Goal: Task Accomplishment & Management: Manage account settings

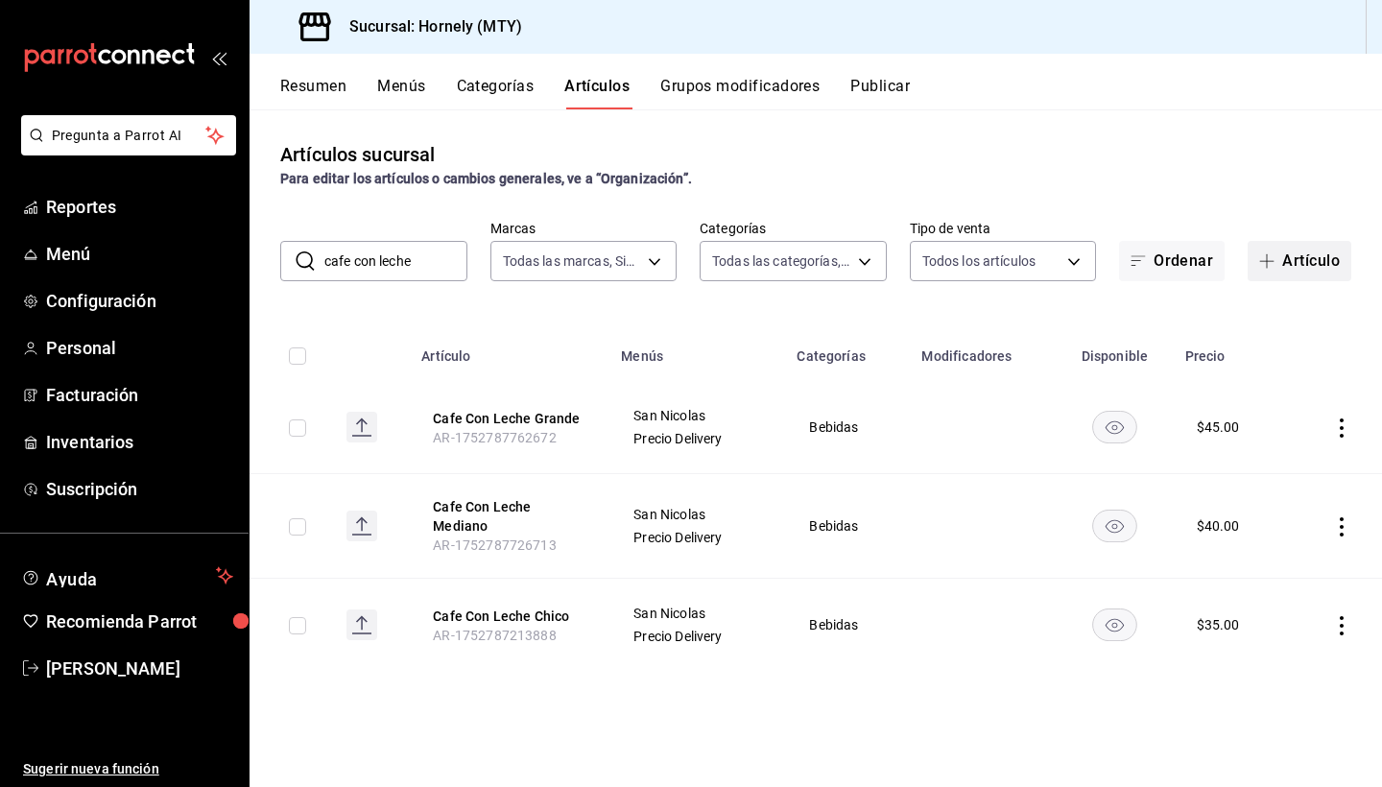
click at [1331, 257] on button "Artículo" at bounding box center [1299, 261] width 104 height 40
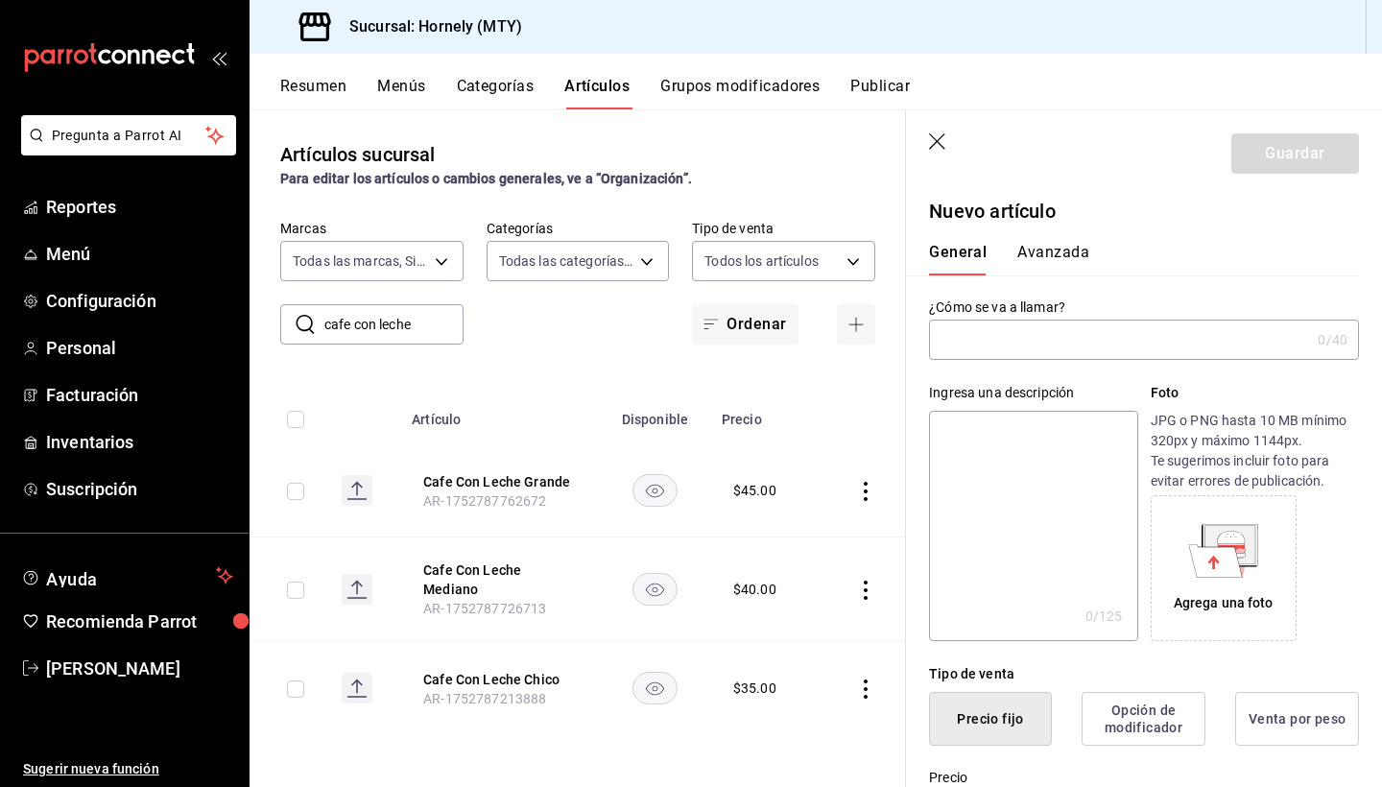
click at [1021, 352] on input "text" at bounding box center [1119, 339] width 381 height 38
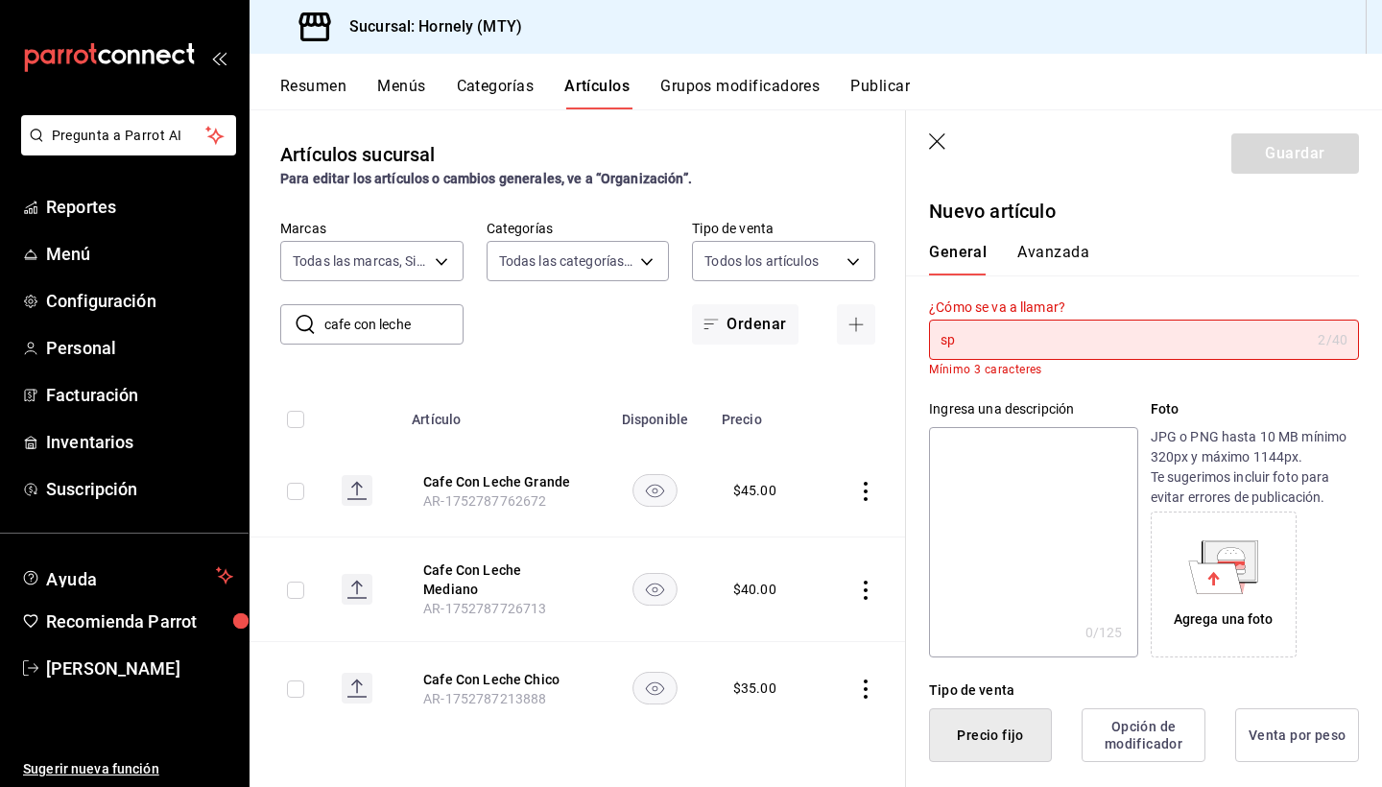
type input "s"
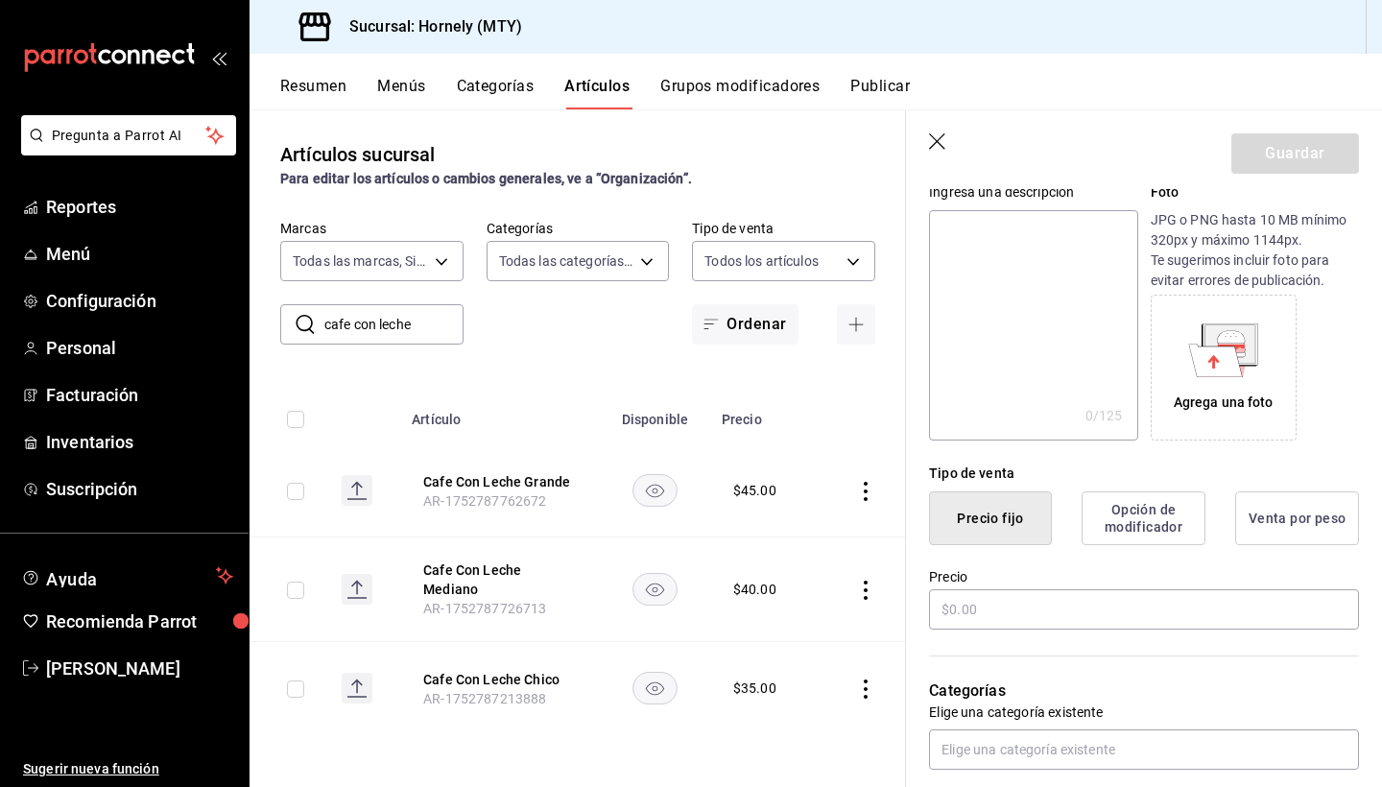
scroll to position [202, 0]
type input "soda italiana chica"
click at [1019, 592] on input "text" at bounding box center [1144, 607] width 430 height 40
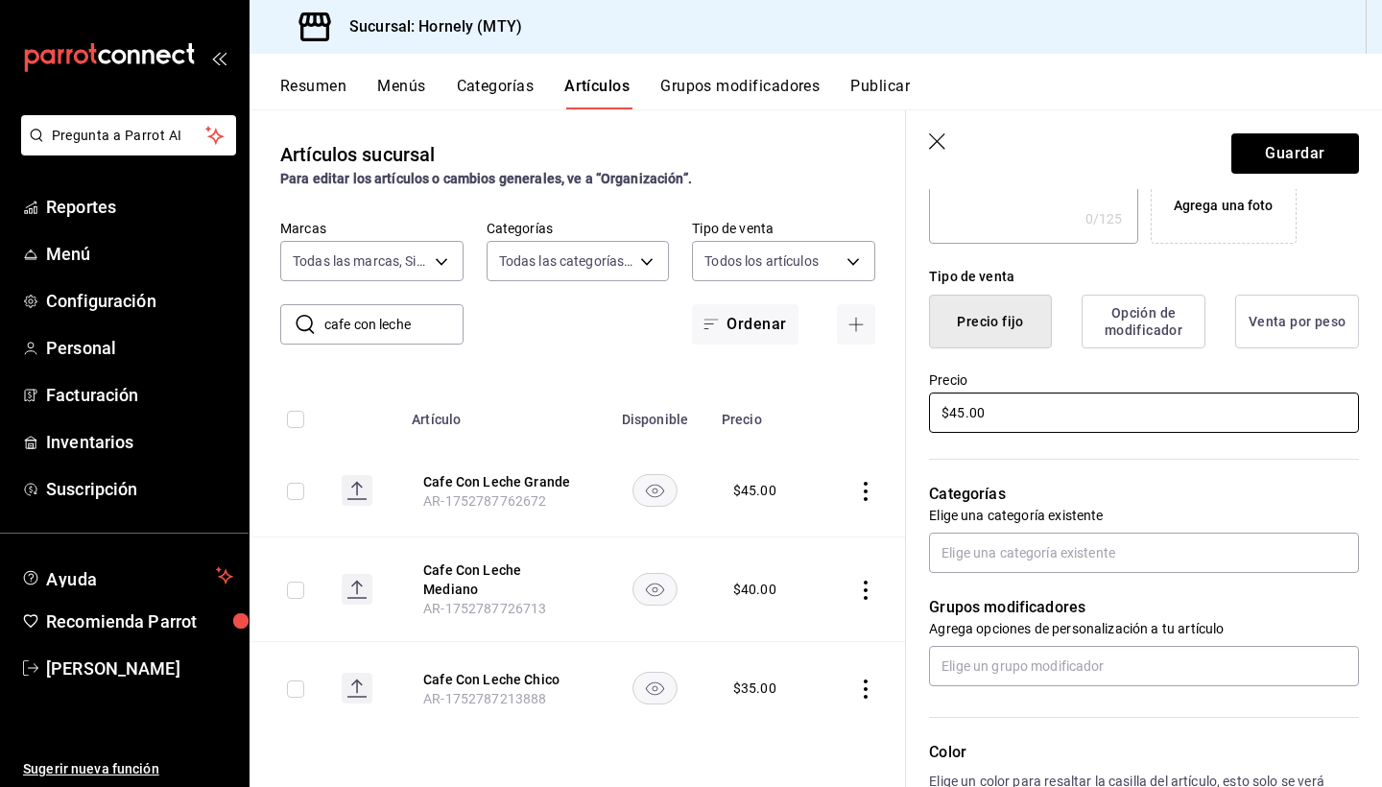
scroll to position [402, 0]
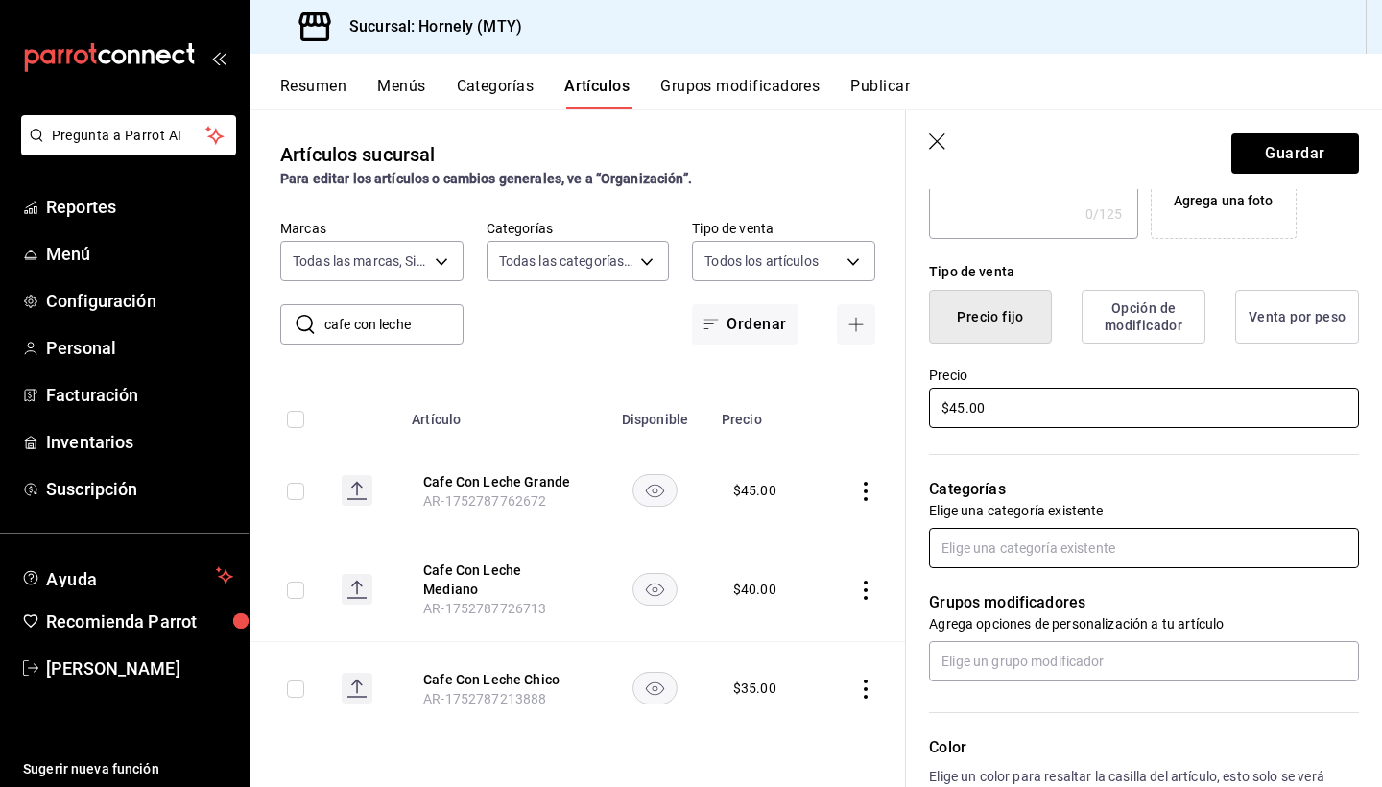
type input "$45.00"
click at [1072, 532] on input "text" at bounding box center [1144, 548] width 430 height 40
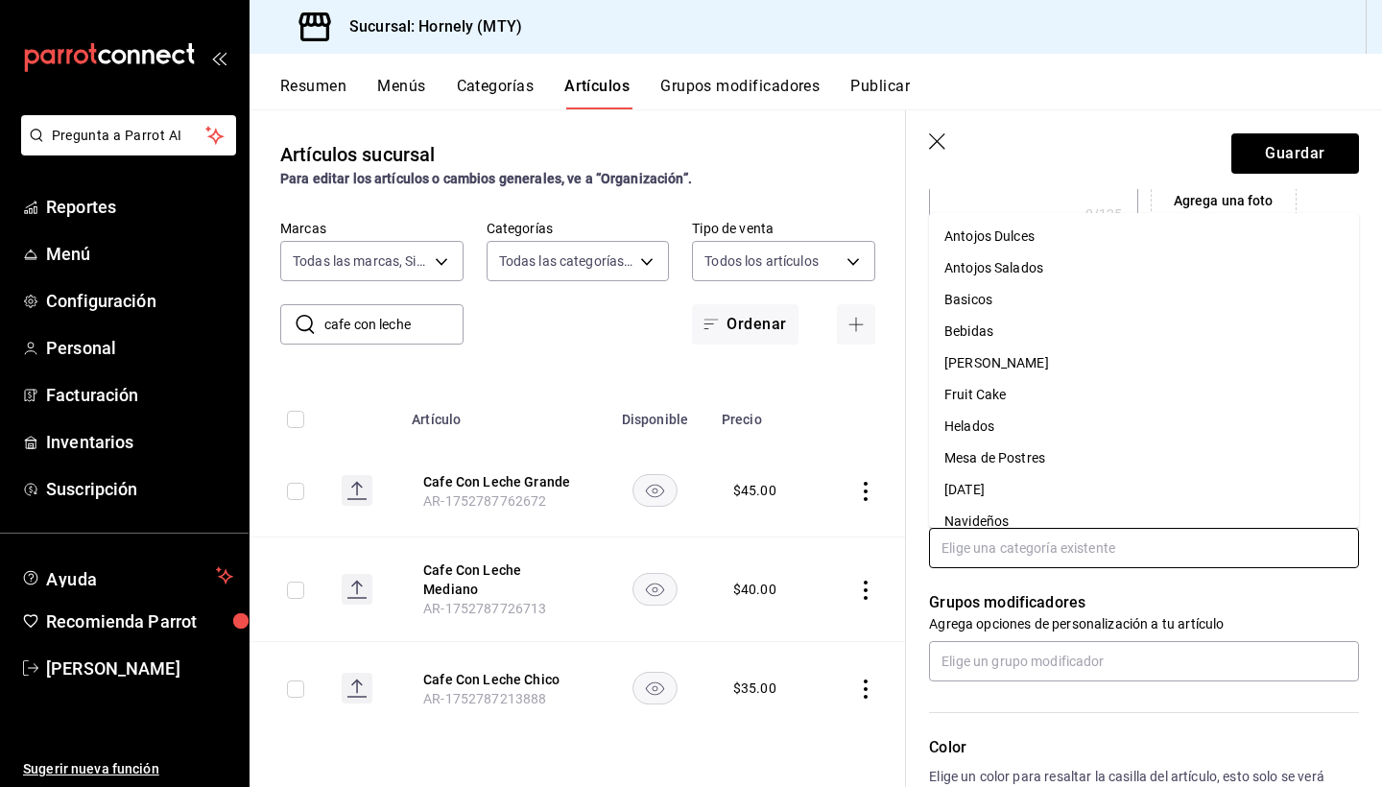
click at [1037, 320] on li "Bebidas" at bounding box center [1144, 332] width 430 height 32
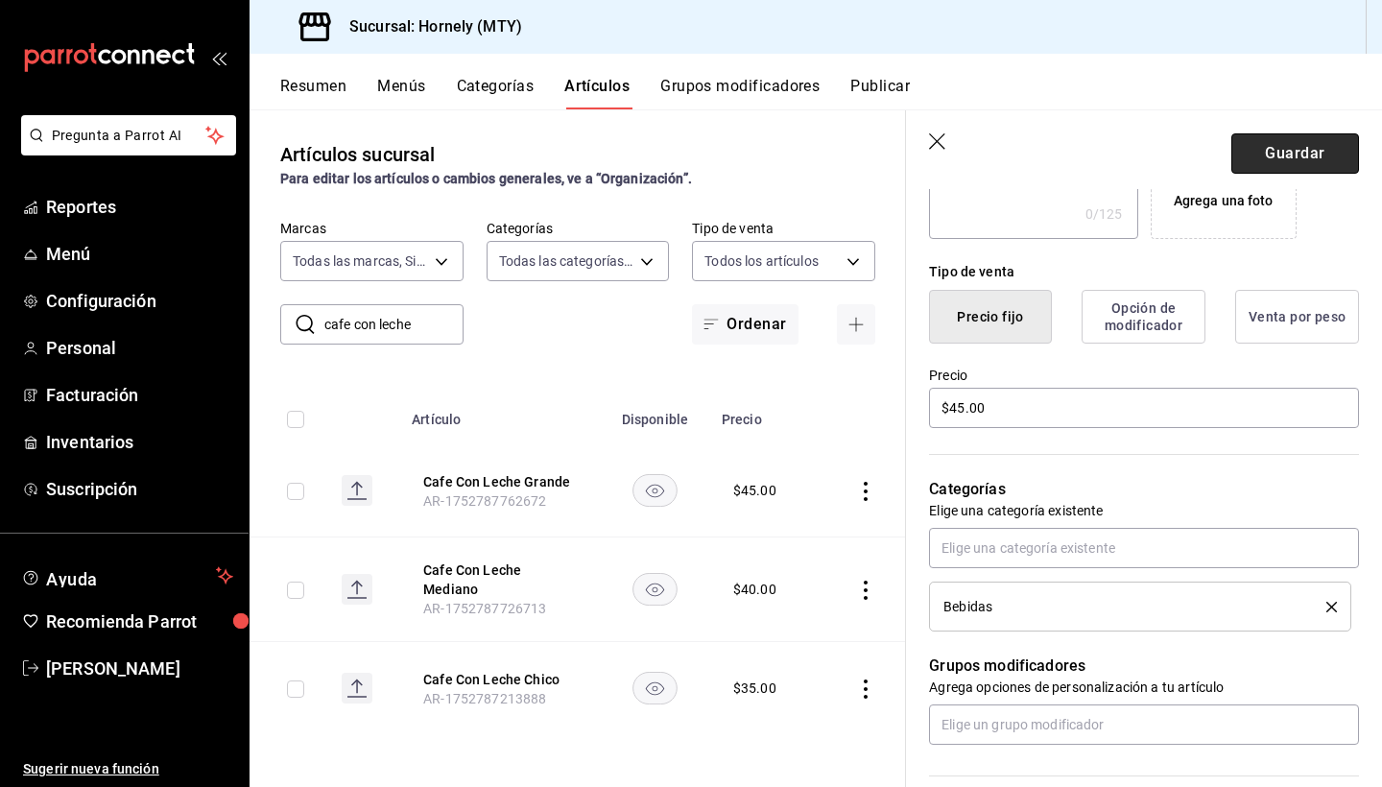
click at [1282, 146] on button "Guardar" at bounding box center [1295, 153] width 128 height 40
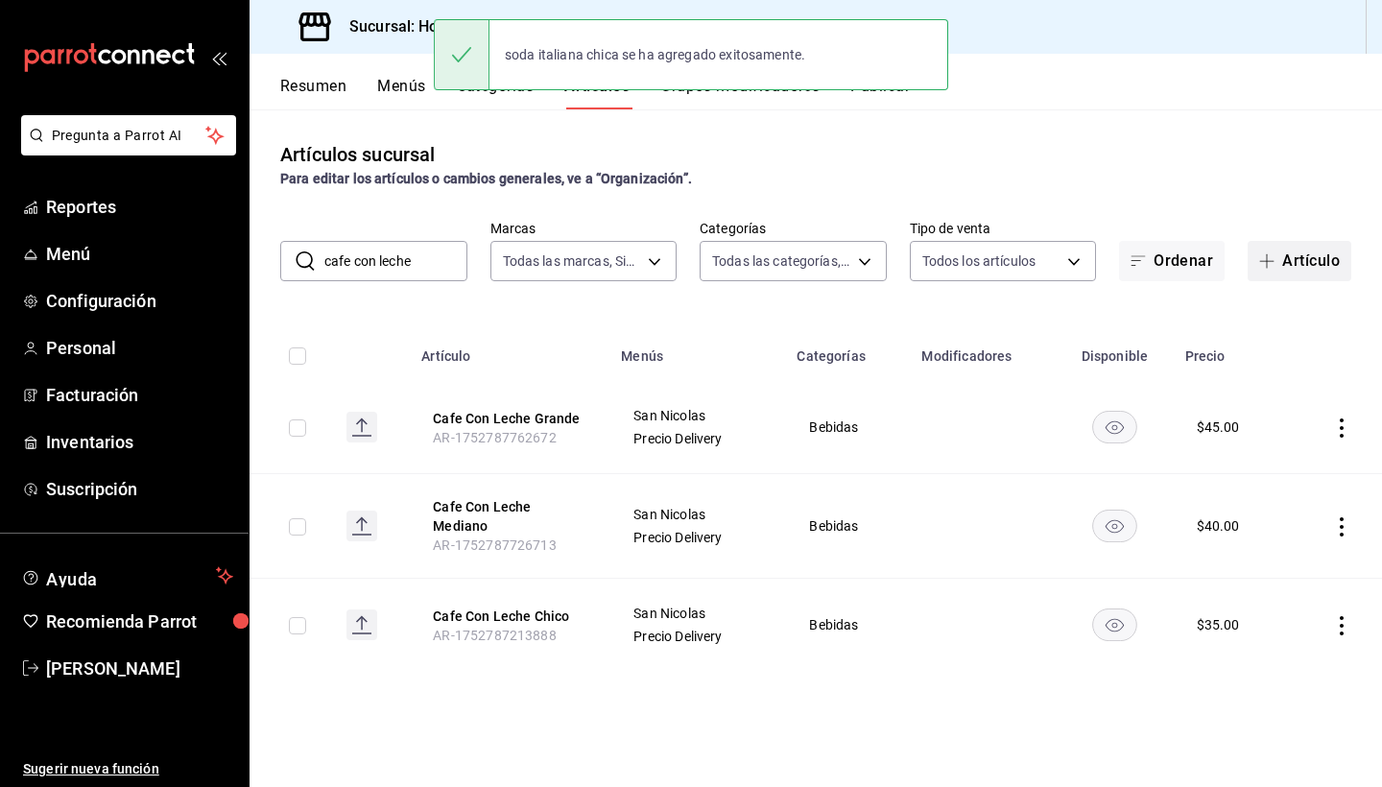
click at [1264, 254] on icon "button" at bounding box center [1266, 260] width 15 height 15
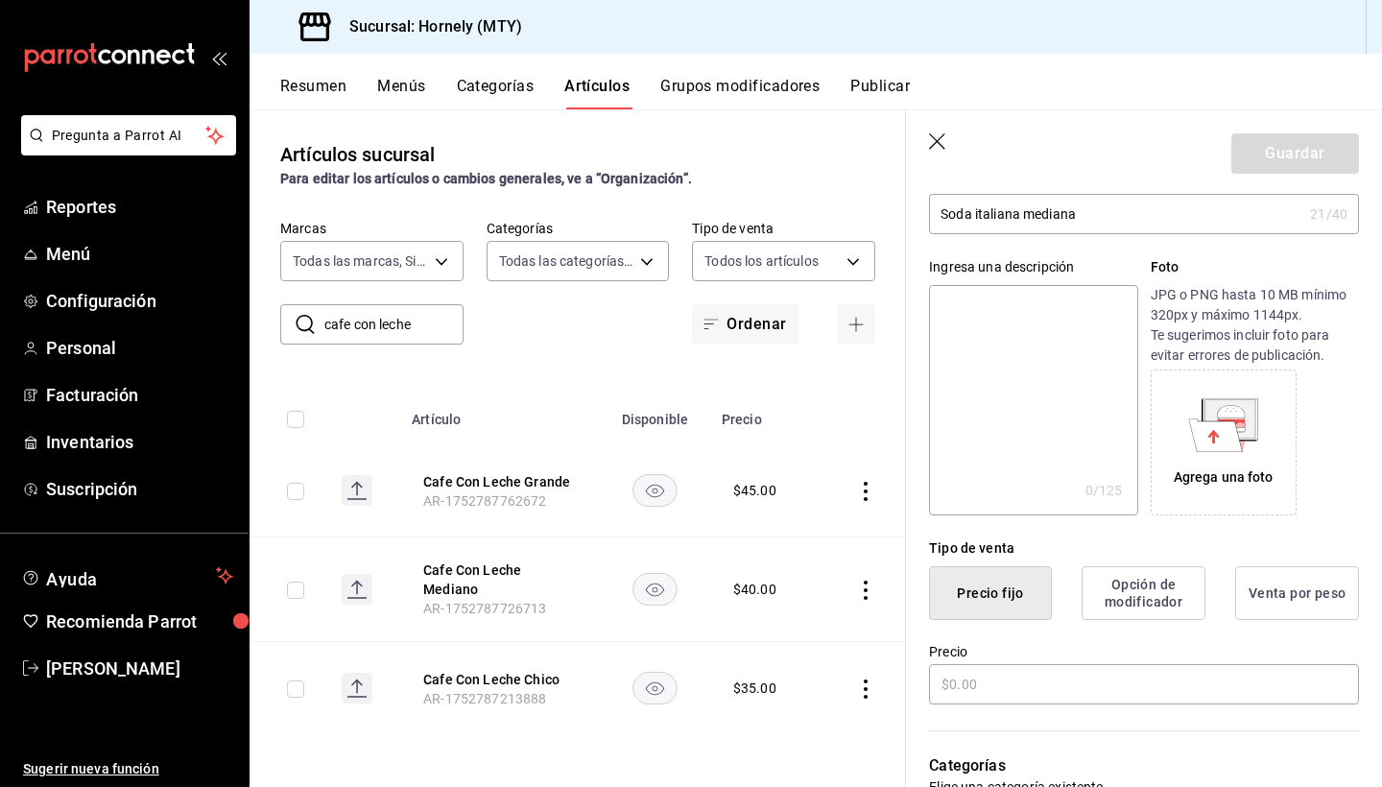
scroll to position [160, 0]
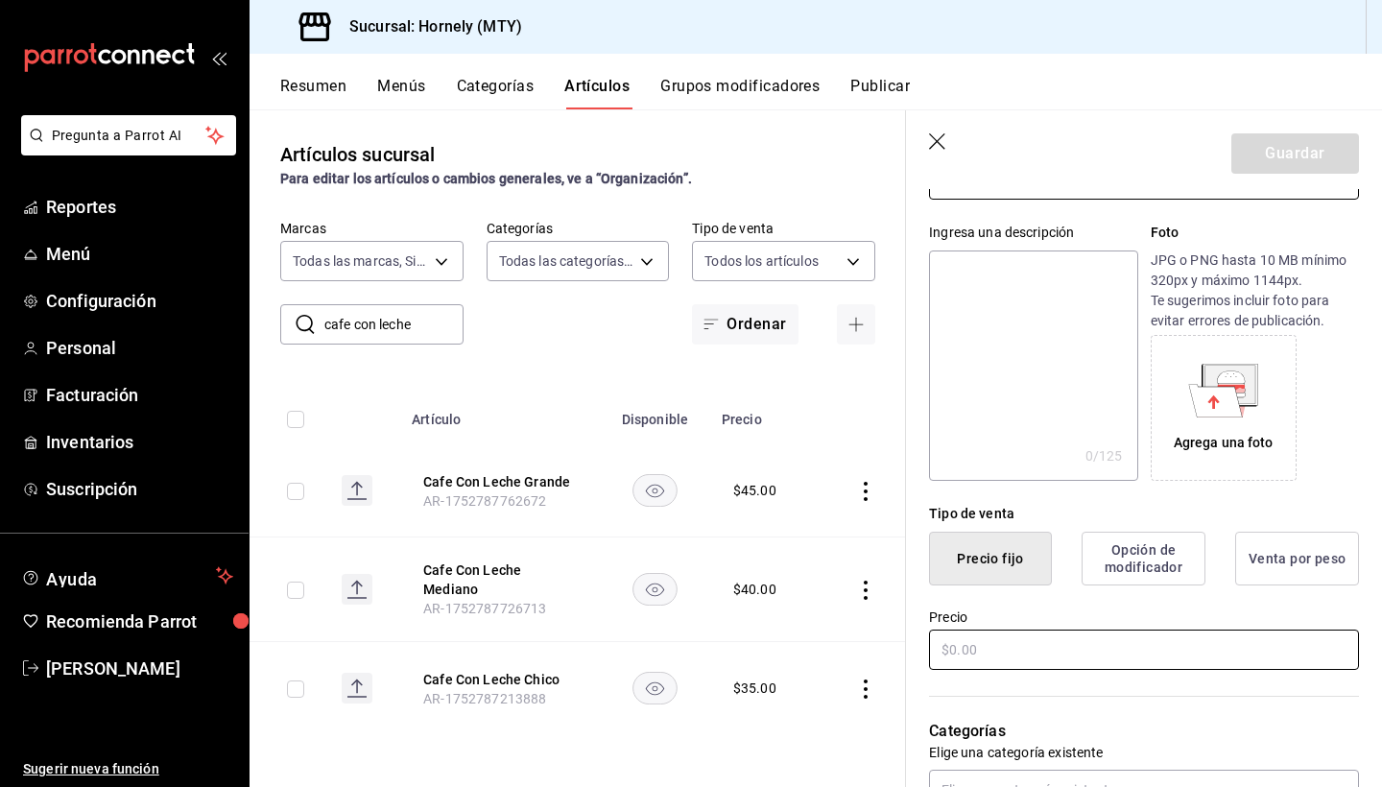
type input "Soda italiana mediana"
click at [995, 659] on input "text" at bounding box center [1144, 649] width 430 height 40
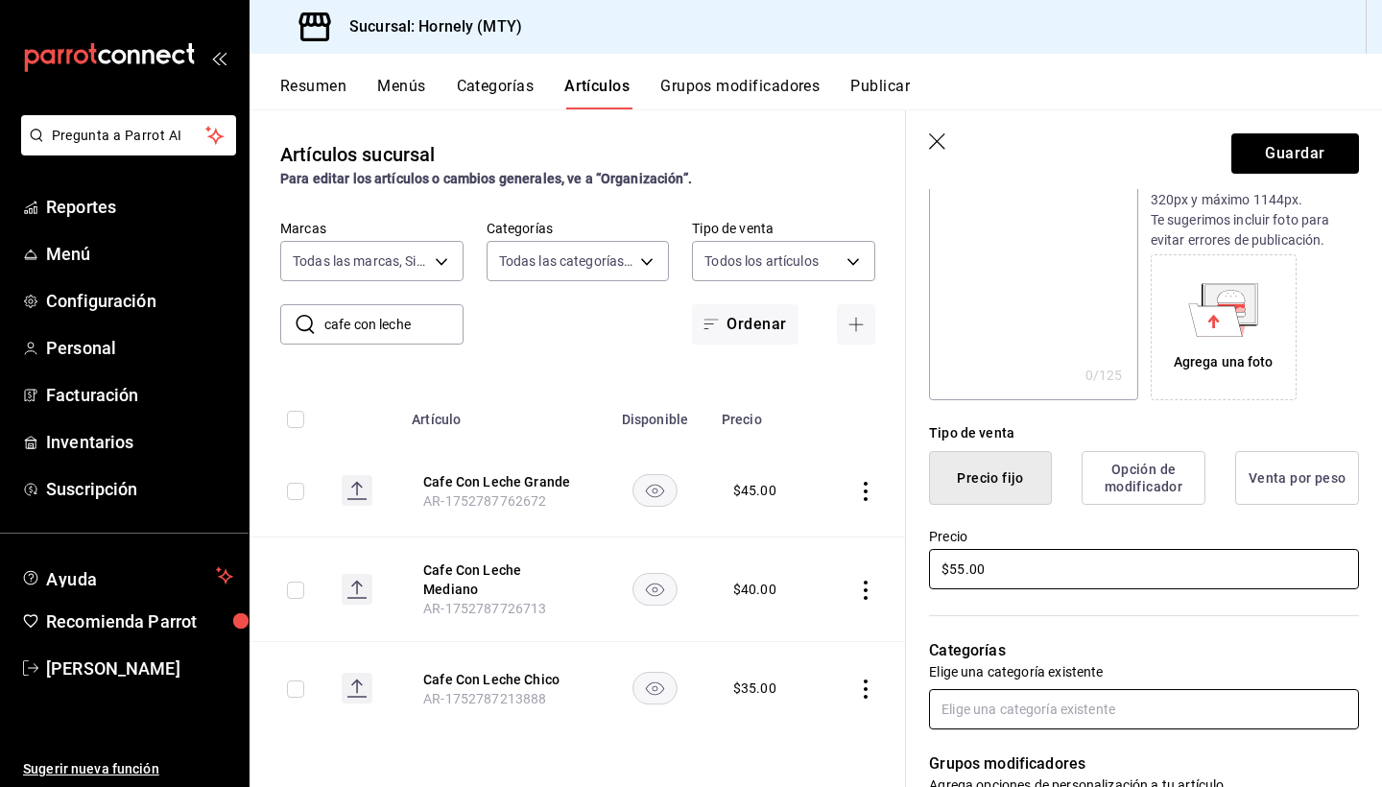
scroll to position [244, 0]
type input "$55.00"
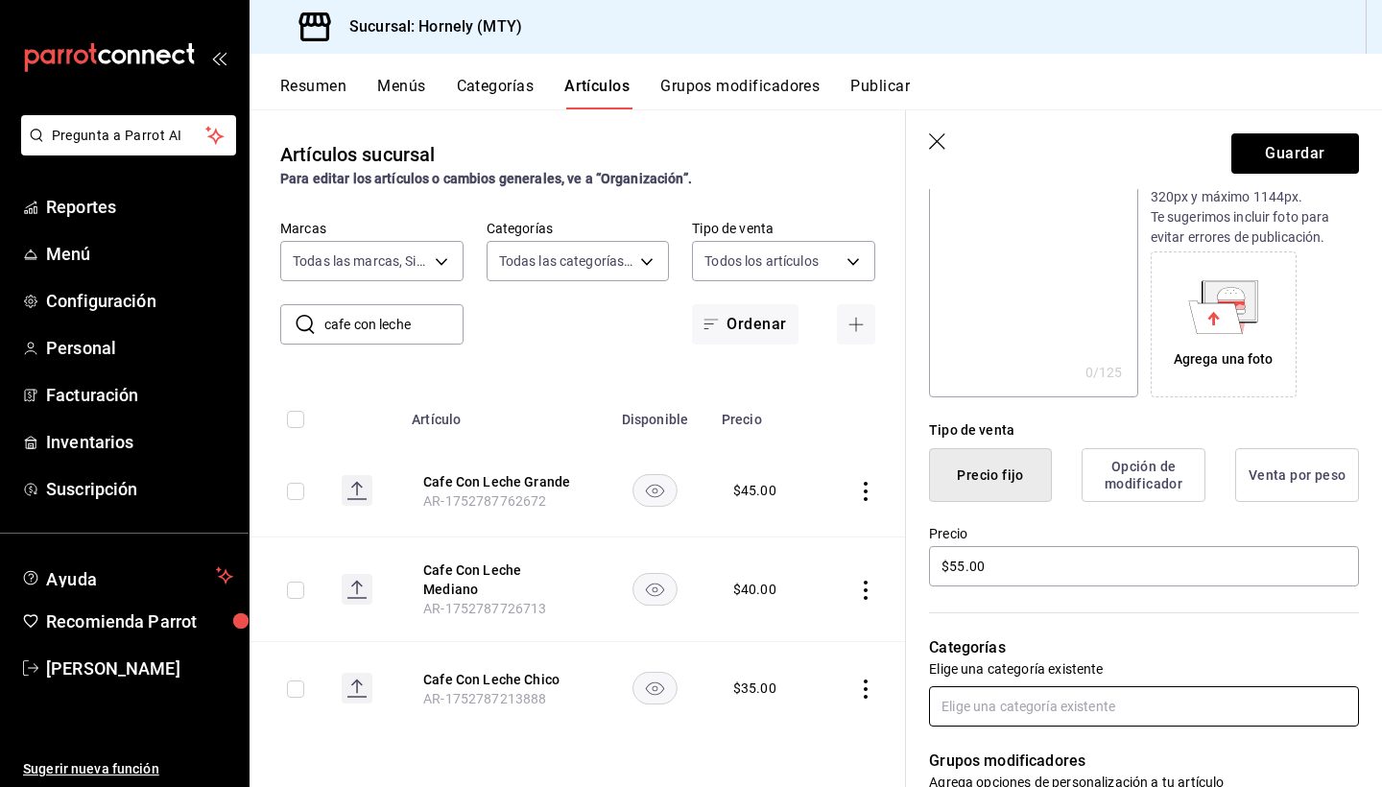
click at [1107, 708] on input "text" at bounding box center [1144, 706] width 430 height 40
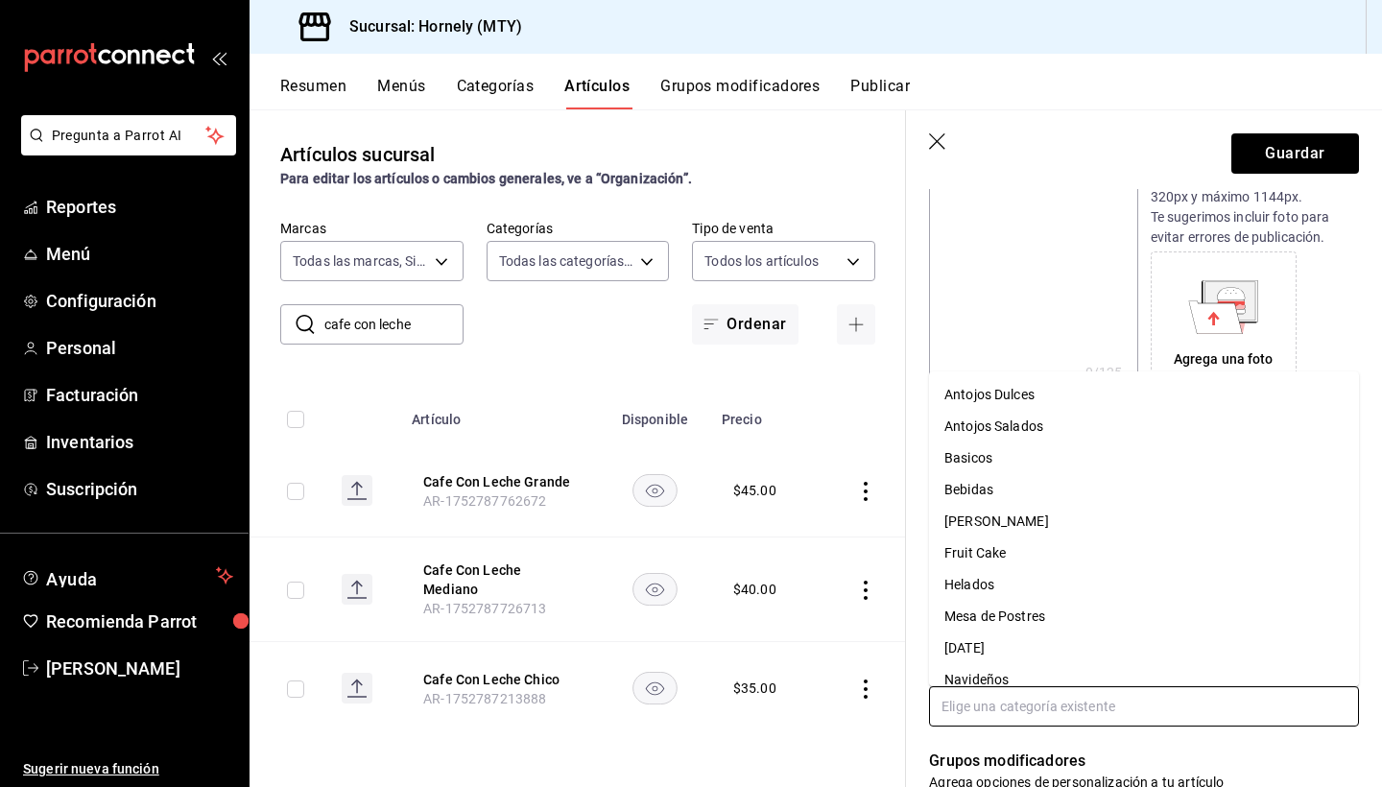
scroll to position [0, 0]
click at [1004, 483] on li "Bebidas" at bounding box center [1144, 490] width 430 height 32
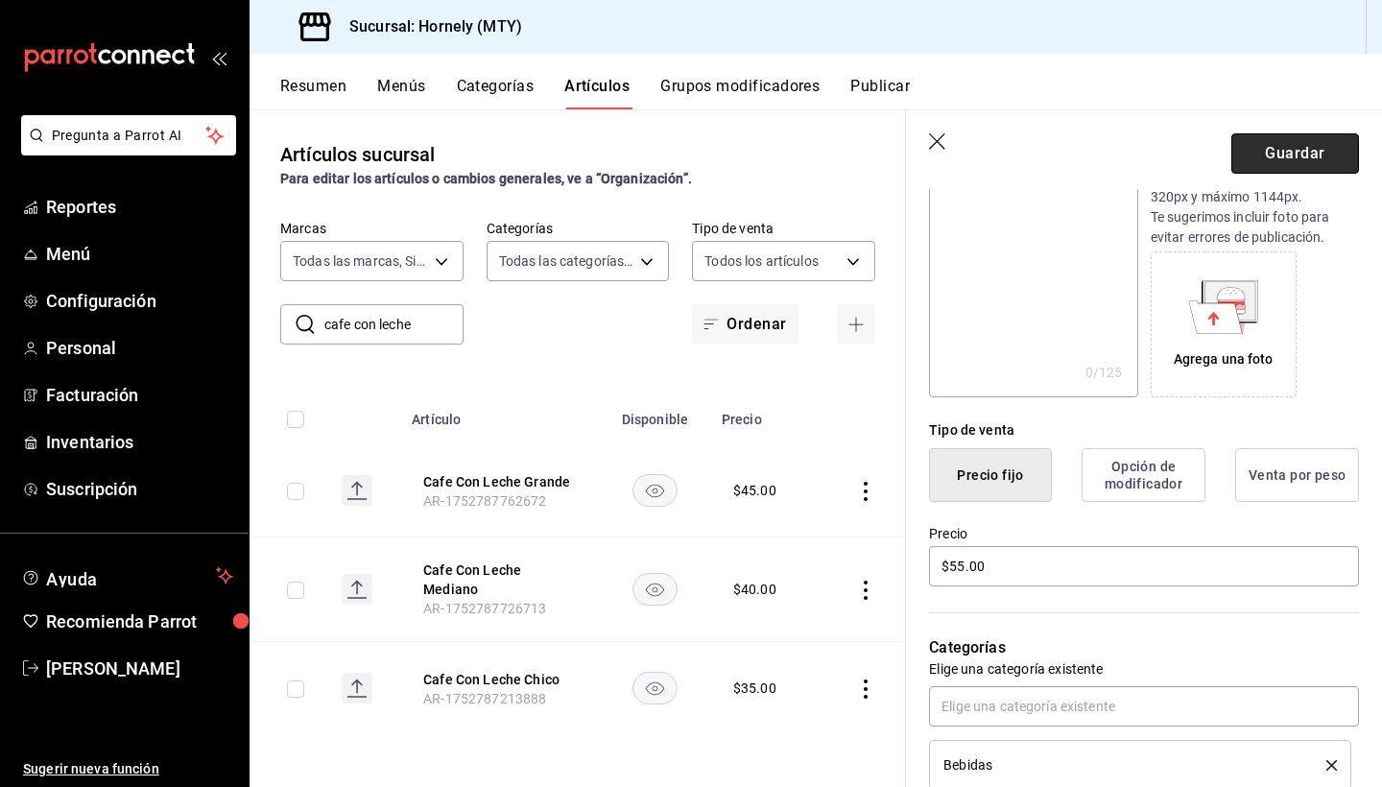
click at [1301, 152] on button "Guardar" at bounding box center [1295, 153] width 128 height 40
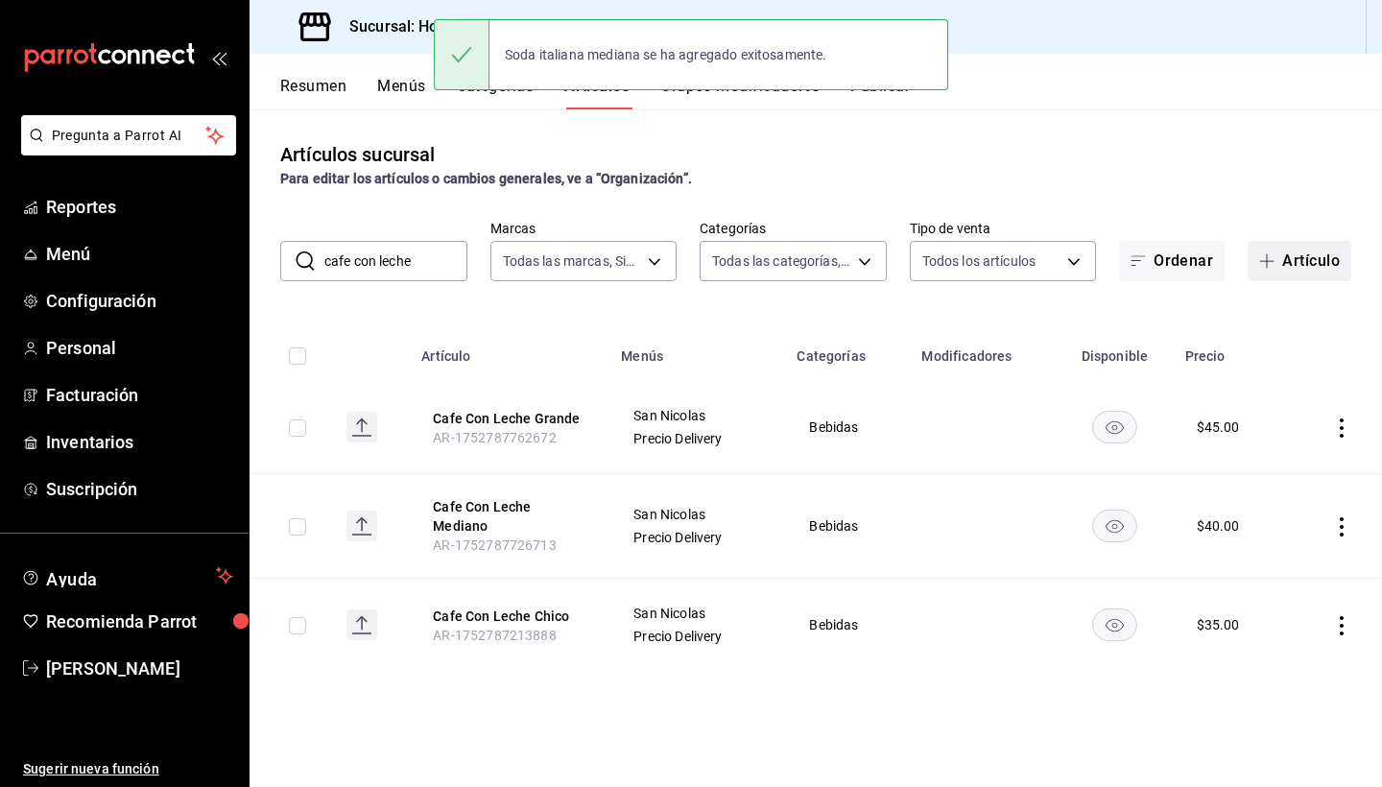
click at [1297, 253] on button "Artículo" at bounding box center [1299, 261] width 104 height 40
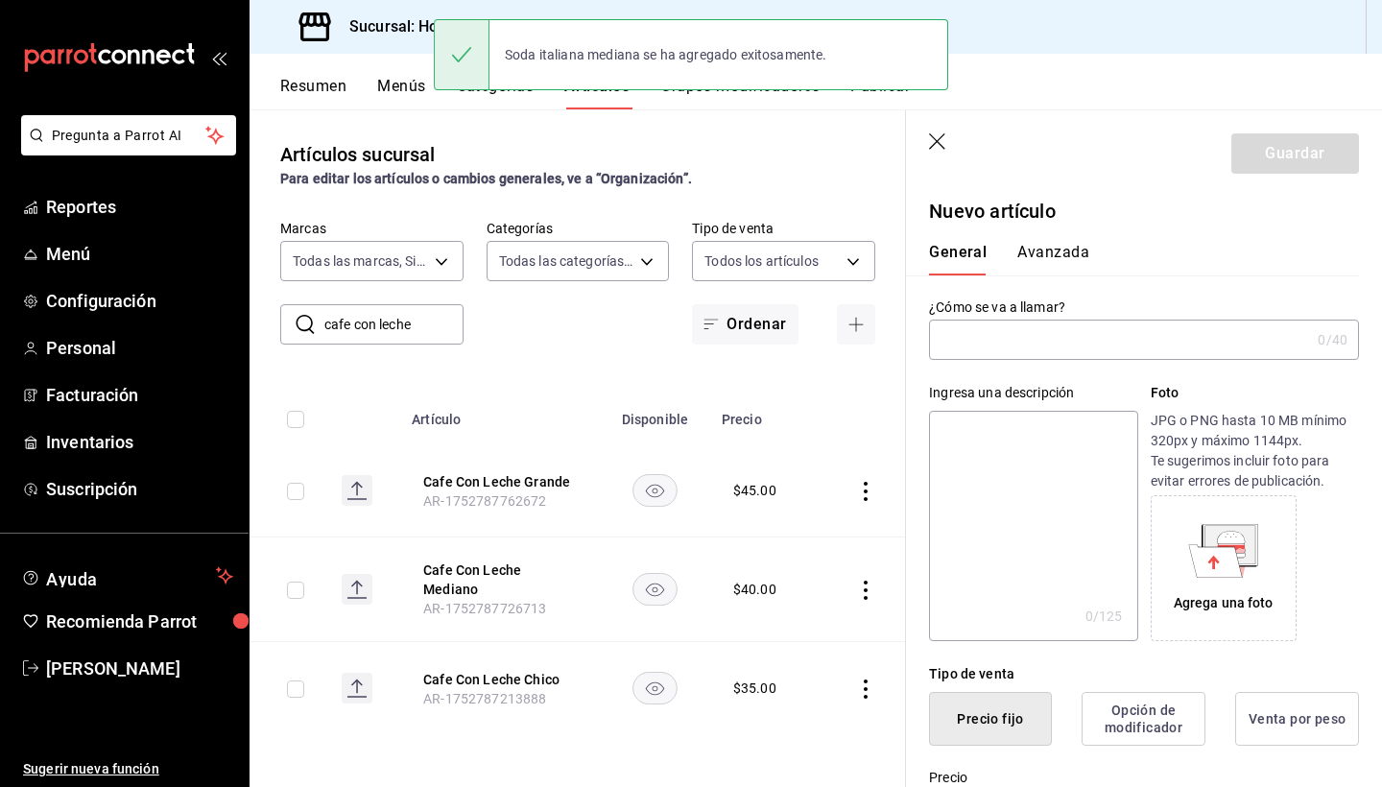
click at [1052, 351] on input "text" at bounding box center [1119, 339] width 381 height 38
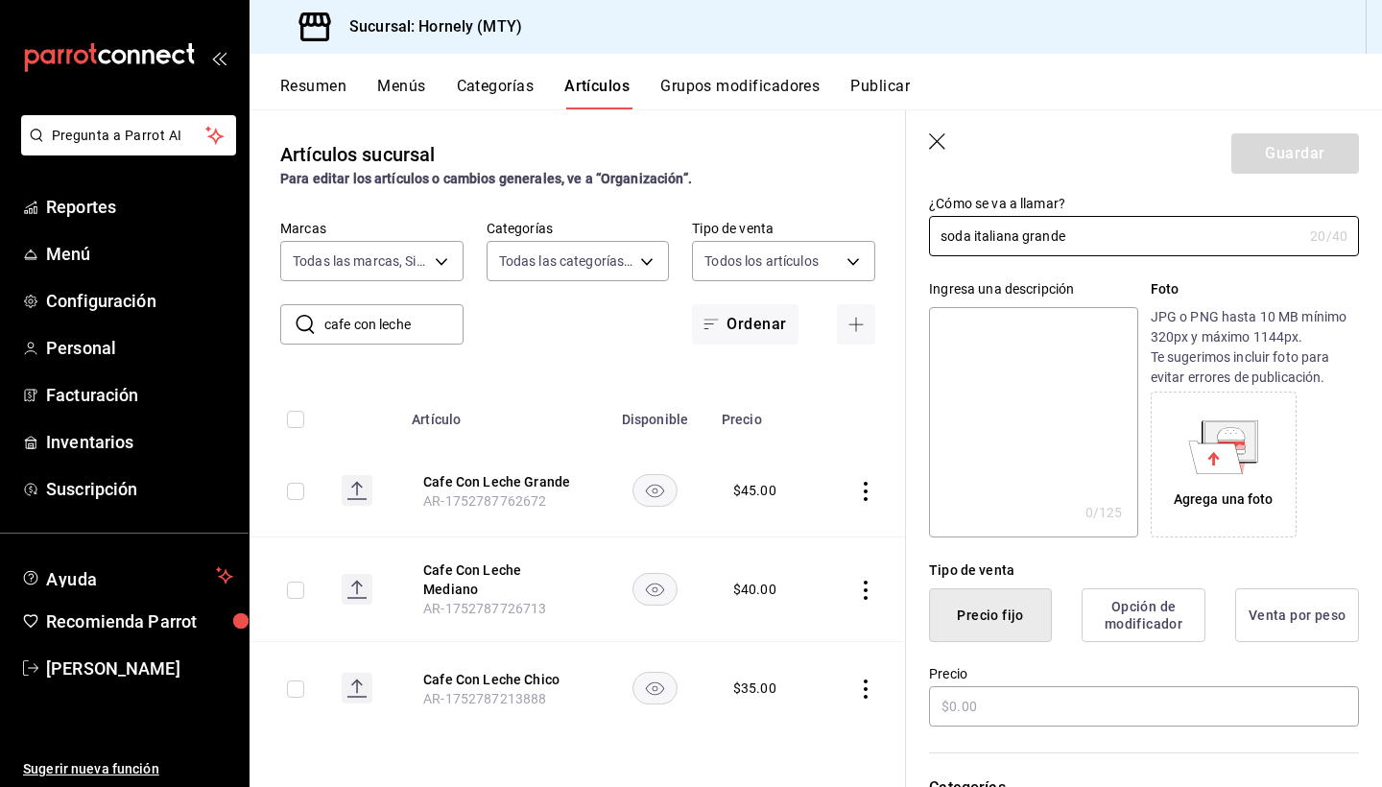
scroll to position [250, 0]
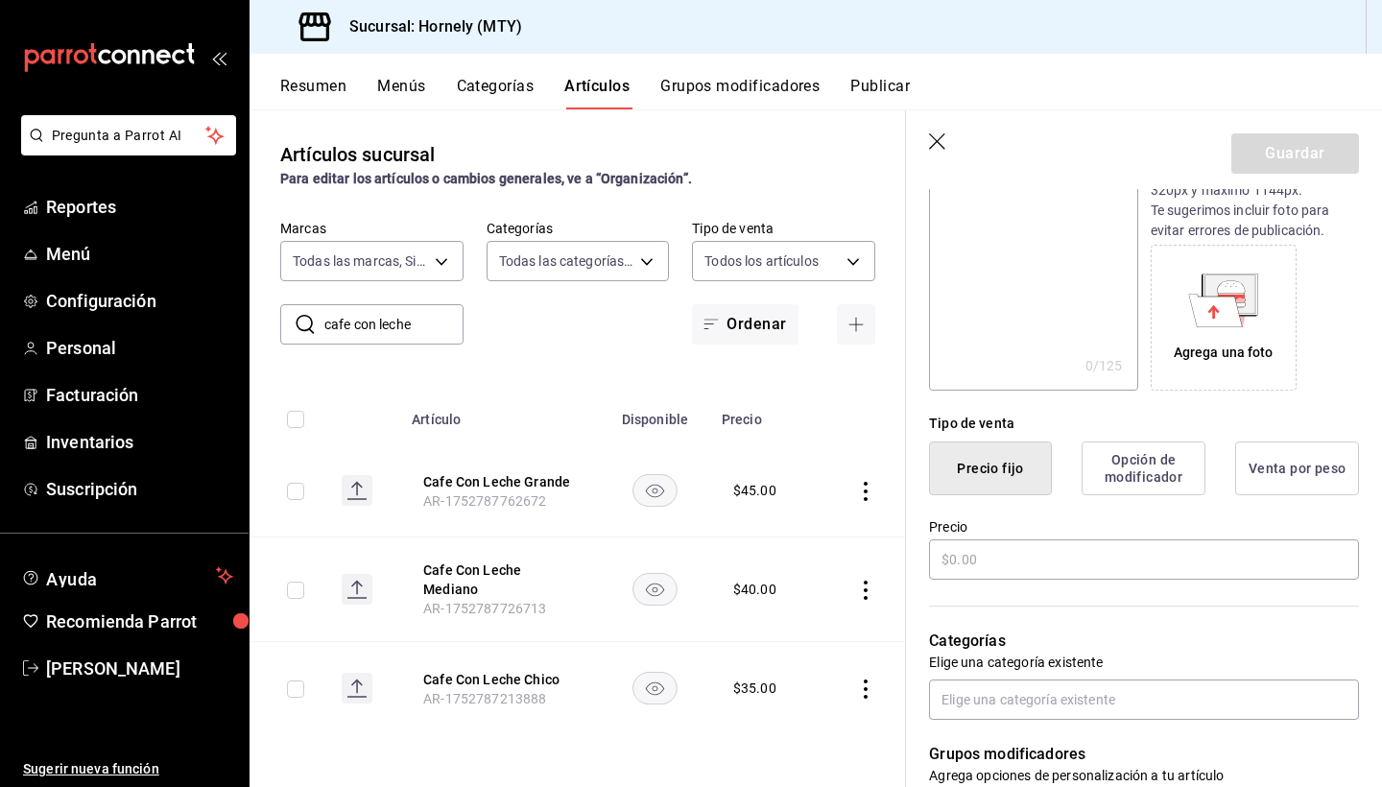
type input "soda italiana grande"
click at [1015, 586] on div "Categorías Elige una categoría existente" at bounding box center [1132, 650] width 453 height 137
click at [1023, 545] on input "text" at bounding box center [1144, 559] width 430 height 40
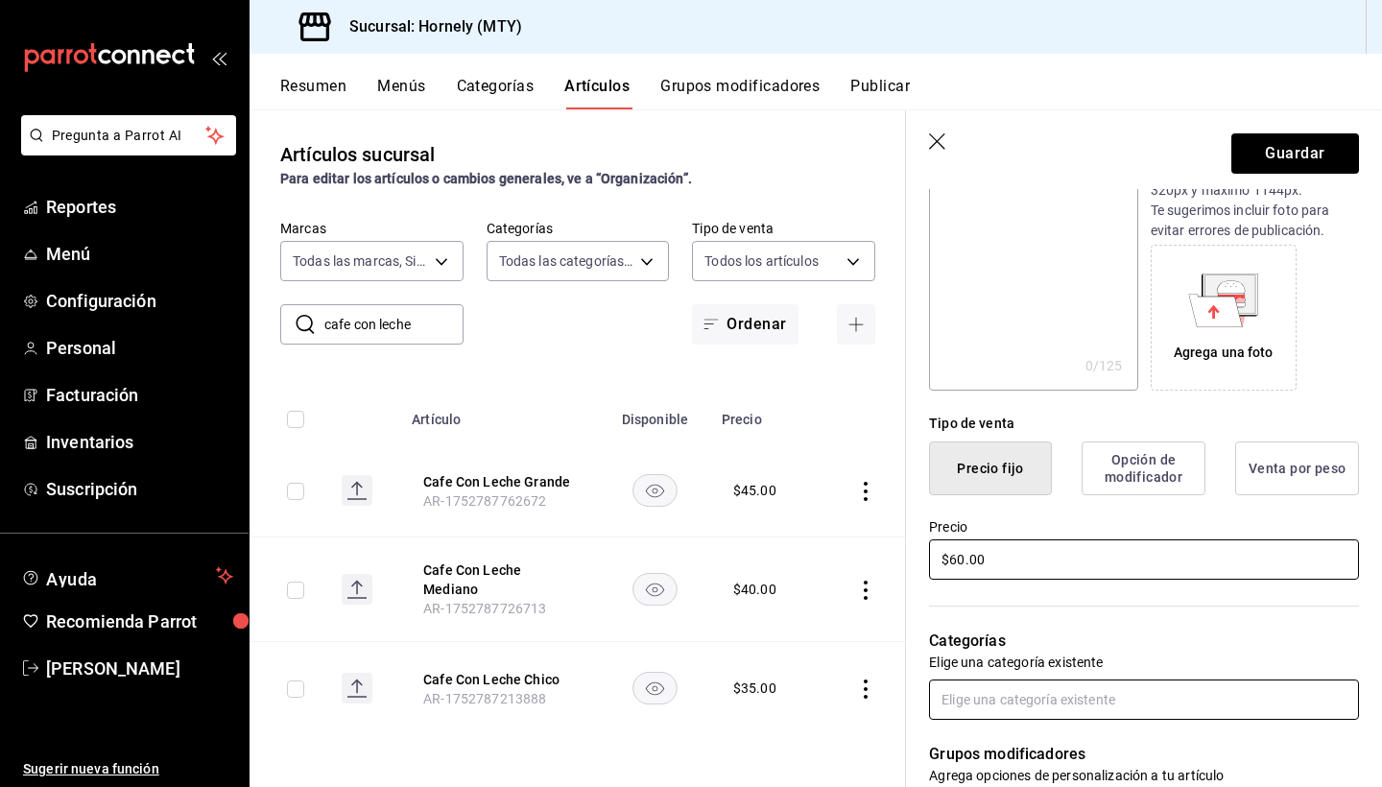
type input "$60.00"
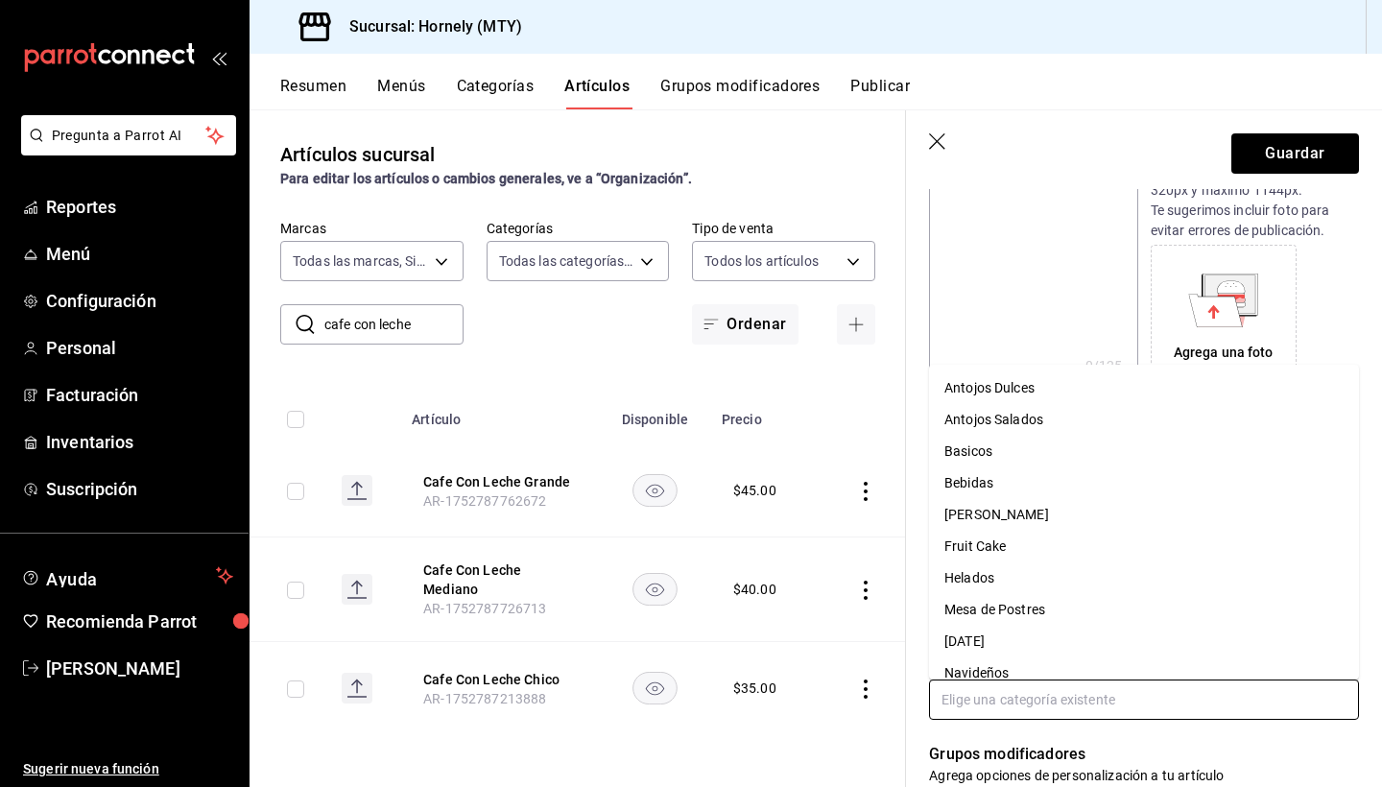
click at [1023, 694] on input "text" at bounding box center [1144, 699] width 430 height 40
click at [996, 494] on li "Bebidas" at bounding box center [1144, 483] width 430 height 32
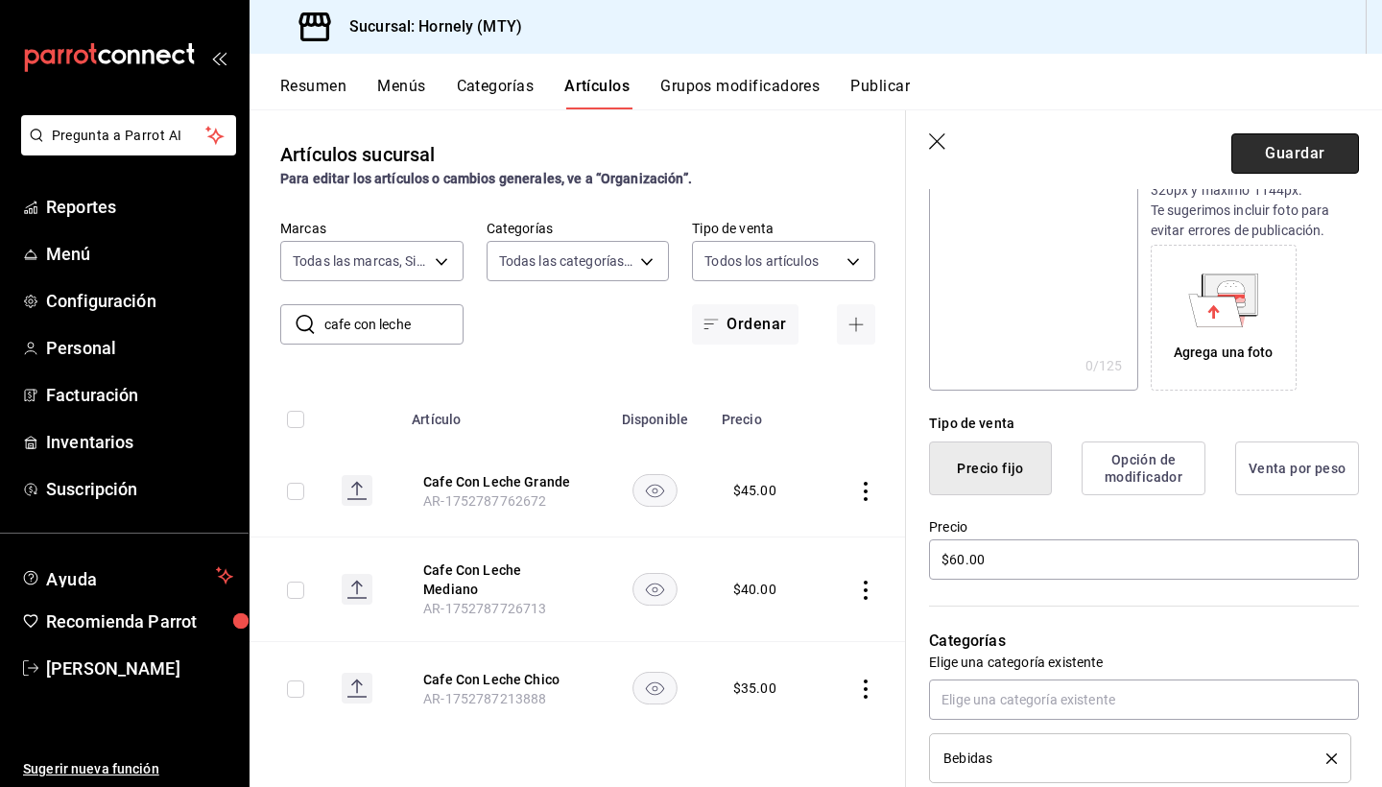
click at [1288, 161] on button "Guardar" at bounding box center [1295, 153] width 128 height 40
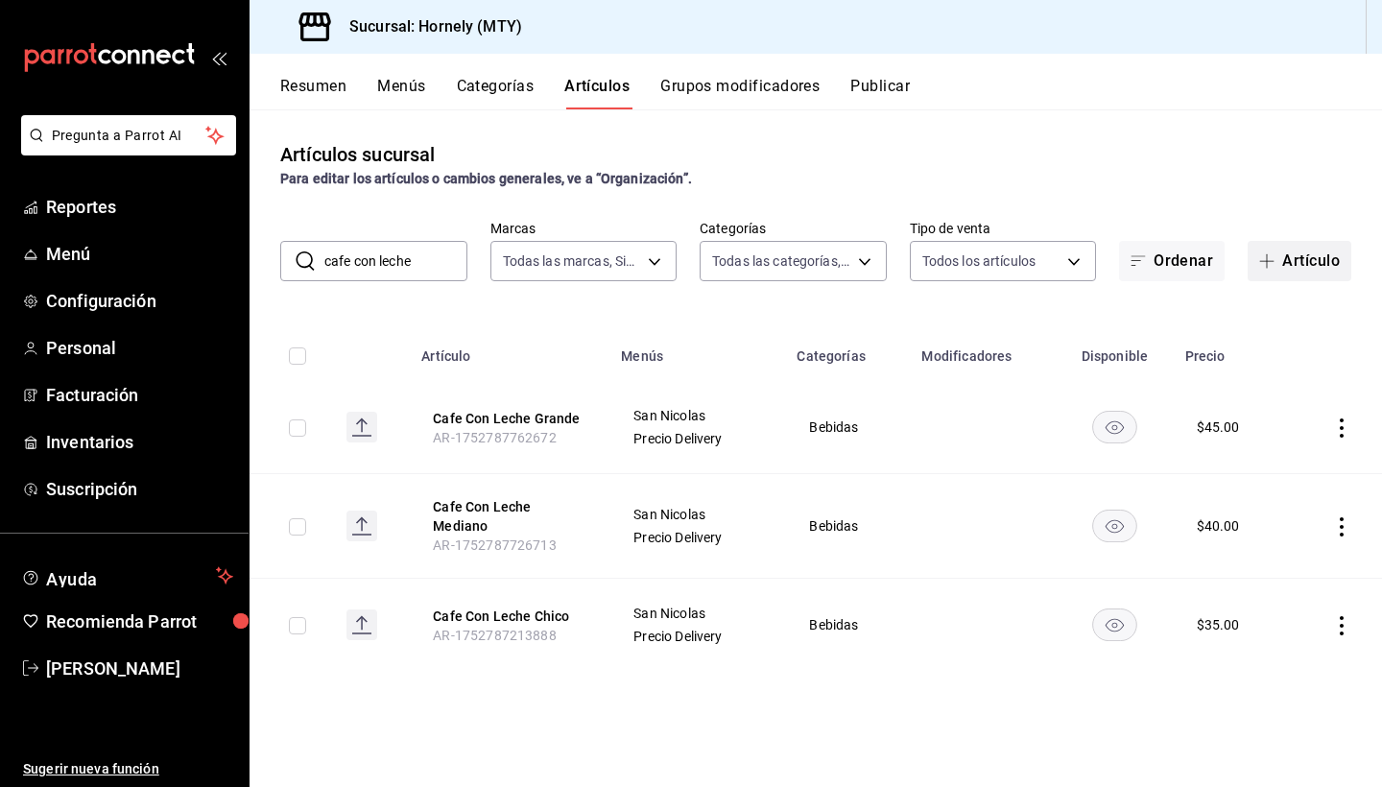
click at [1295, 252] on button "Artículo" at bounding box center [1299, 261] width 104 height 40
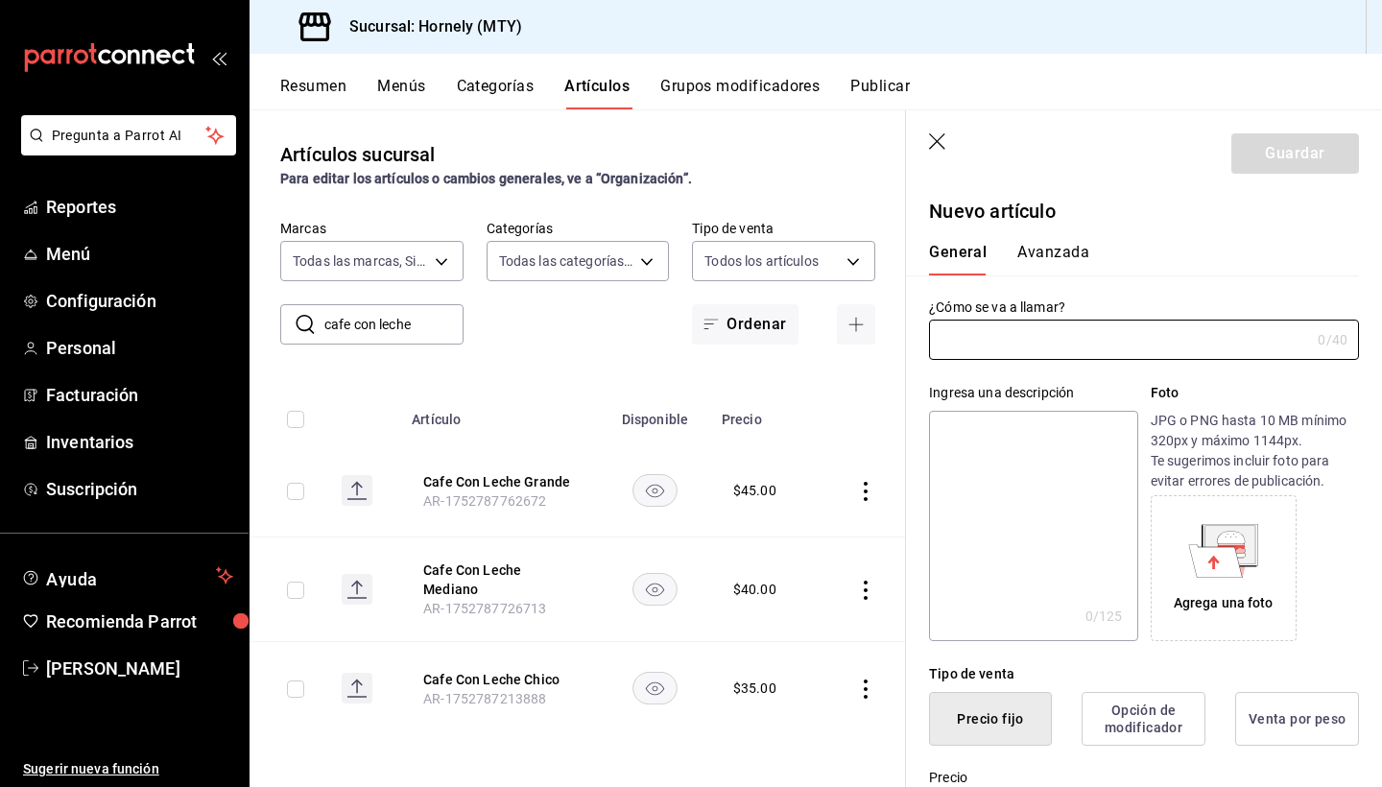
click at [428, 187] on div "Para editar los artículos o cambios generales, ve a “Organización”." at bounding box center [577, 179] width 595 height 20
click at [577, 328] on div "​ cafe con leche ​ Marcas Todas las marcas, Sin marca f940d65f-f315-40ad-96cd-3…" at bounding box center [577, 282] width 656 height 125
click at [947, 139] on icon "button" at bounding box center [938, 142] width 19 height 19
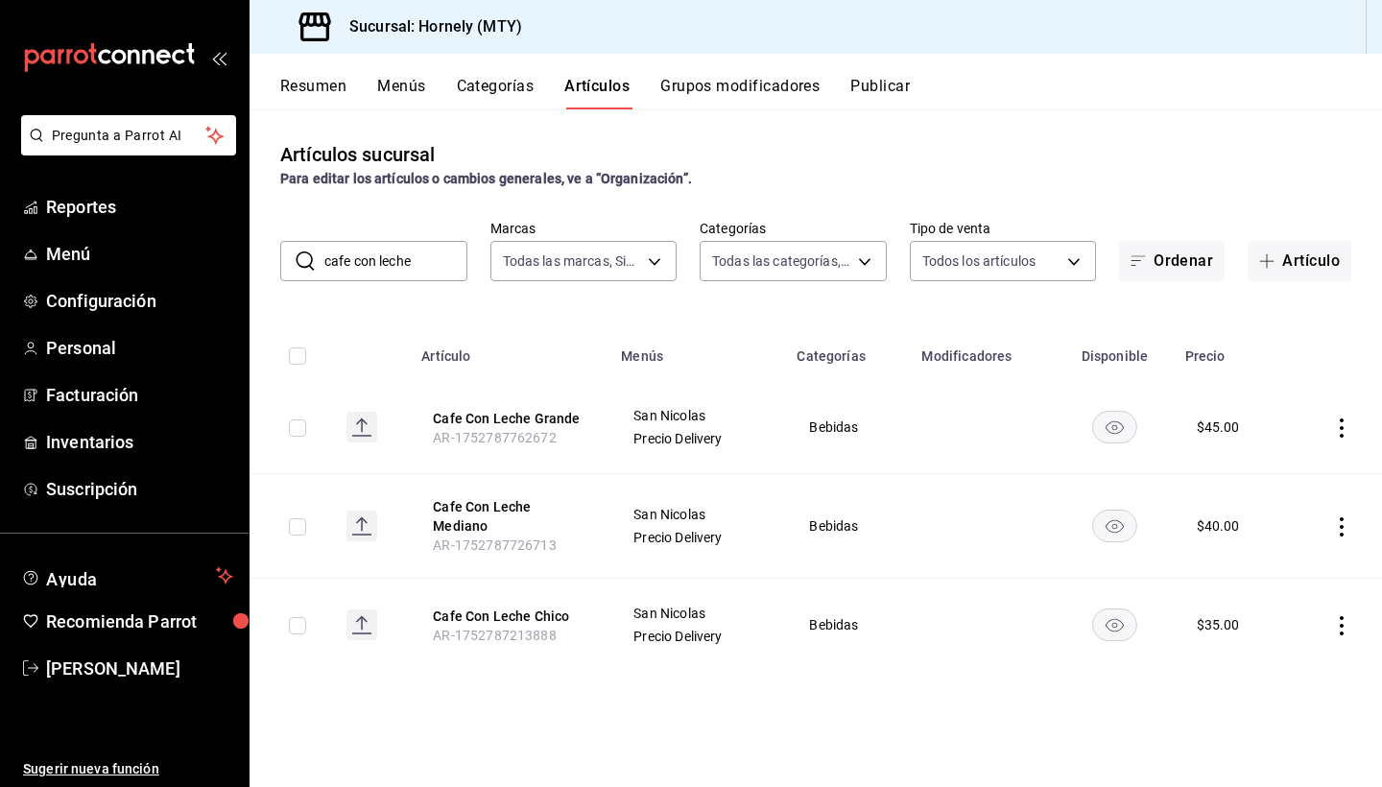
click at [350, 223] on div "​ cafe con leche ​ Marcas Todas las marcas, Sin marca f940d65f-f315-40ad-96cd-3…" at bounding box center [815, 250] width 1132 height 61
click at [370, 276] on input "cafe con leche" at bounding box center [395, 261] width 143 height 38
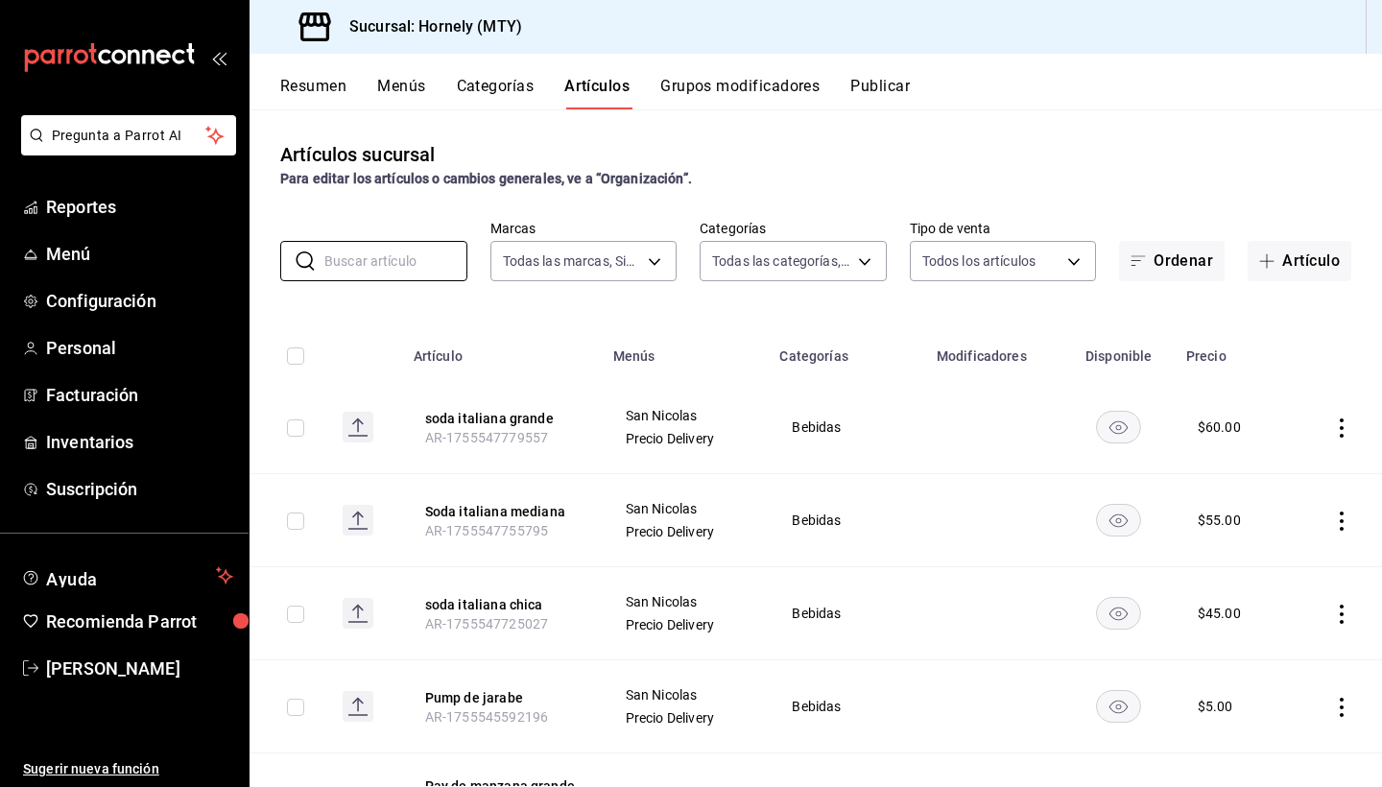
click at [1346, 610] on icon "actions" at bounding box center [1341, 613] width 19 height 19
click at [1250, 651] on div at bounding box center [1241, 658] width 35 height 23
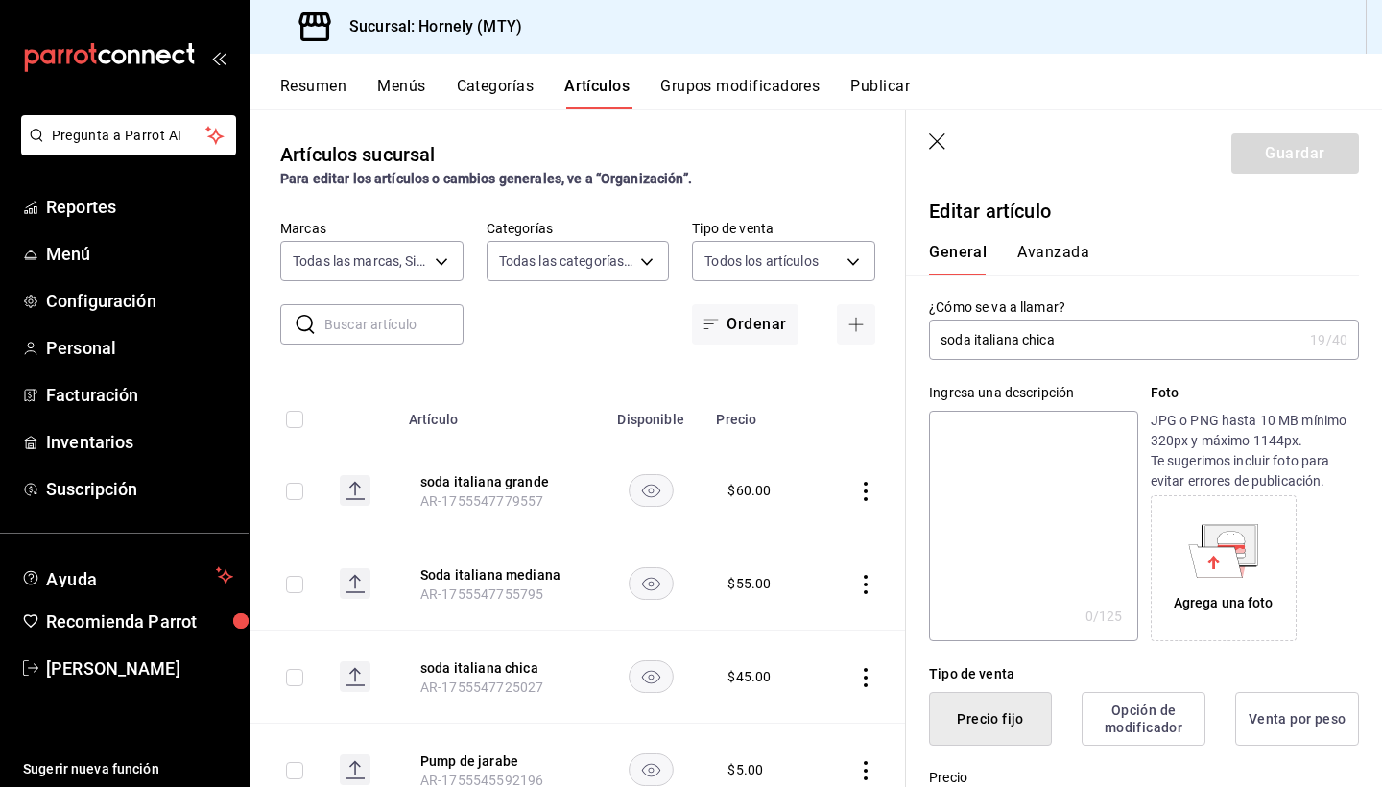
click at [946, 339] on input "soda italiana chica" at bounding box center [1115, 339] width 373 height 38
click at [982, 336] on input "Soda italiana chica" at bounding box center [1115, 339] width 373 height 38
click at [1030, 343] on input "Soda Italiana chica" at bounding box center [1115, 339] width 373 height 38
type input "Soda Italiana Chica"
click at [1302, 153] on button "Guardar" at bounding box center [1295, 153] width 128 height 40
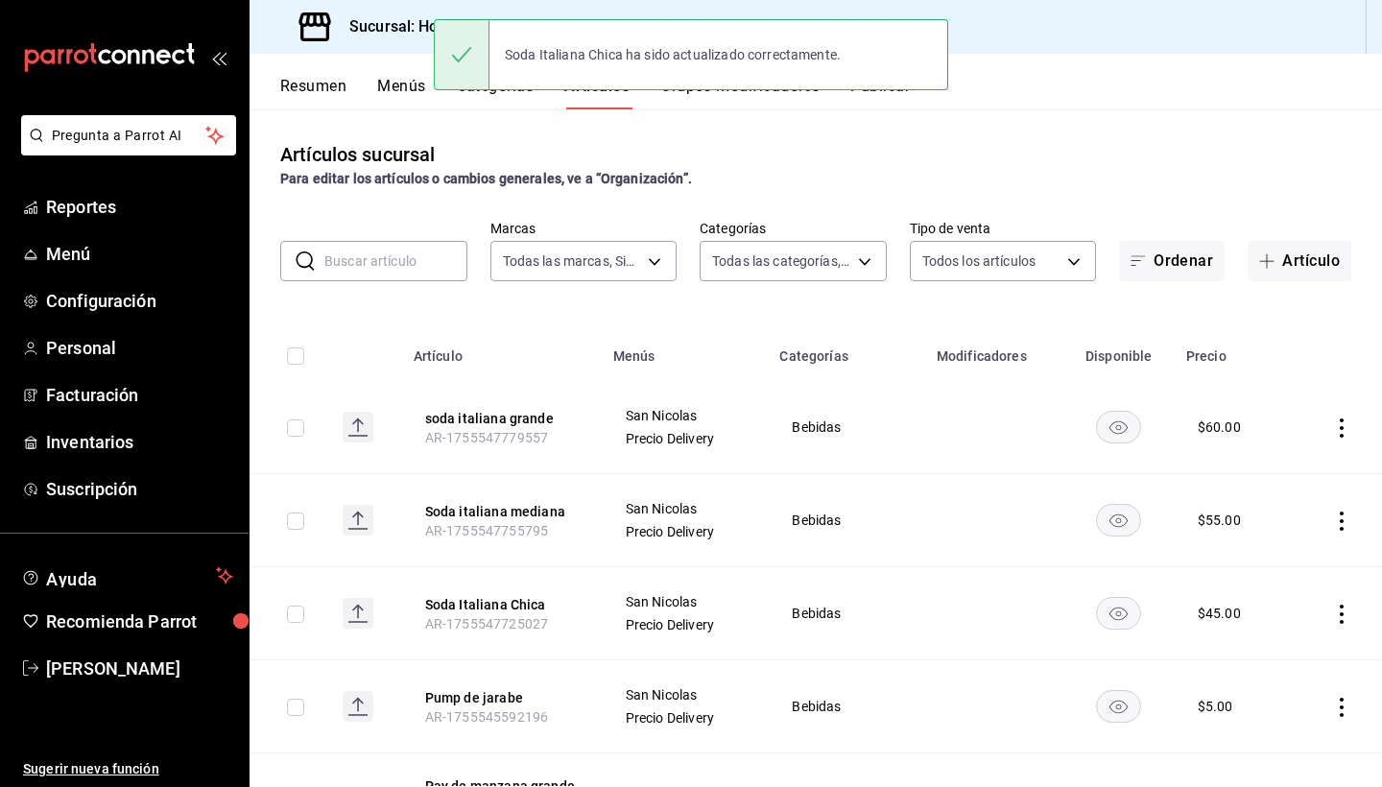
click at [1347, 432] on icon "actions" at bounding box center [1341, 427] width 19 height 19
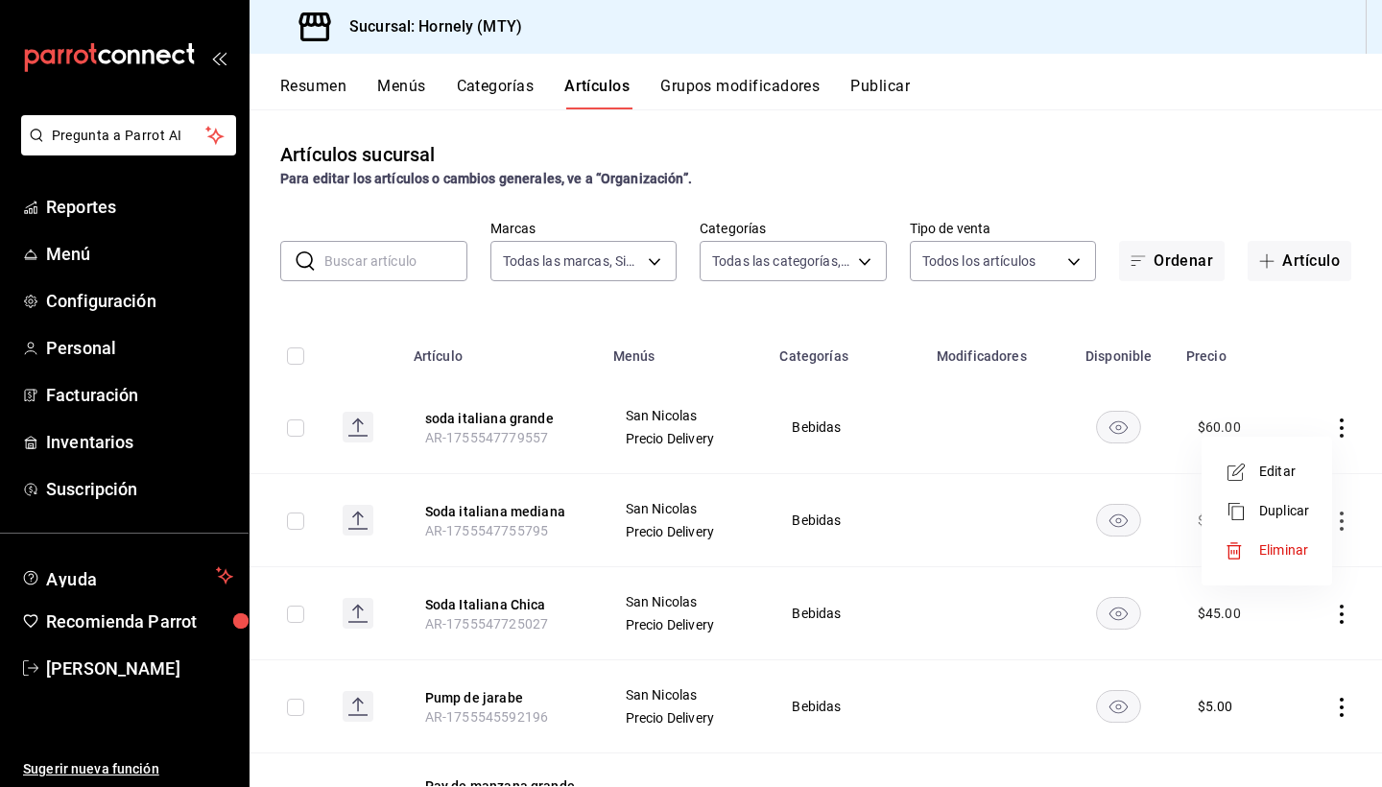
click at [1276, 474] on span "Editar" at bounding box center [1284, 472] width 50 height 20
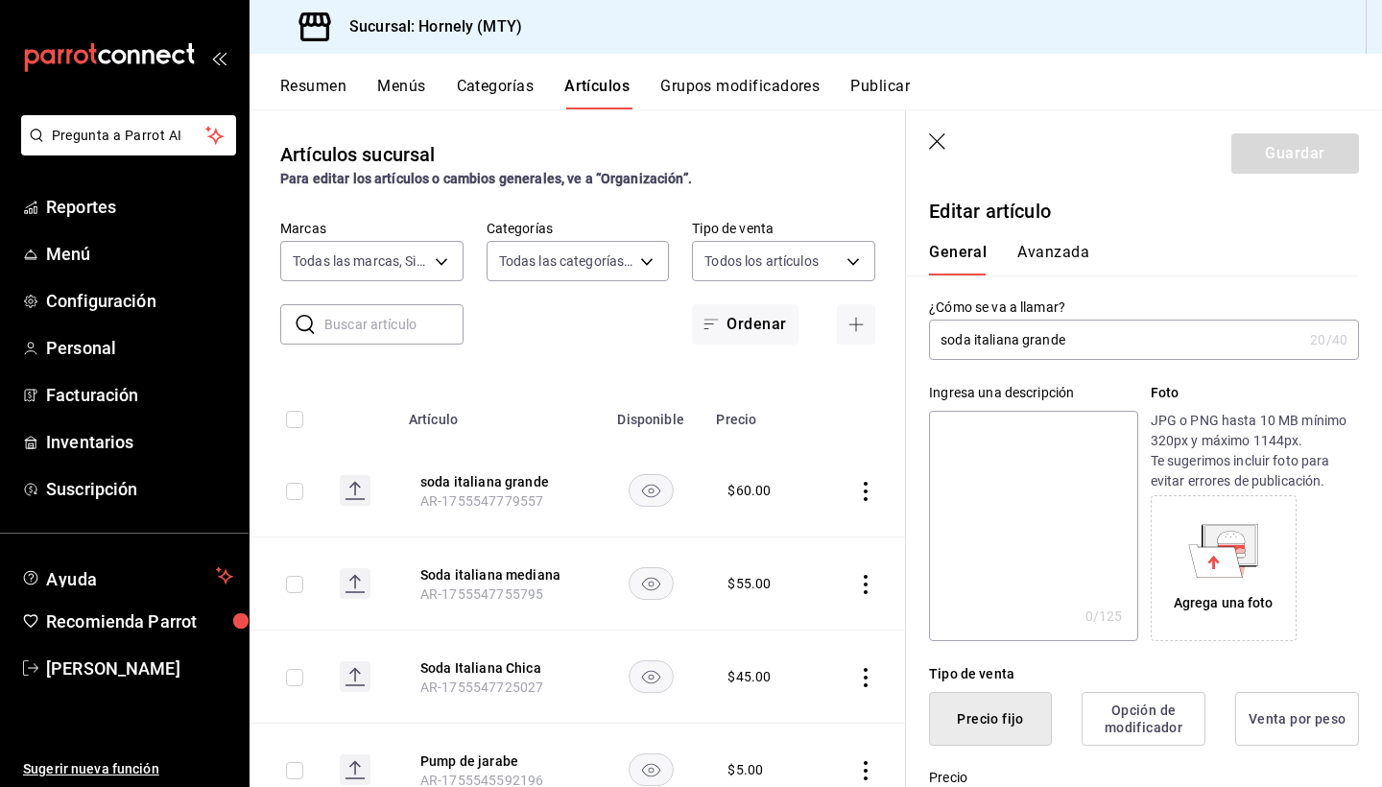
click at [946, 340] on input "soda italiana grande" at bounding box center [1115, 339] width 373 height 38
click at [977, 347] on input "Soda italiana grande" at bounding box center [1115, 339] width 373 height 38
click at [978, 341] on input "Soda italiana grande" at bounding box center [1115, 339] width 373 height 38
click at [1031, 343] on input "Soda Italiana grande" at bounding box center [1115, 339] width 373 height 38
type input "Soda Italiana Grande"
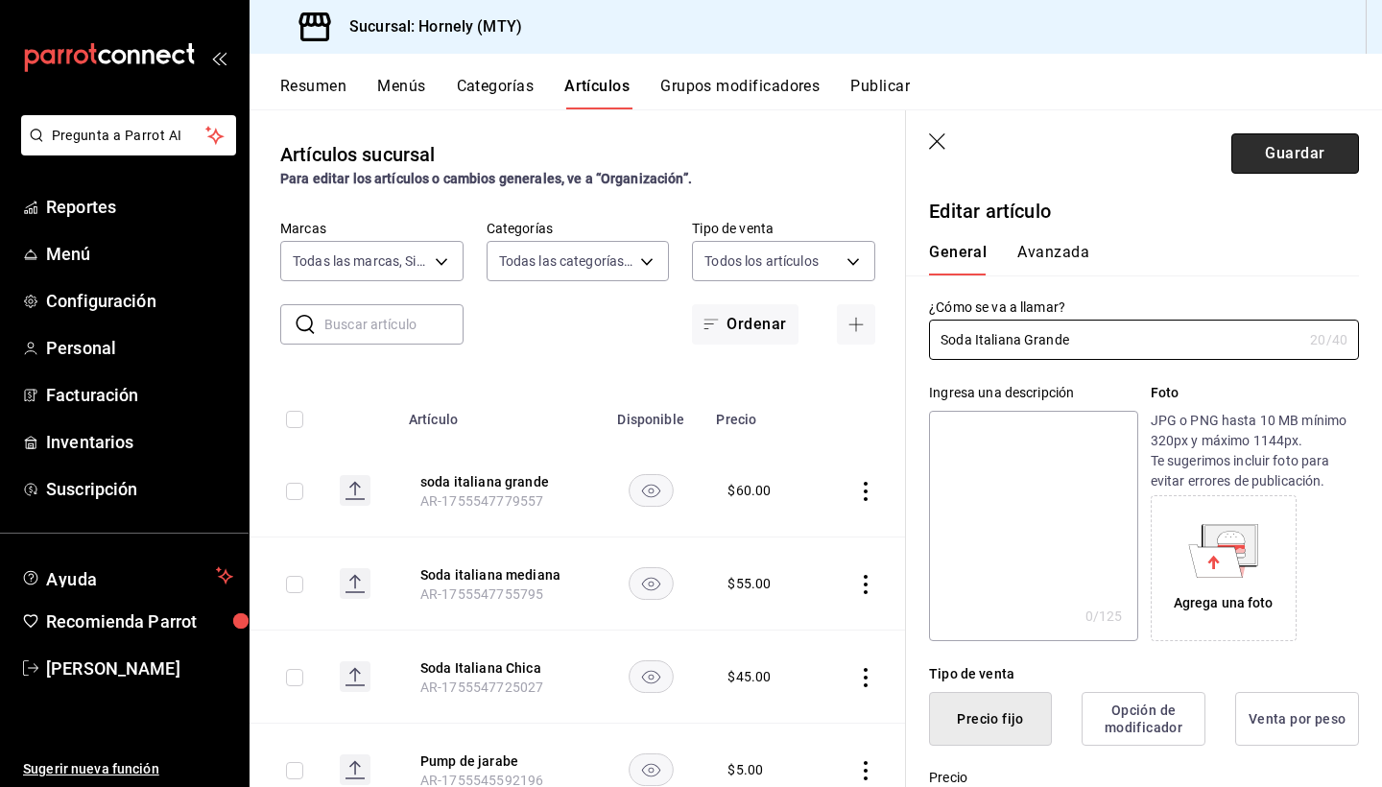
click at [1300, 154] on button "Guardar" at bounding box center [1295, 153] width 128 height 40
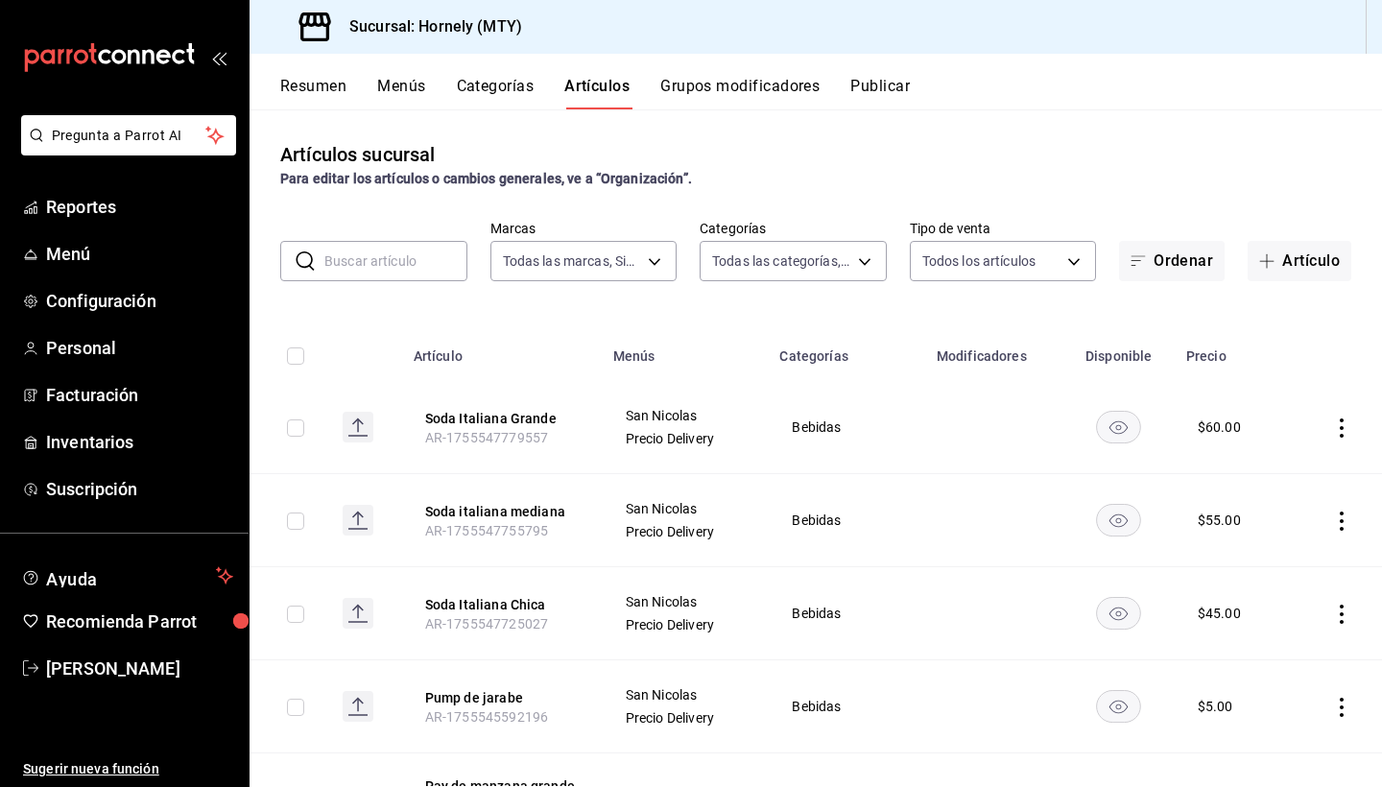
click at [419, 259] on input "text" at bounding box center [395, 261] width 143 height 38
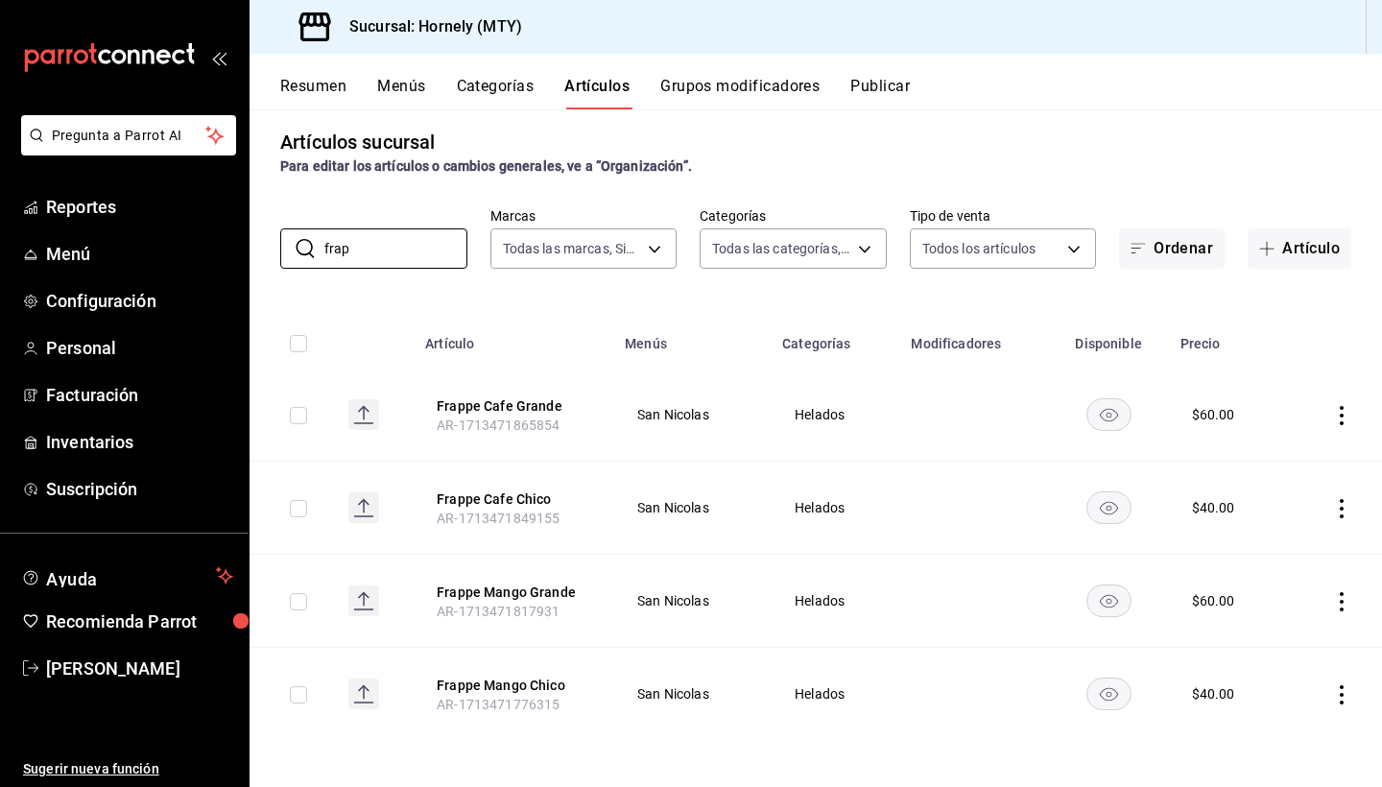
scroll to position [12, 0]
type input "frap"
click at [1314, 241] on button "Artículo" at bounding box center [1299, 248] width 104 height 40
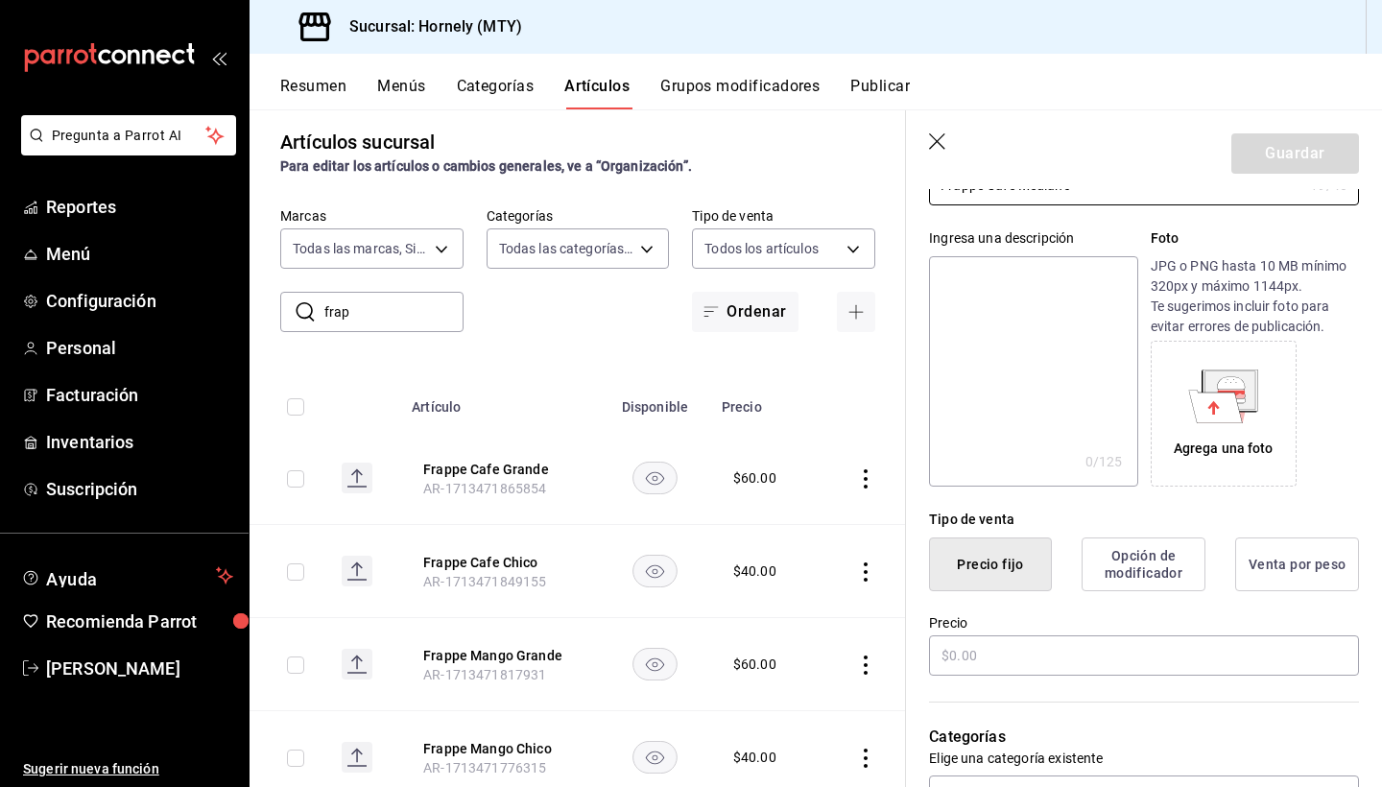
scroll to position [368, 0]
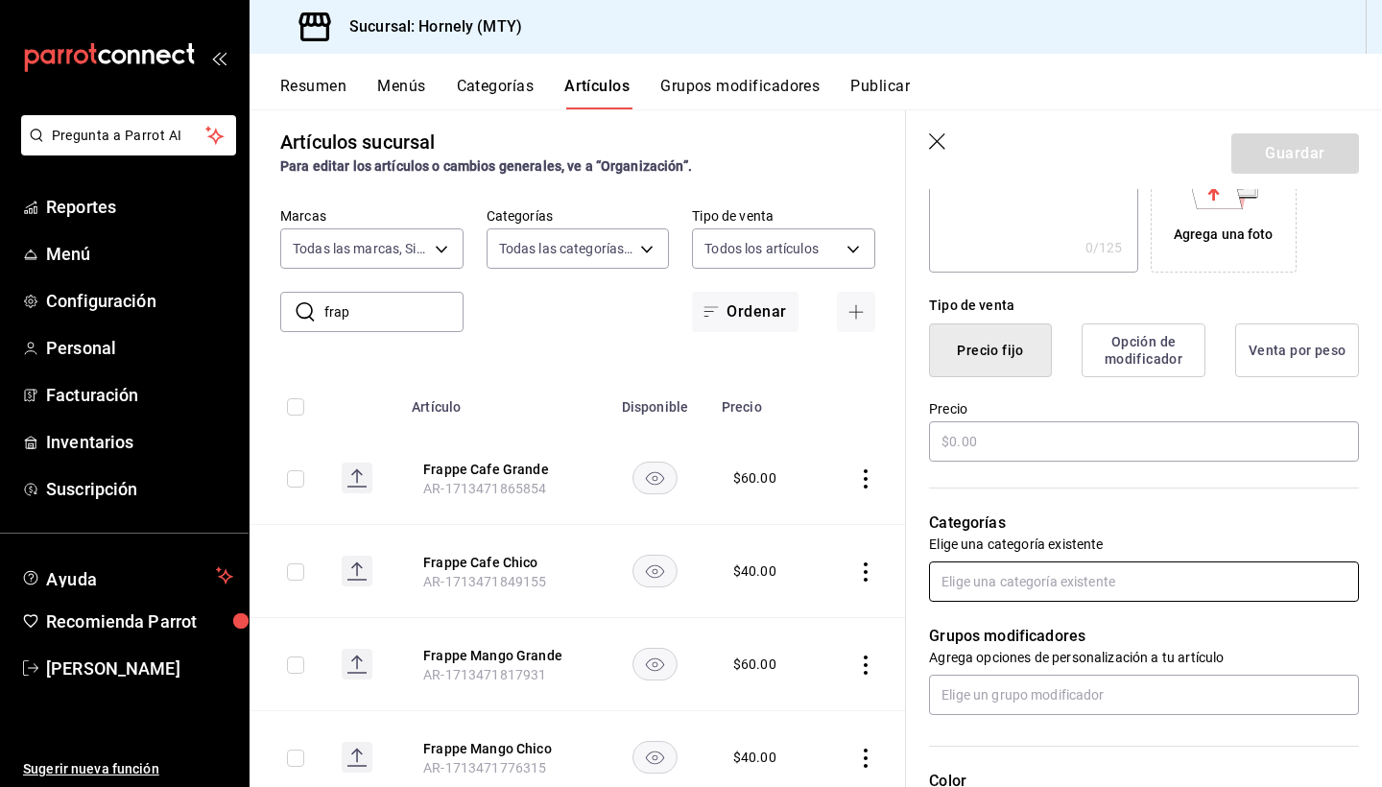
type input "Frappe Cafe Mediano"
click at [1046, 595] on input "text" at bounding box center [1144, 581] width 430 height 40
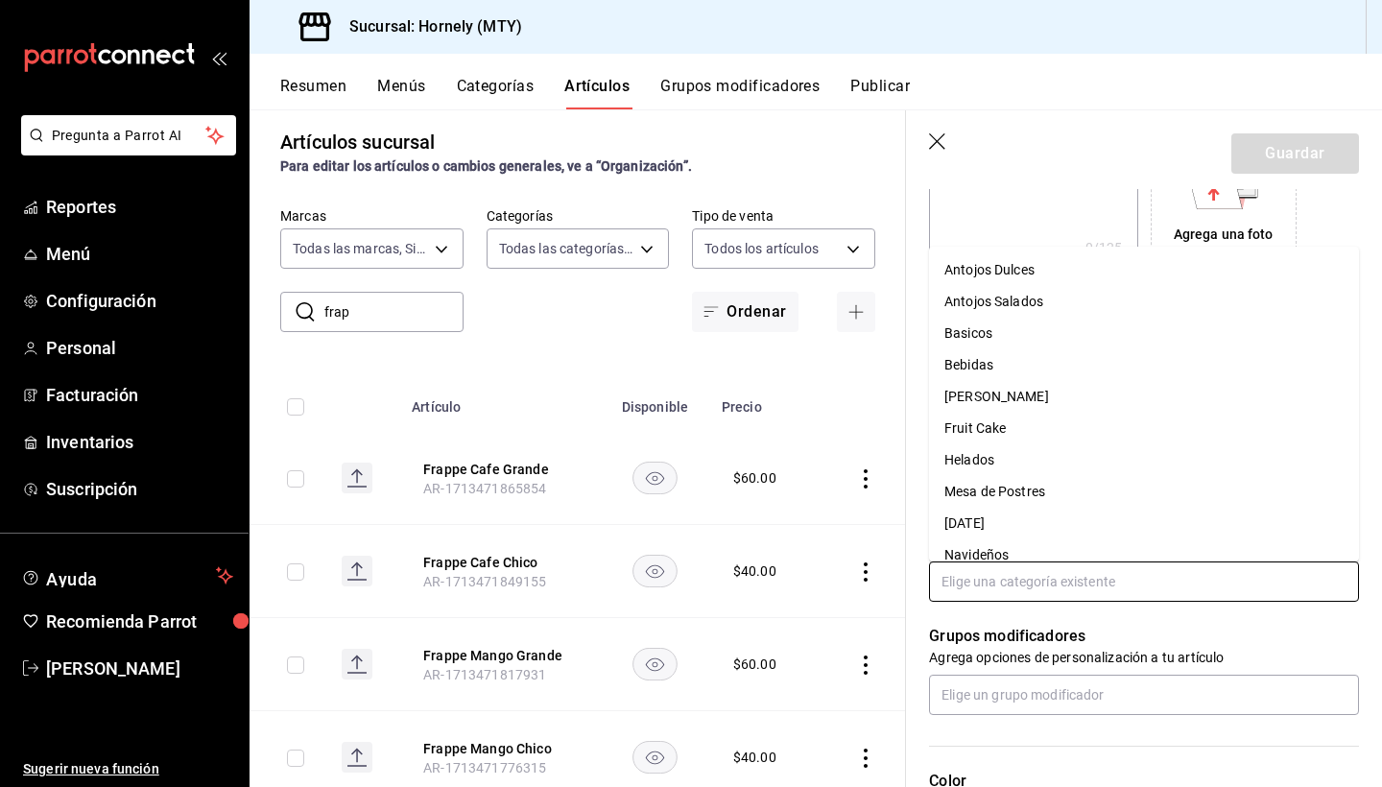
scroll to position [0, 0]
click at [980, 380] on li "Bebidas" at bounding box center [1144, 365] width 430 height 32
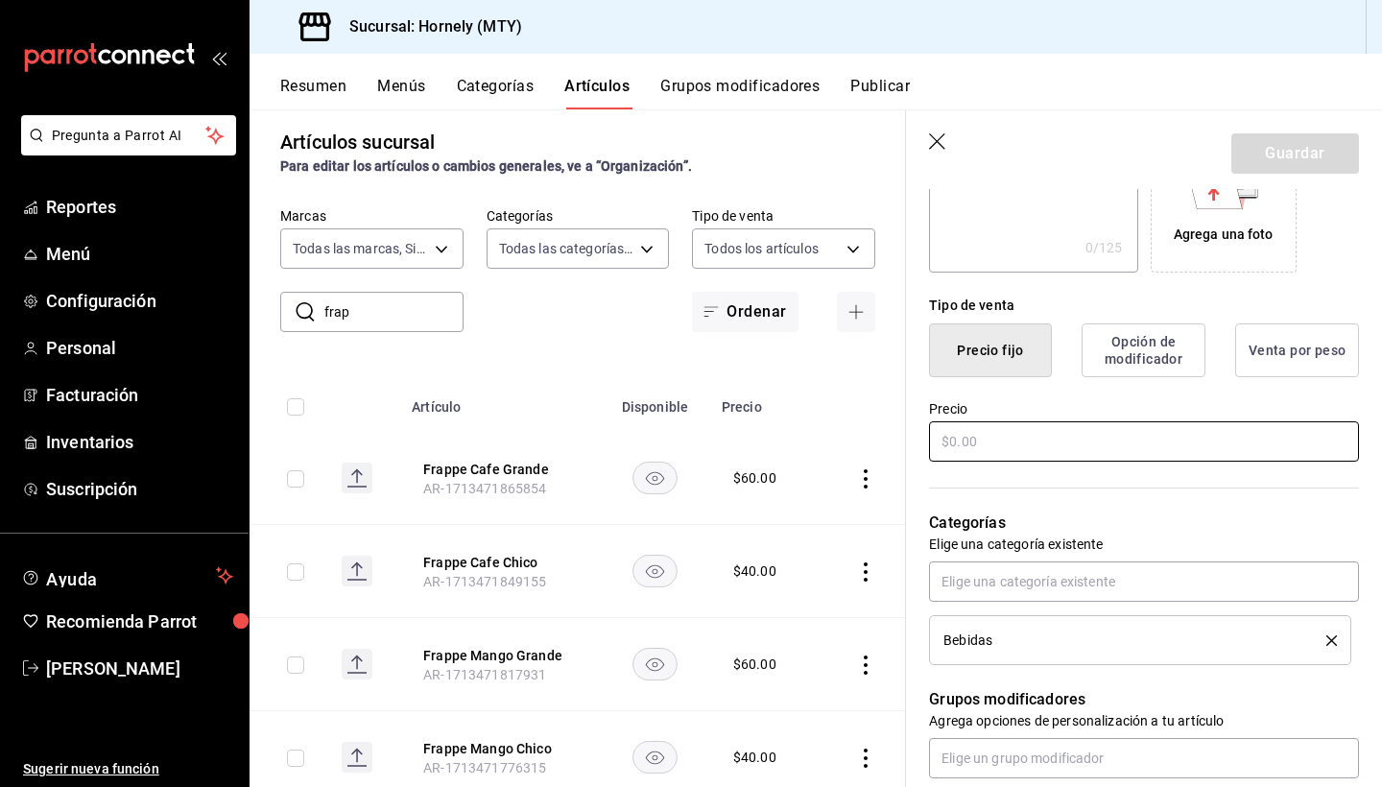
click at [1004, 445] on input "text" at bounding box center [1144, 441] width 430 height 40
type input "$60.00"
click at [1297, 139] on button "Guardar" at bounding box center [1295, 153] width 128 height 40
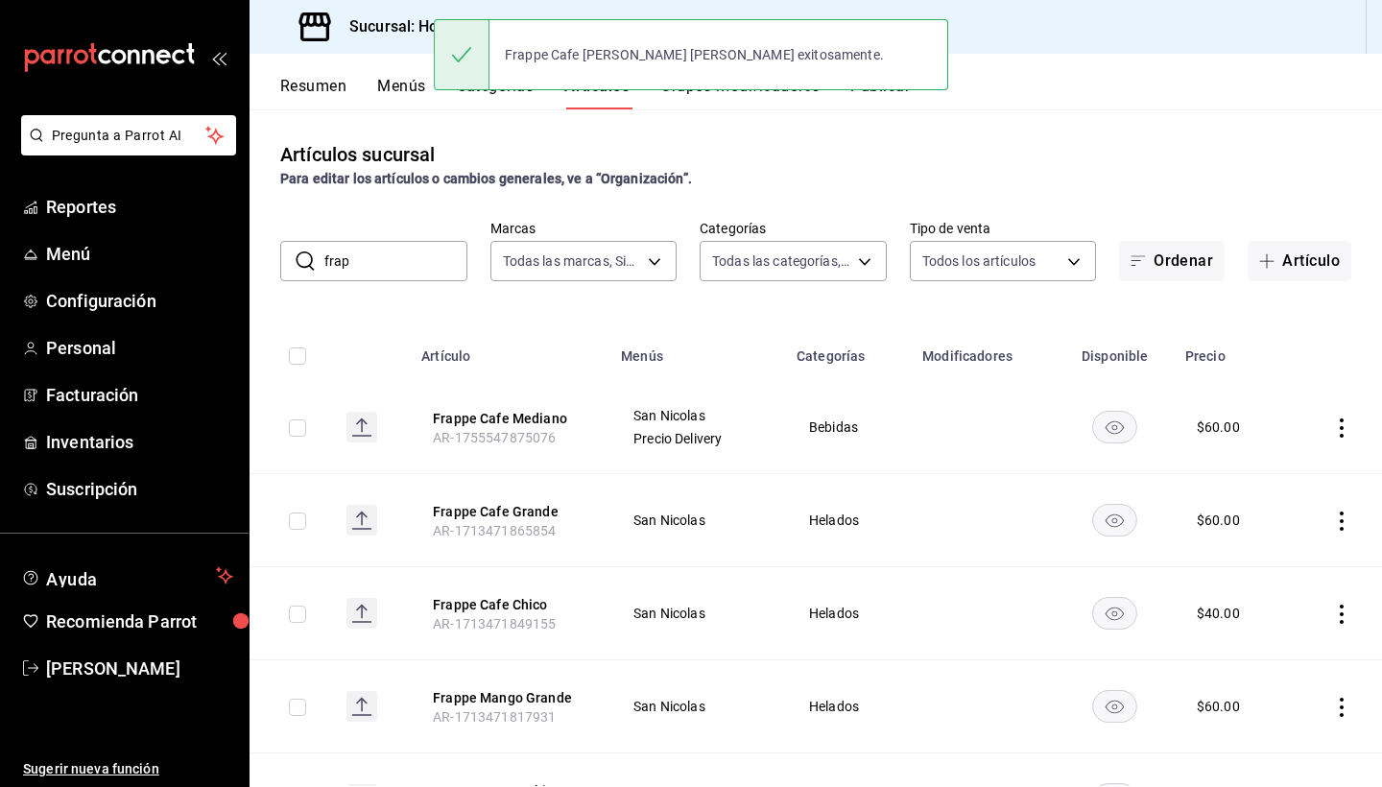
click at [1342, 521] on icon "actions" at bounding box center [1341, 520] width 4 height 19
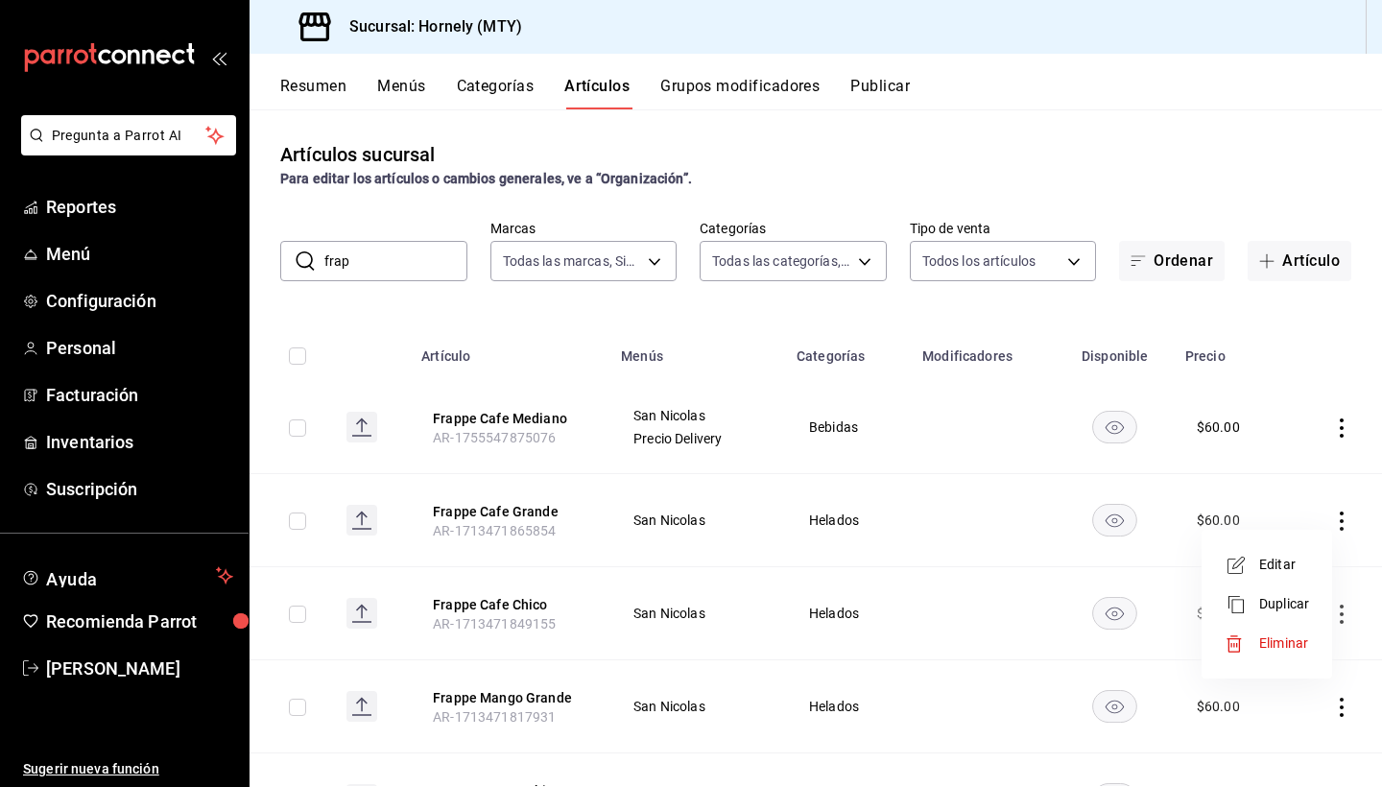
click at [1291, 568] on span "Editar" at bounding box center [1284, 565] width 50 height 20
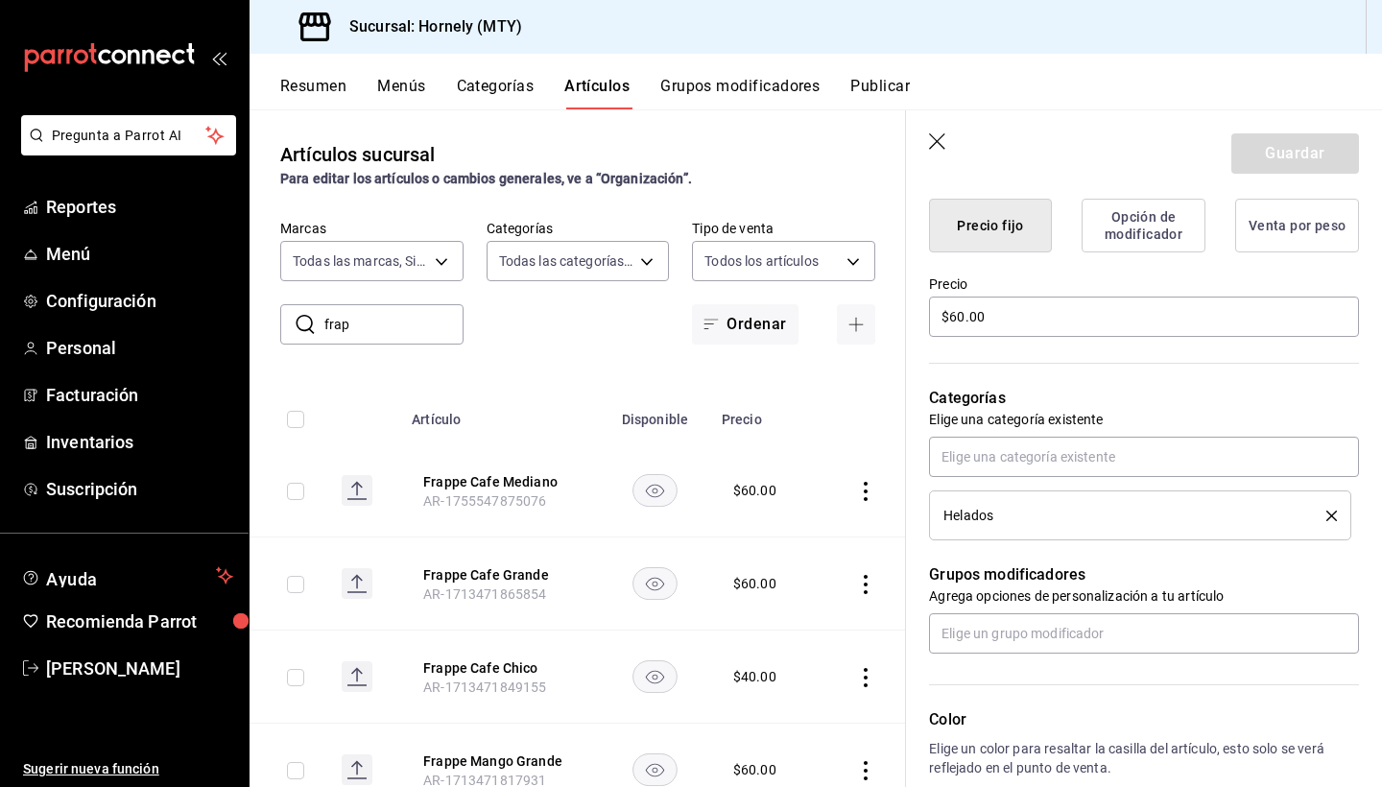
scroll to position [497, 0]
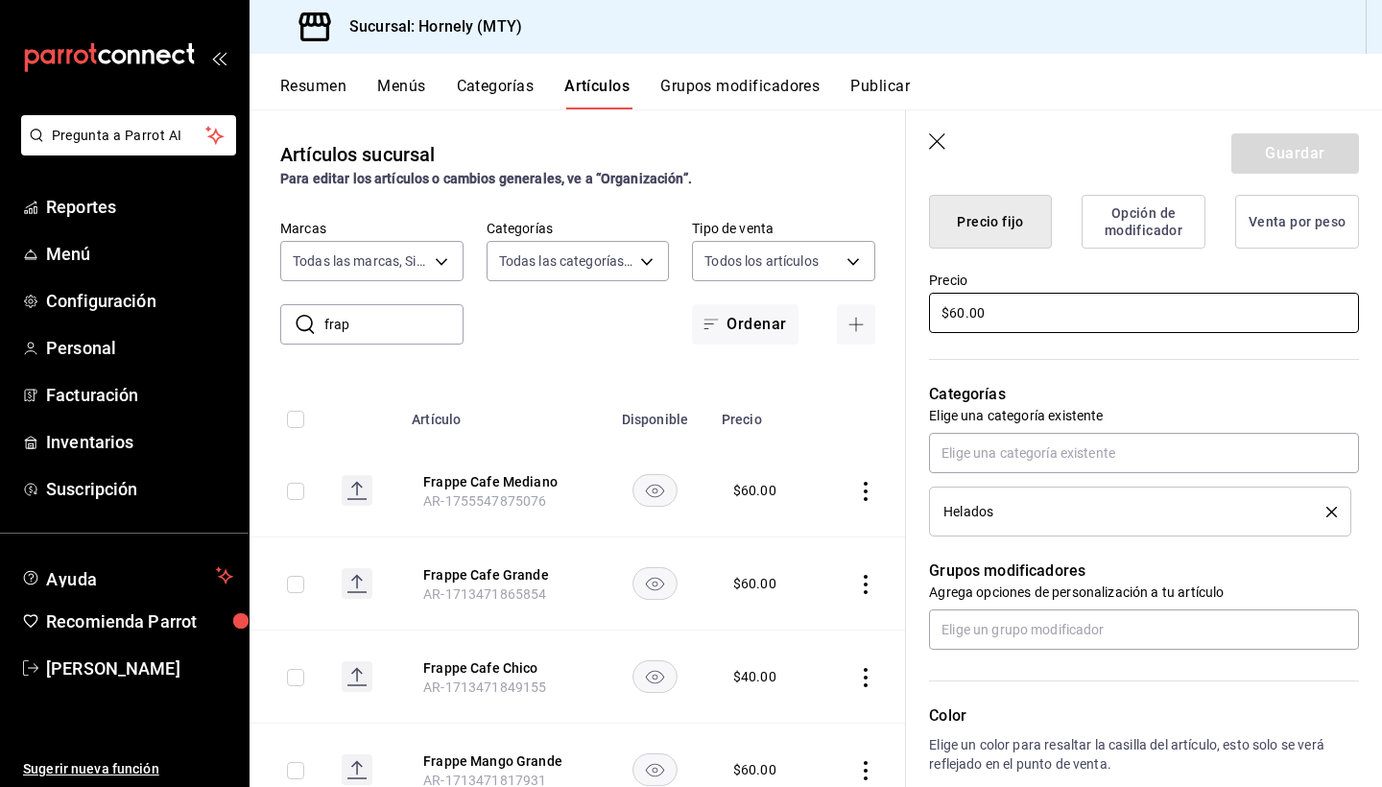
click at [955, 312] on input "$60.00" at bounding box center [1144, 313] width 430 height 40
type input "$75.00"
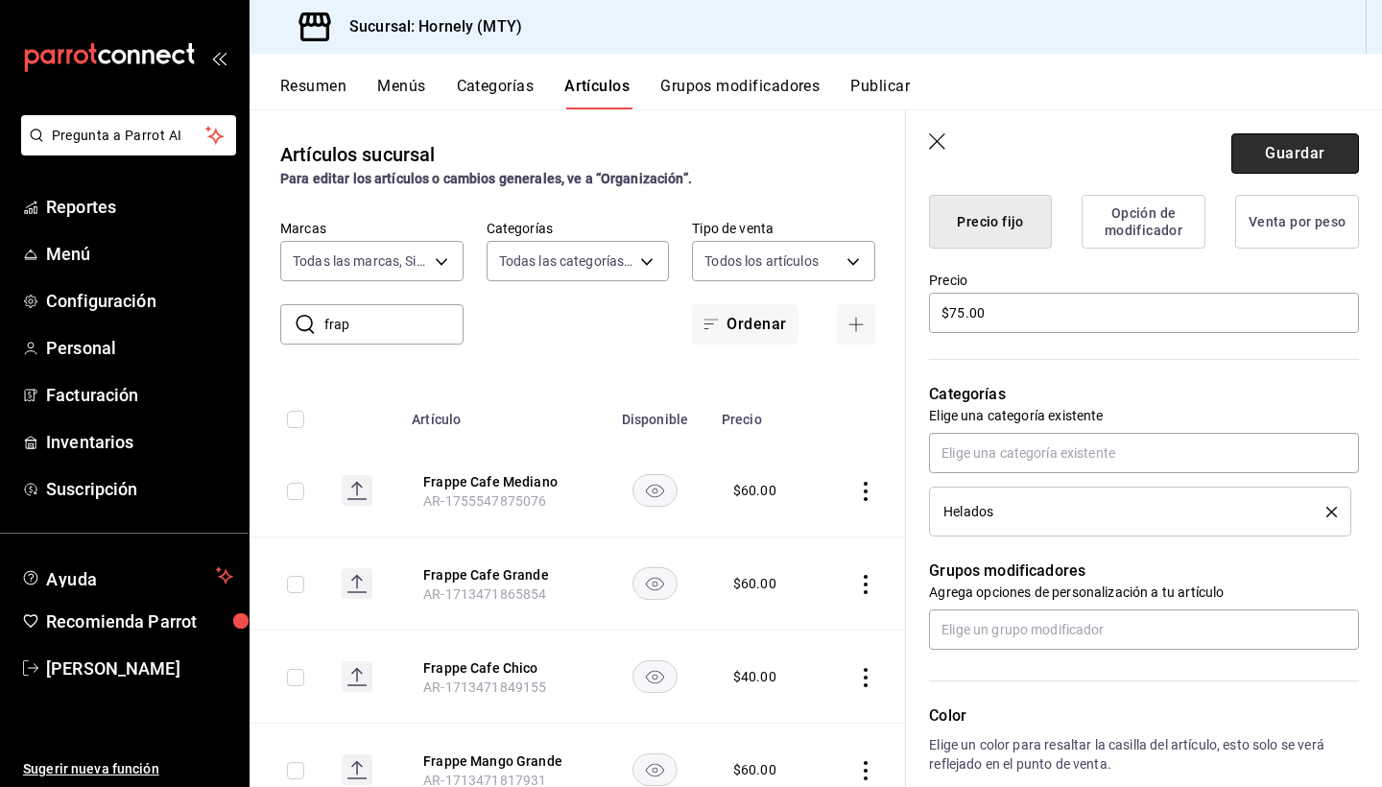
click at [1283, 143] on button "Guardar" at bounding box center [1295, 153] width 128 height 40
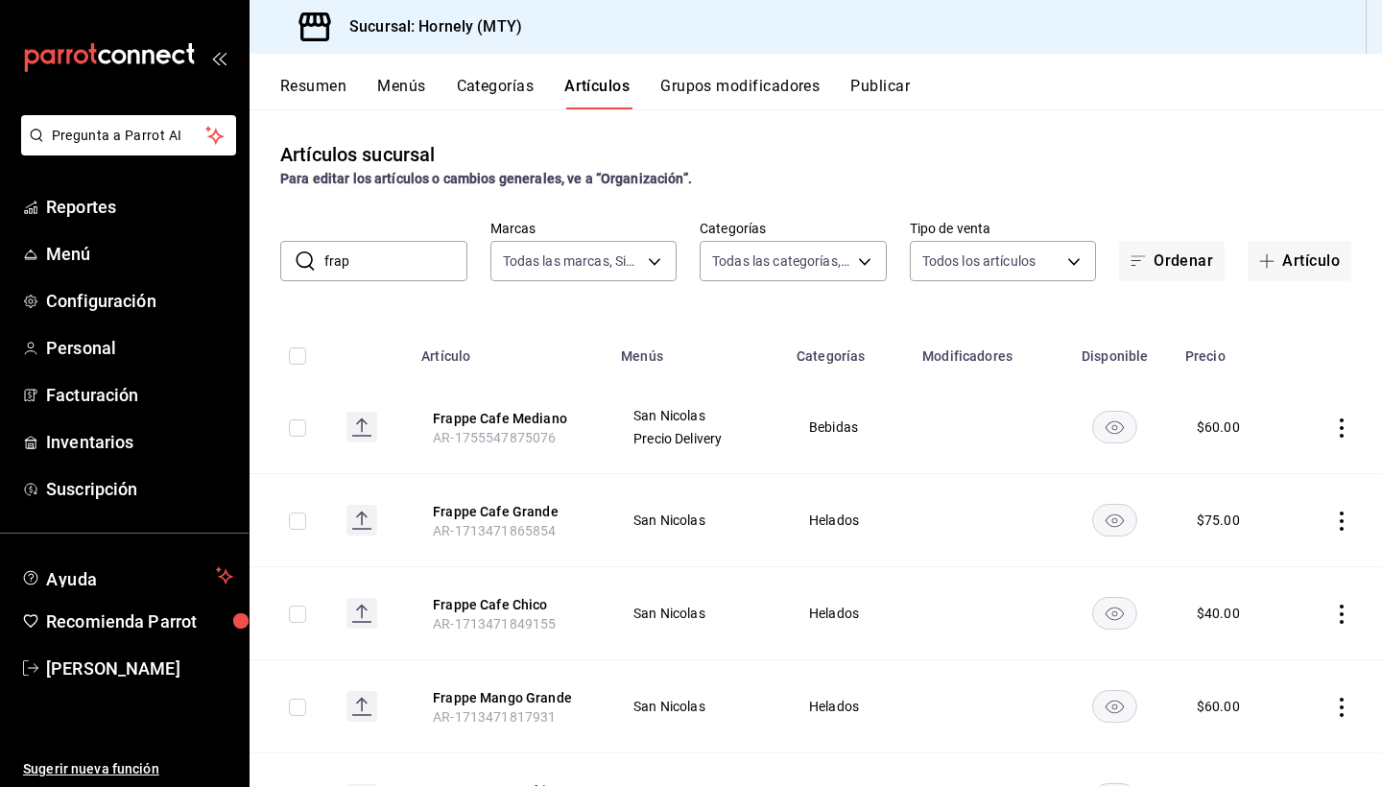
click at [1338, 615] on icon "actions" at bounding box center [1341, 613] width 19 height 19
click at [1310, 658] on li "Editar" at bounding box center [1266, 657] width 115 height 39
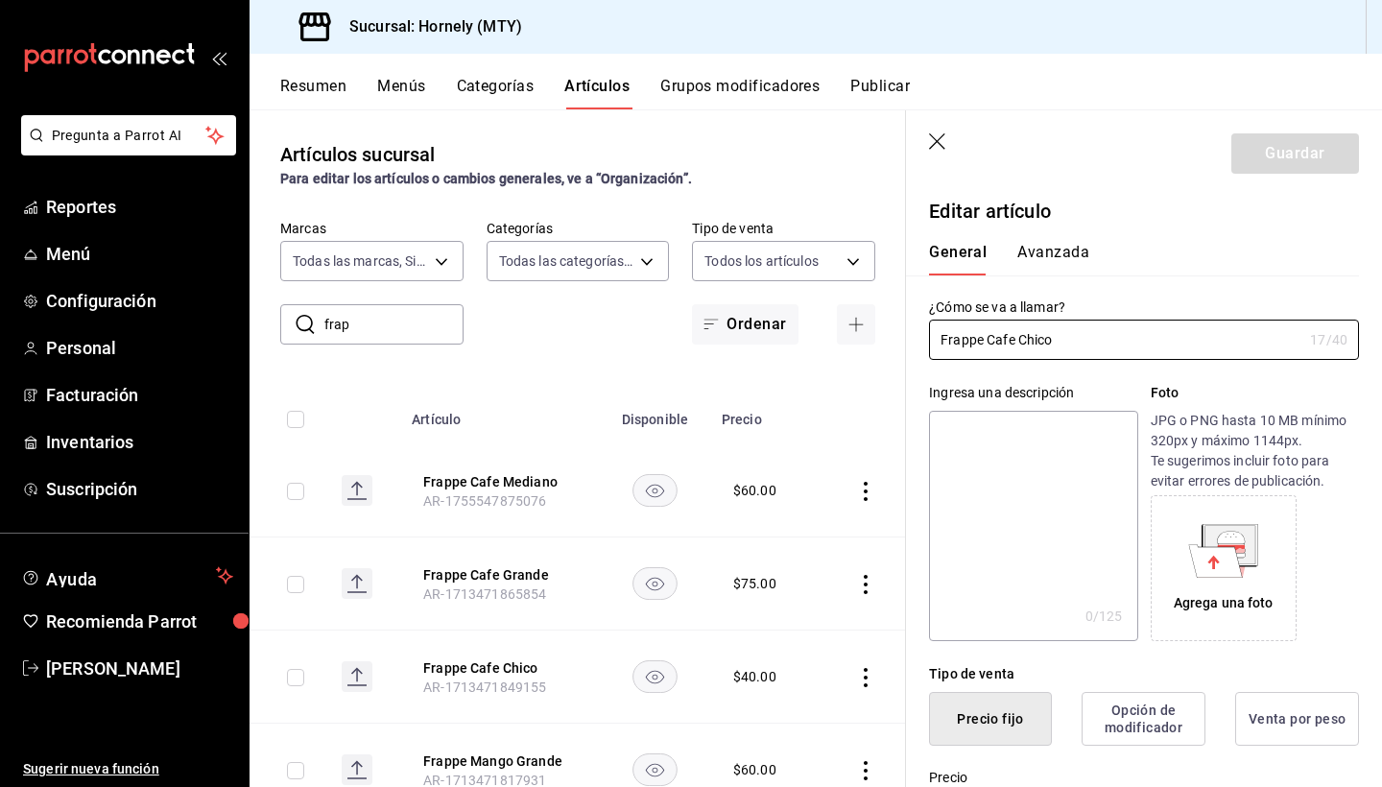
scroll to position [359, 0]
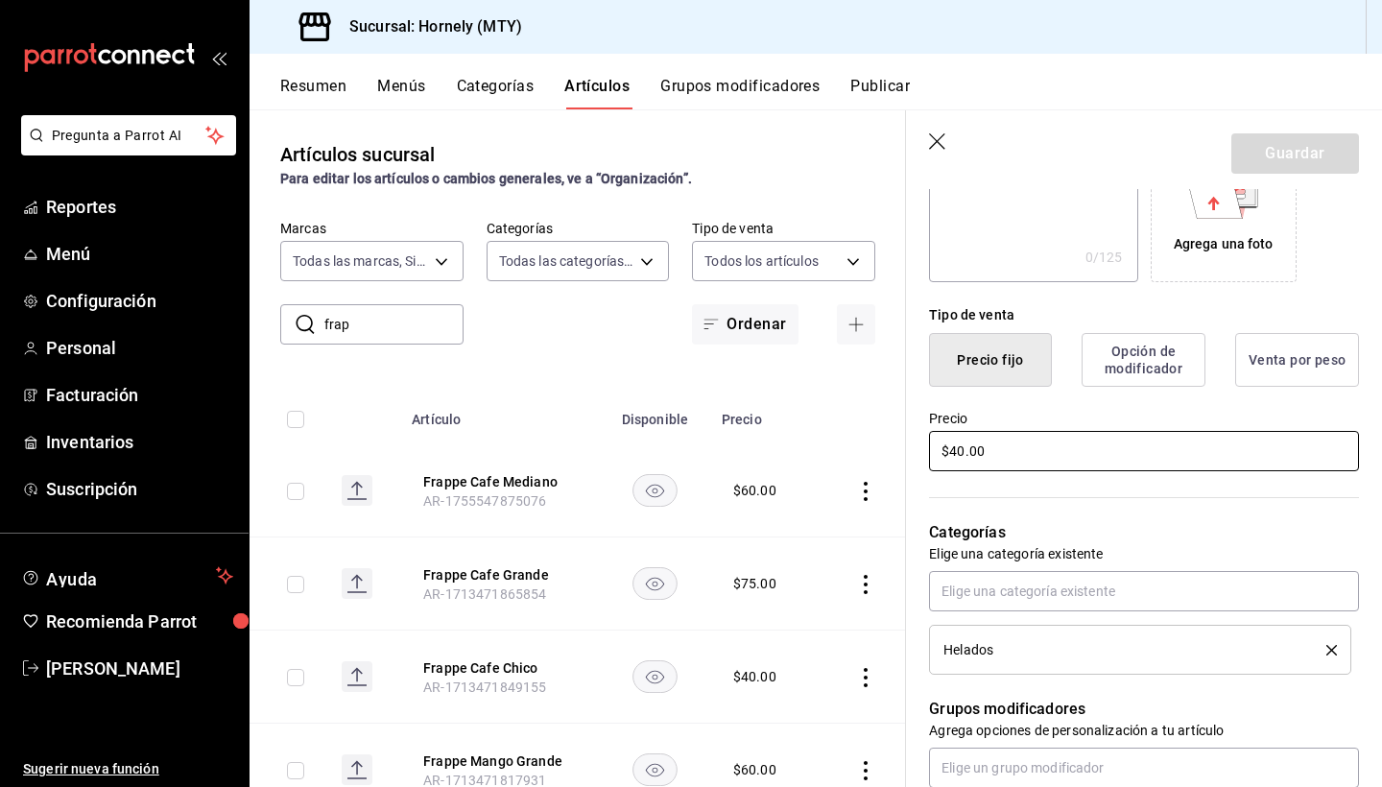
click at [959, 454] on input "$40.00" at bounding box center [1144, 451] width 430 height 40
type input "$45.00"
click at [1267, 156] on button "Guardar" at bounding box center [1295, 153] width 128 height 40
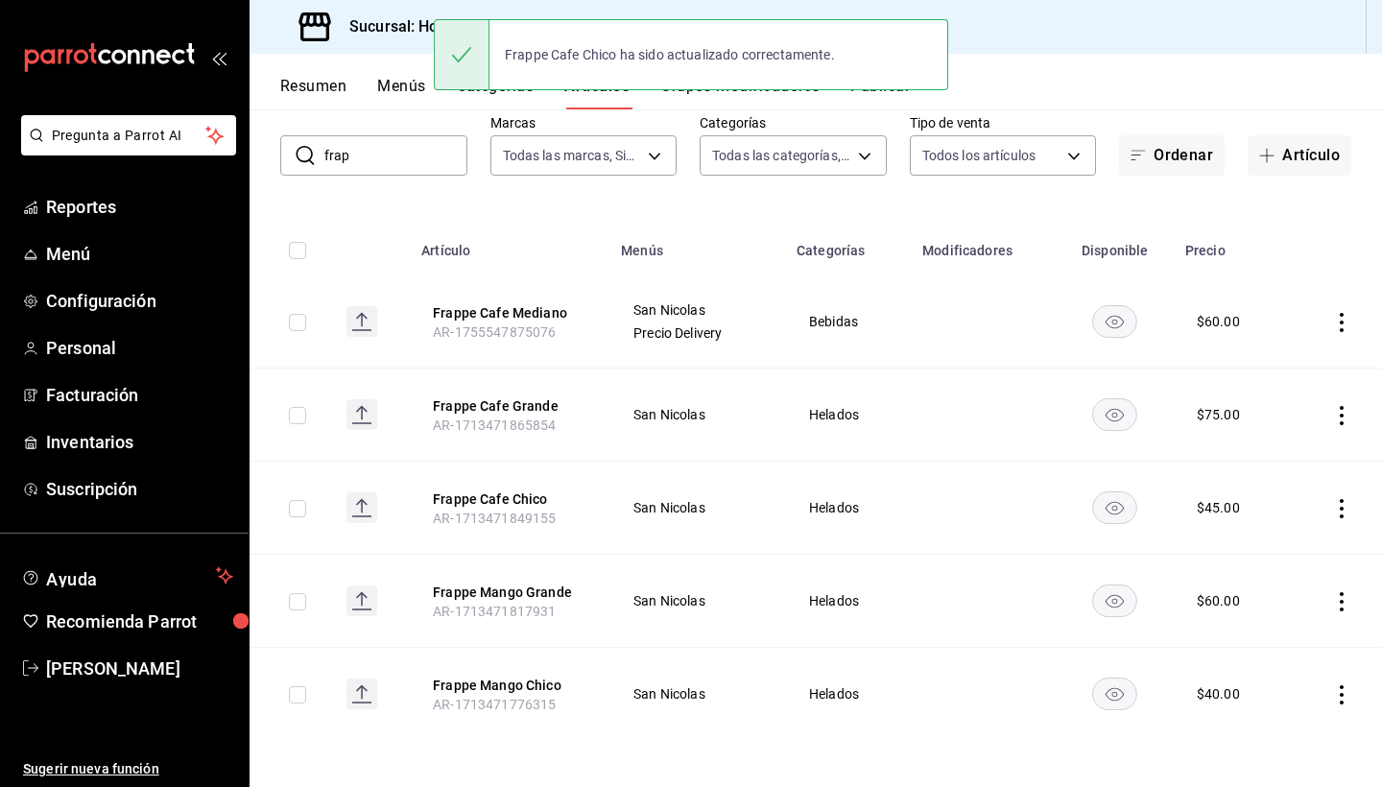
scroll to position [106, 0]
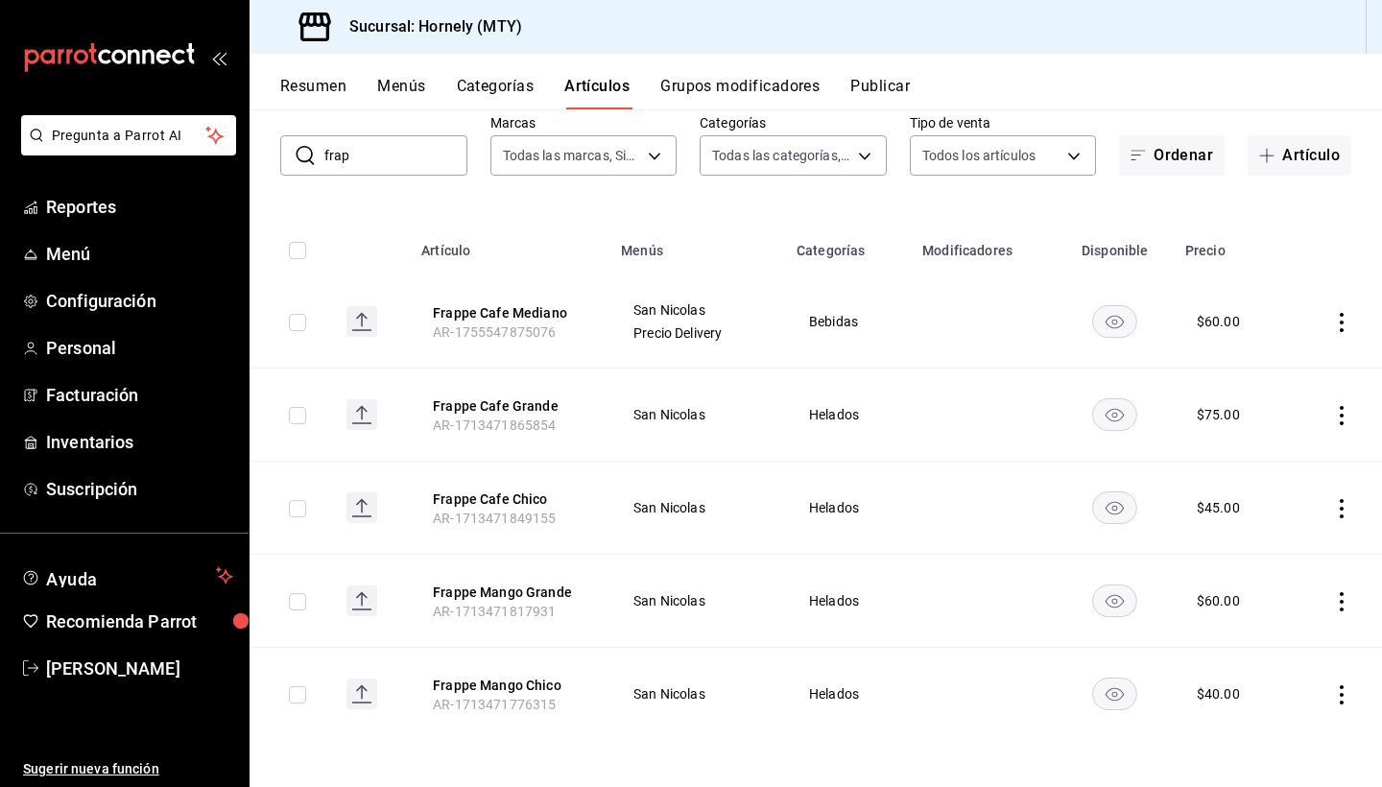
click at [1334, 687] on icon "actions" at bounding box center [1341, 694] width 19 height 19
click at [1301, 665] on span "Editar" at bounding box center [1284, 658] width 50 height 20
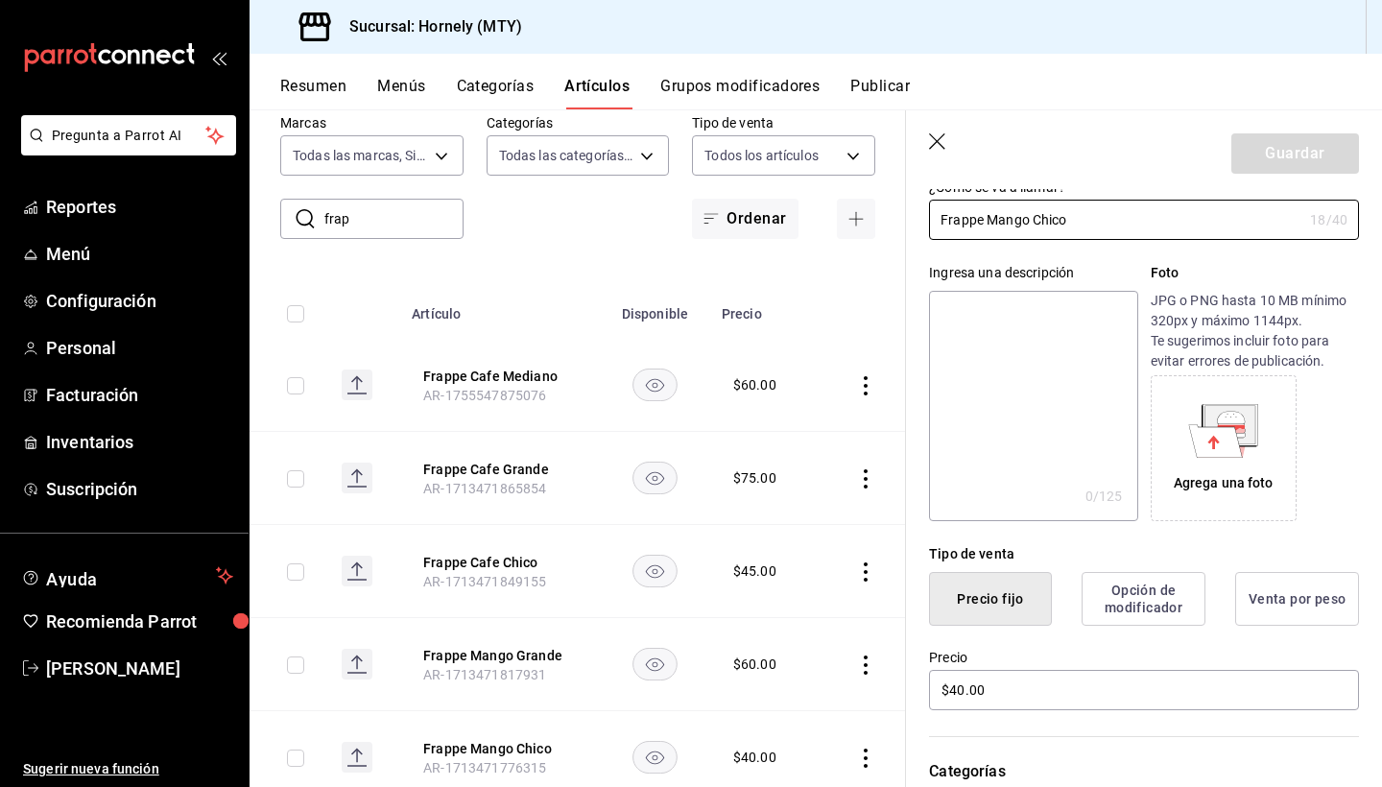
scroll to position [156, 0]
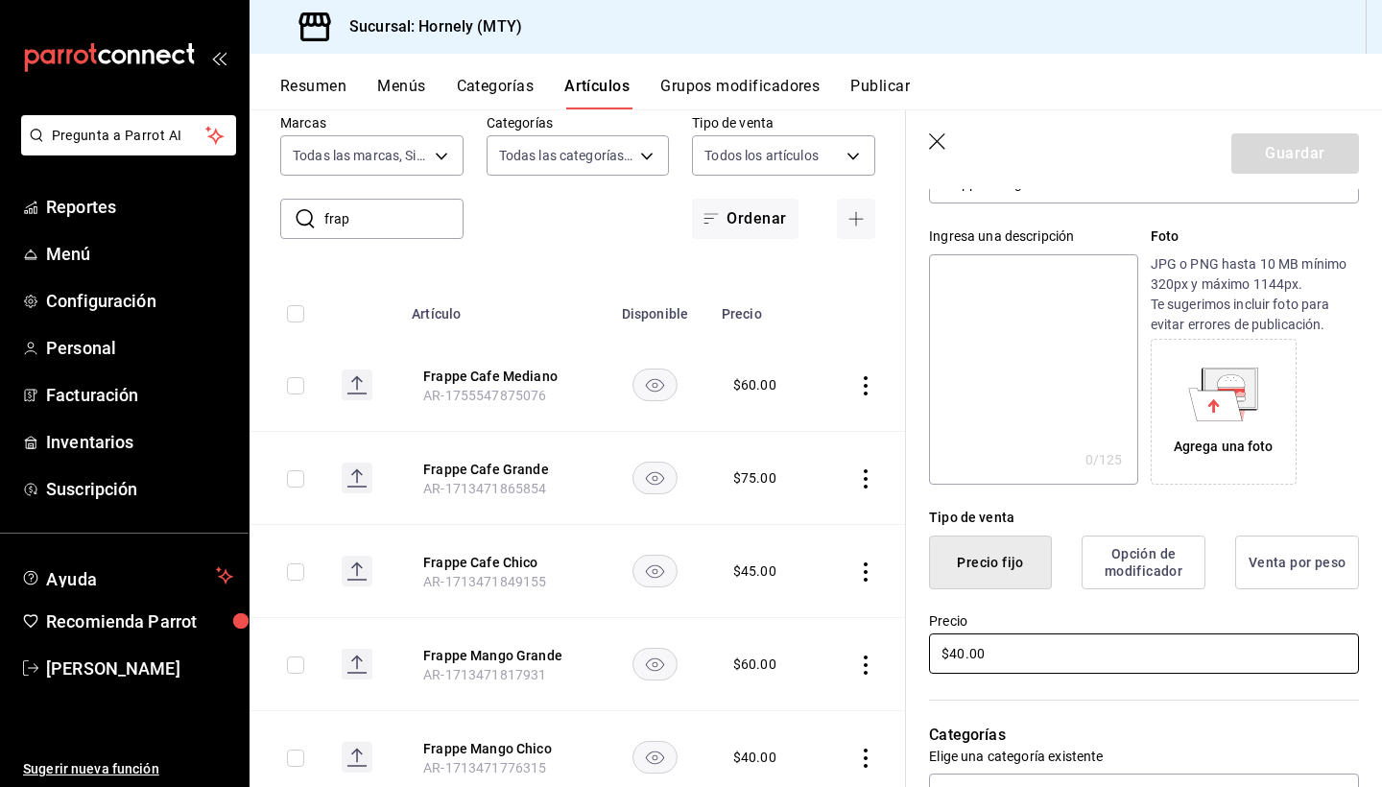
click at [960, 653] on input "$40.00" at bounding box center [1144, 653] width 430 height 40
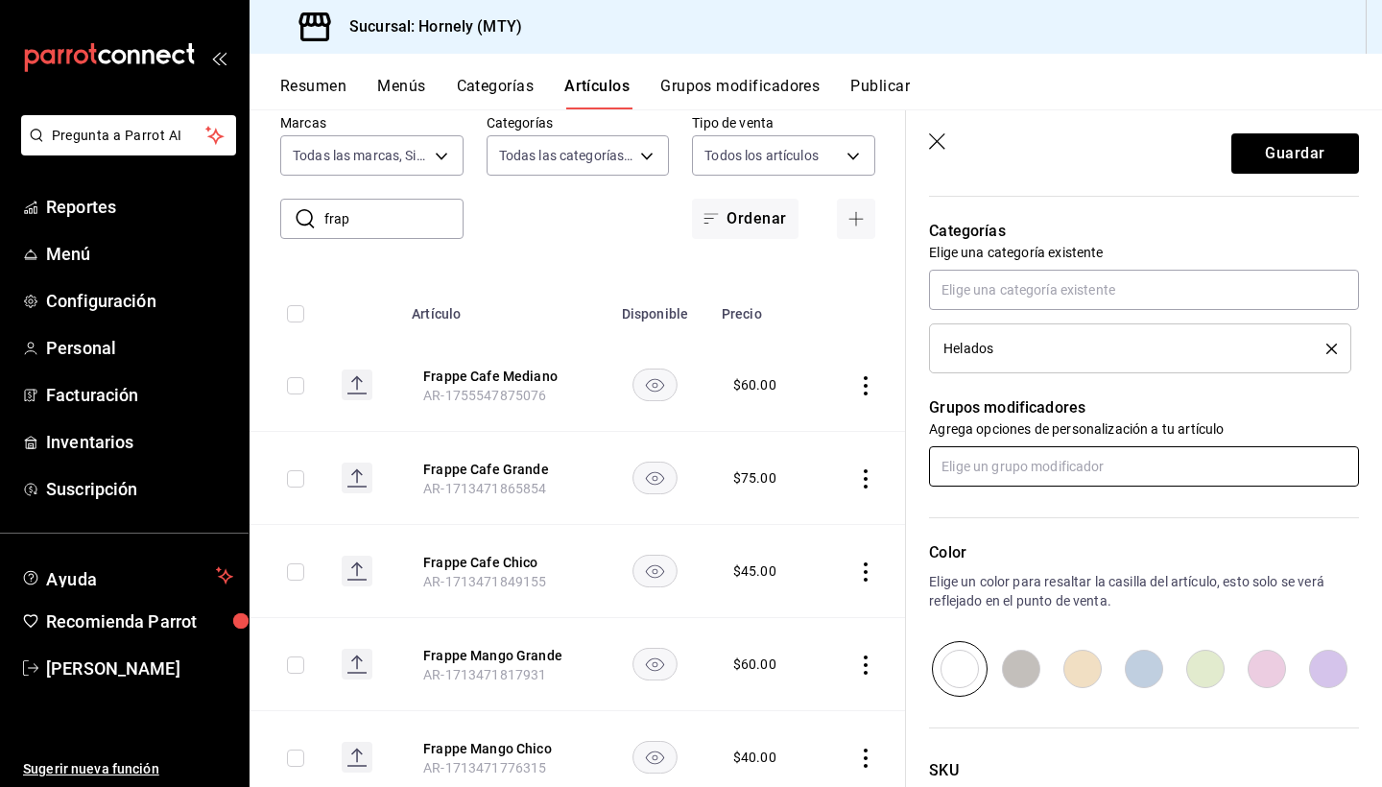
scroll to position [645, 0]
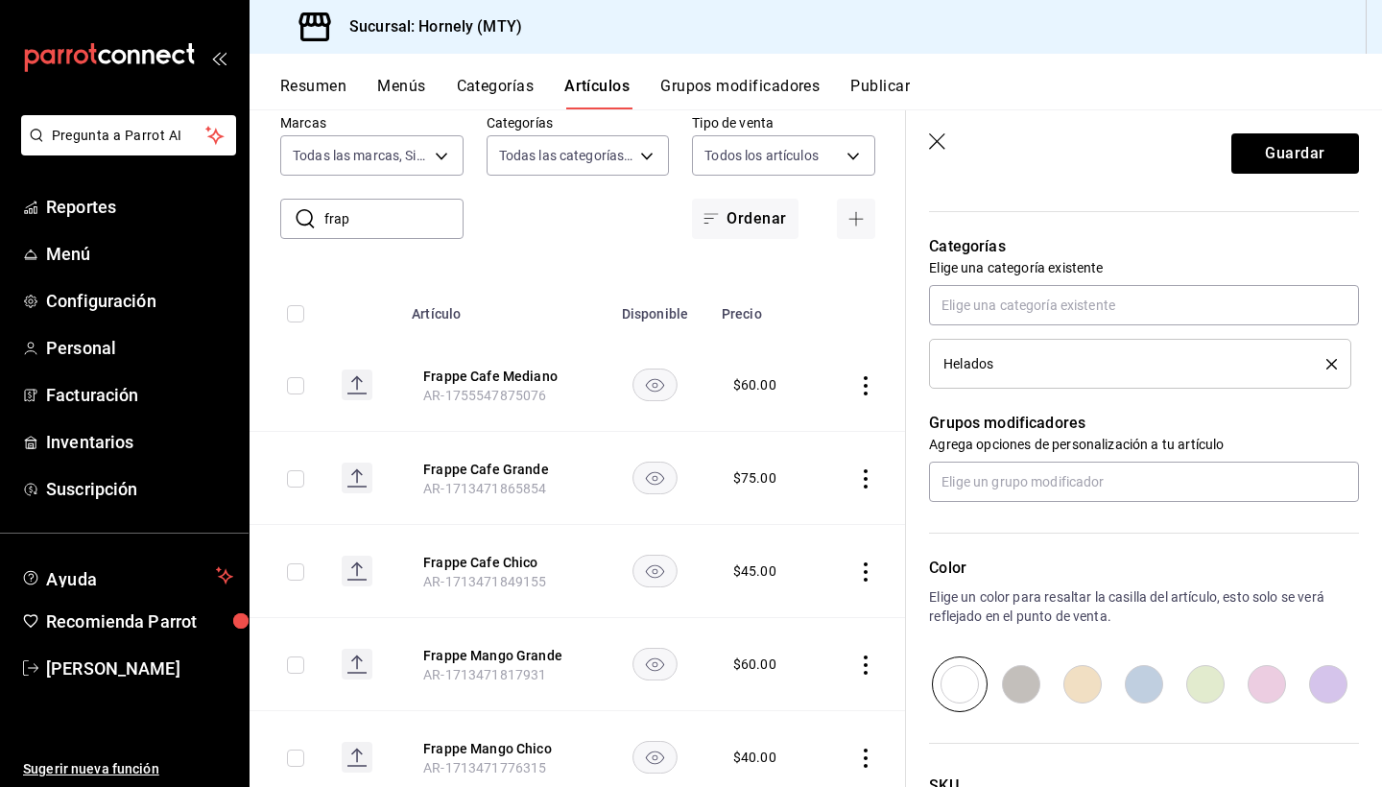
type input "$45.00"
click at [1065, 364] on div "Helados" at bounding box center [1120, 363] width 354 height 13
click at [1182, 313] on input "text" at bounding box center [1144, 305] width 430 height 40
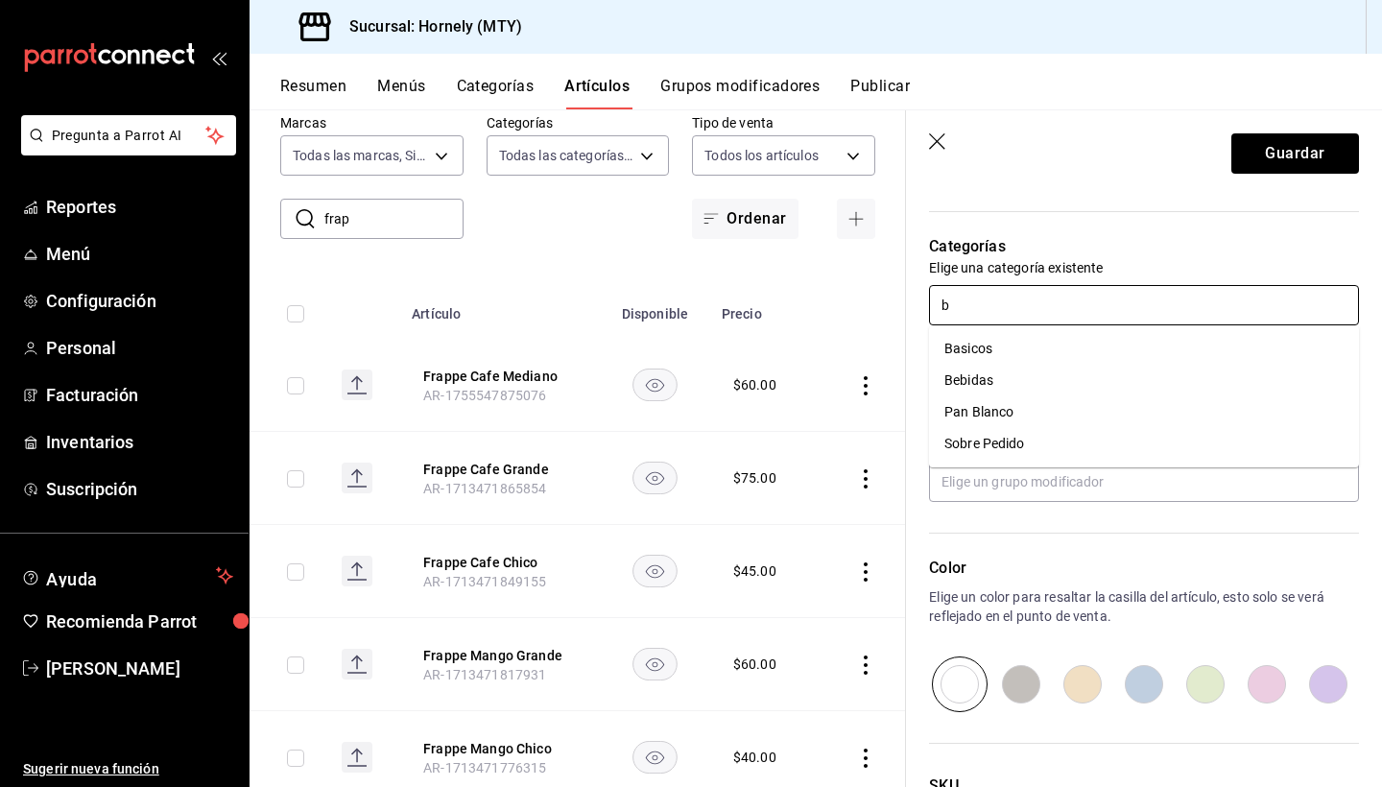
type input "be"
click at [1054, 347] on li "Bebidas" at bounding box center [1144, 349] width 430 height 32
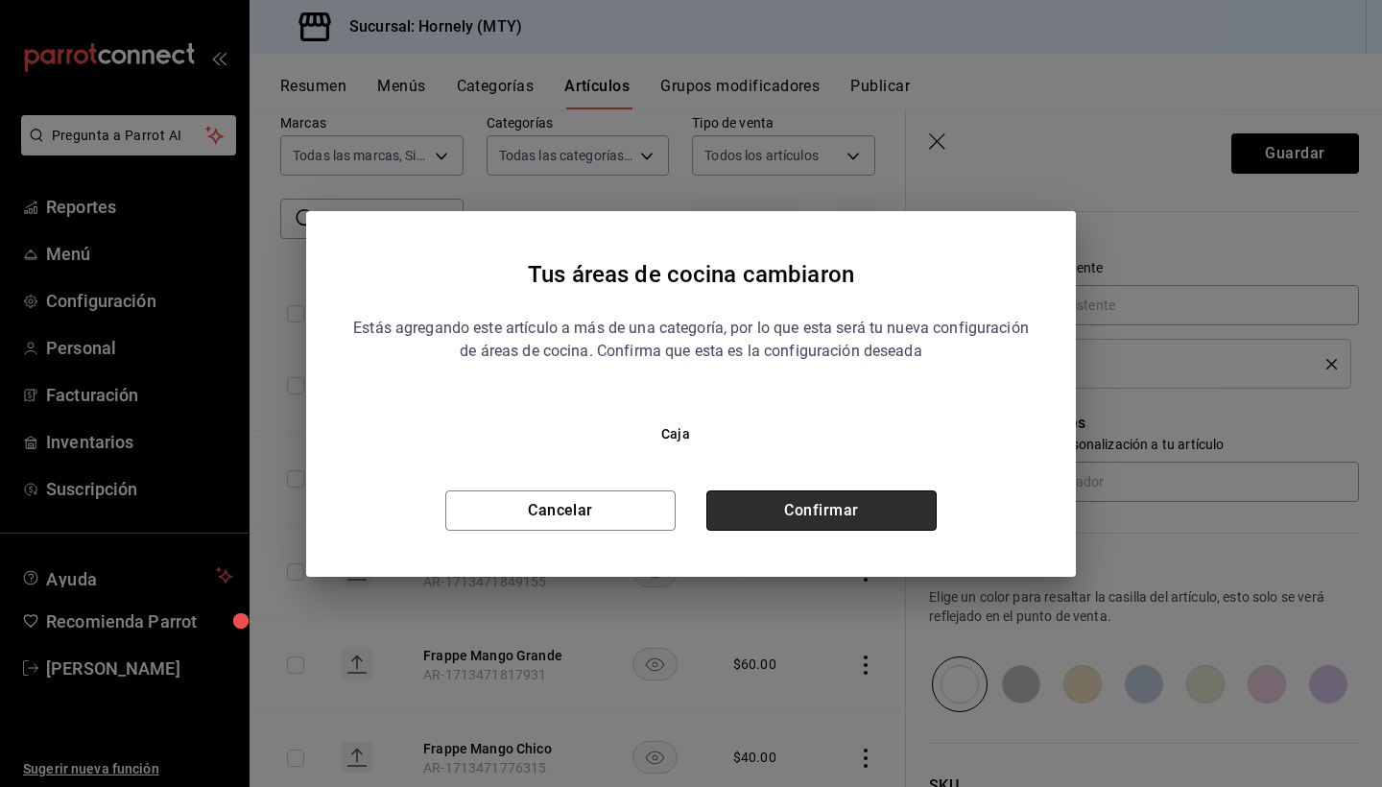
click at [824, 515] on button "Confirmar" at bounding box center [821, 510] width 230 height 40
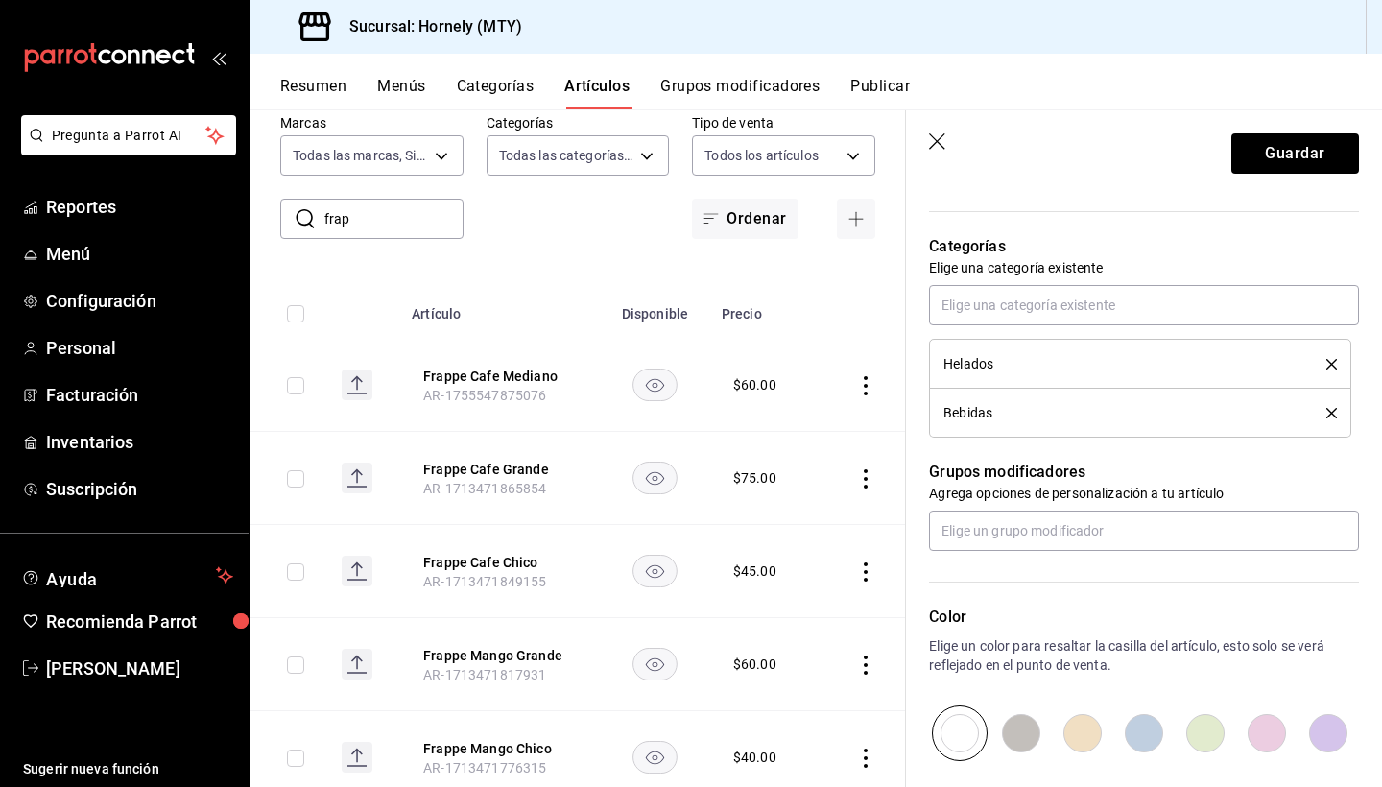
click at [1339, 413] on li "Bebidas" at bounding box center [1140, 413] width 422 height 49
click at [1326, 413] on icon "delete" at bounding box center [1331, 413] width 11 height 11
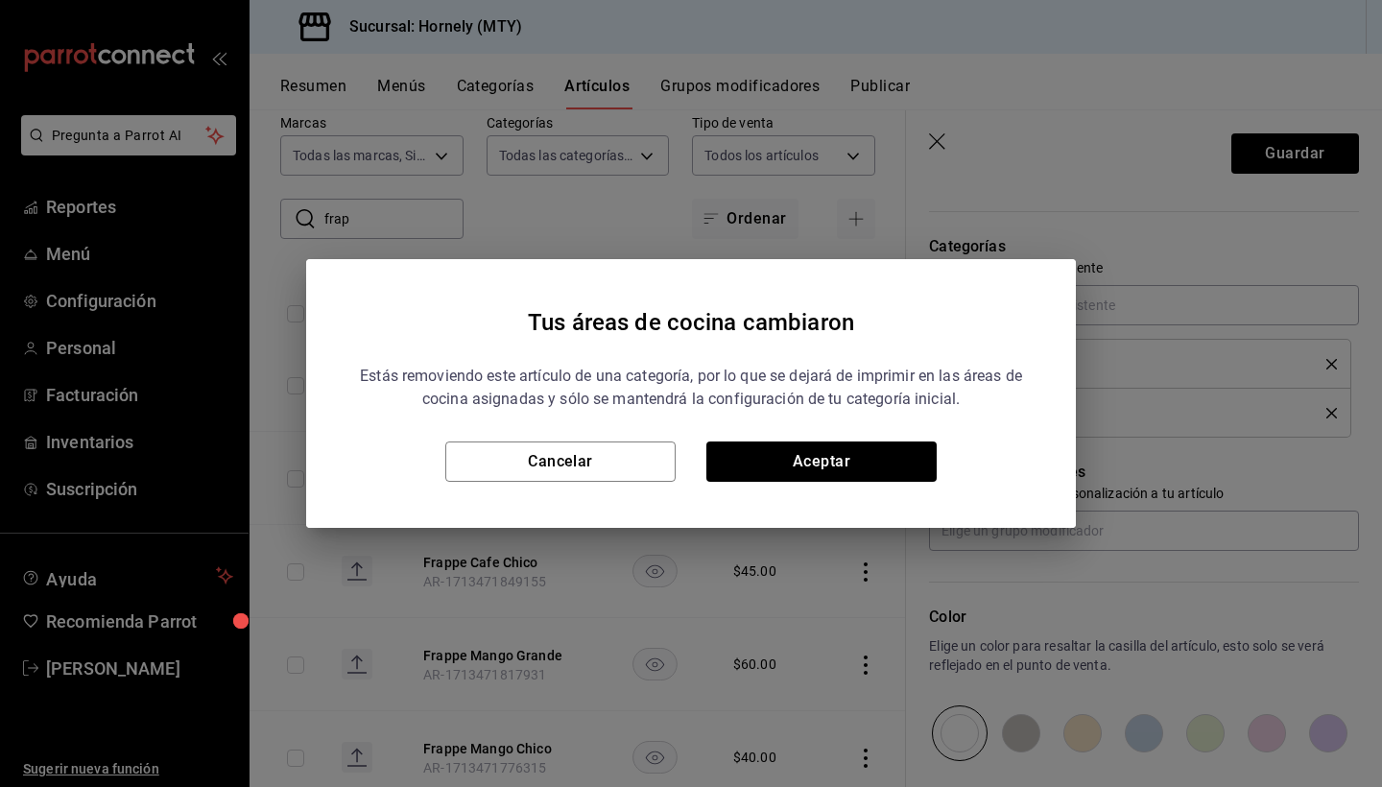
click at [882, 488] on div "Tus áreas de cocina cambiaron Estás removiendo este artículo de una categoría, …" at bounding box center [691, 393] width 770 height 269
click at [891, 468] on button "Aceptar" at bounding box center [821, 461] width 230 height 40
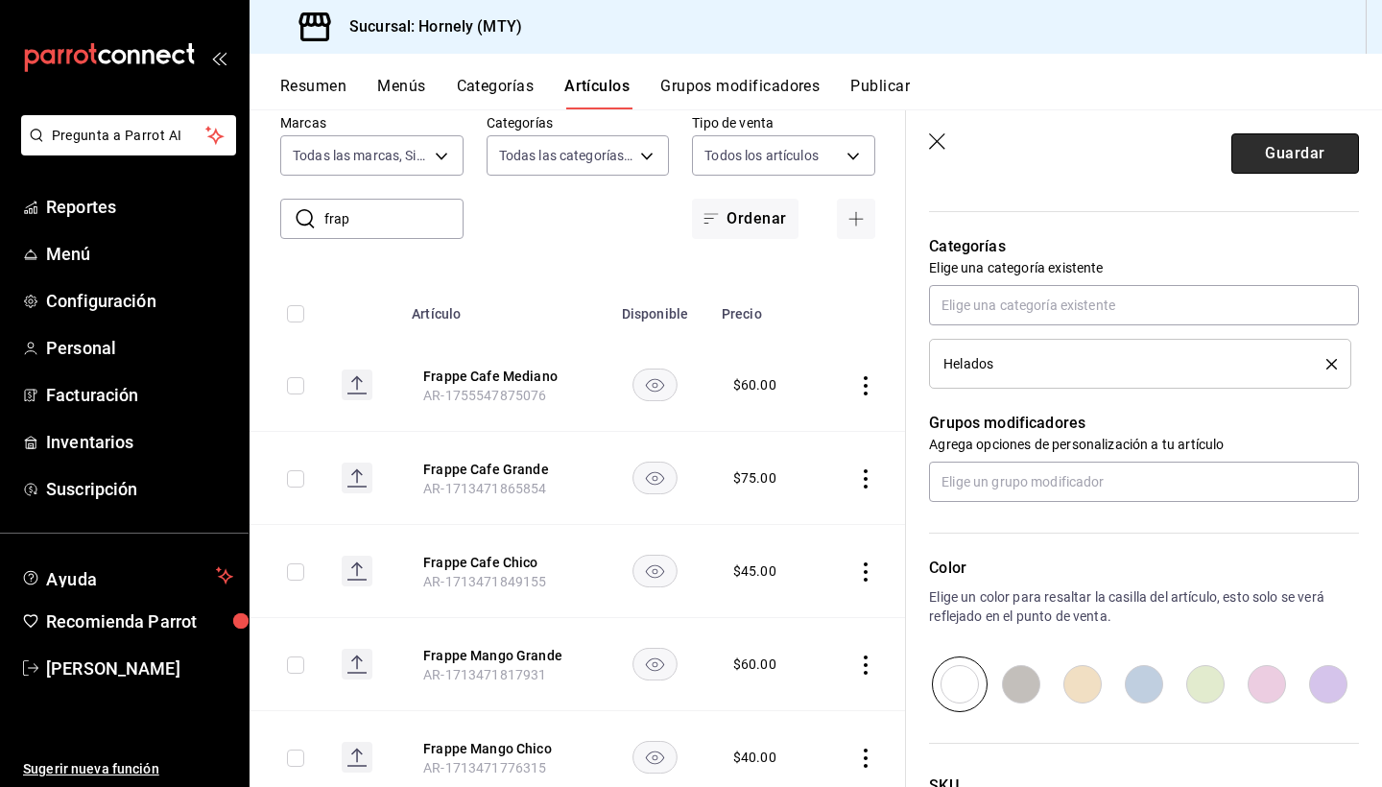
click at [1336, 152] on button "Guardar" at bounding box center [1295, 153] width 128 height 40
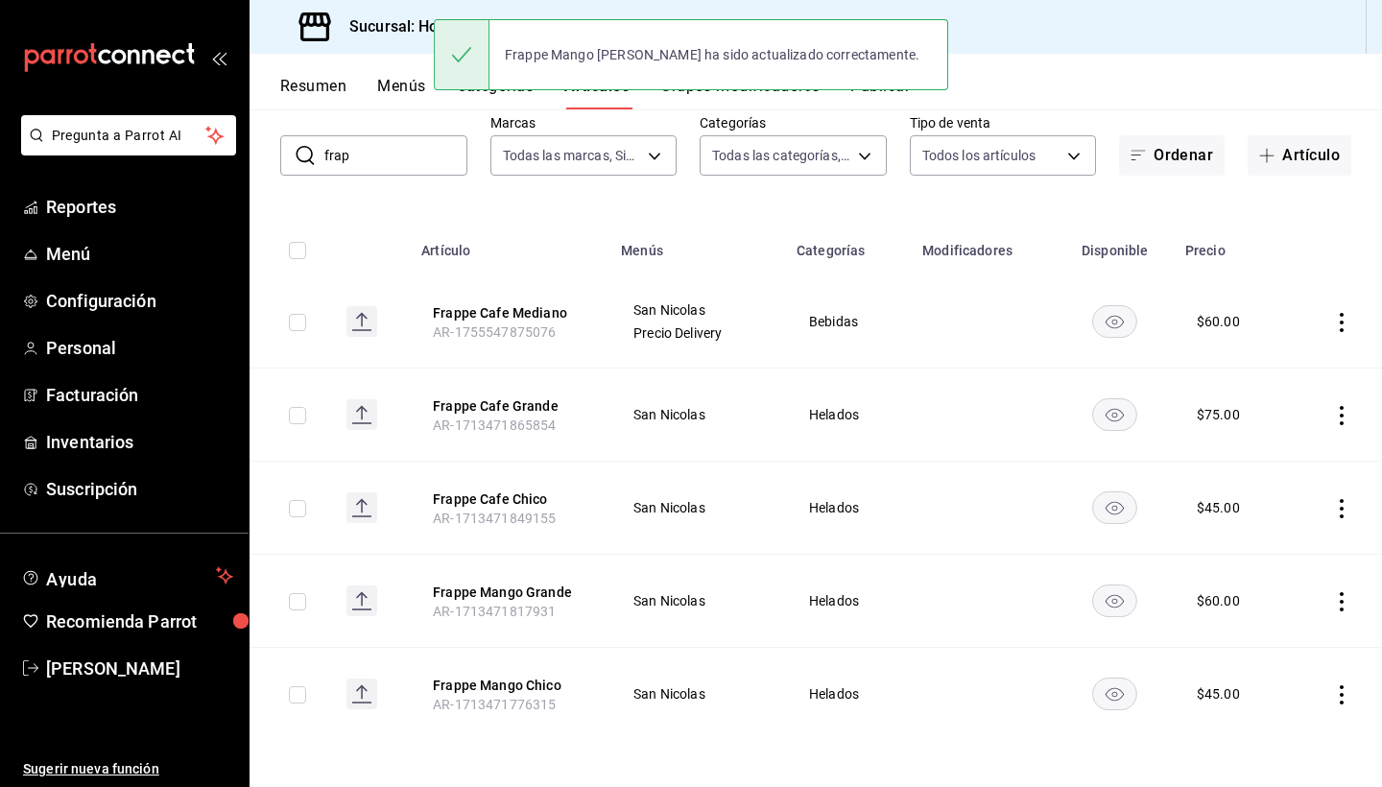
scroll to position [106, 0]
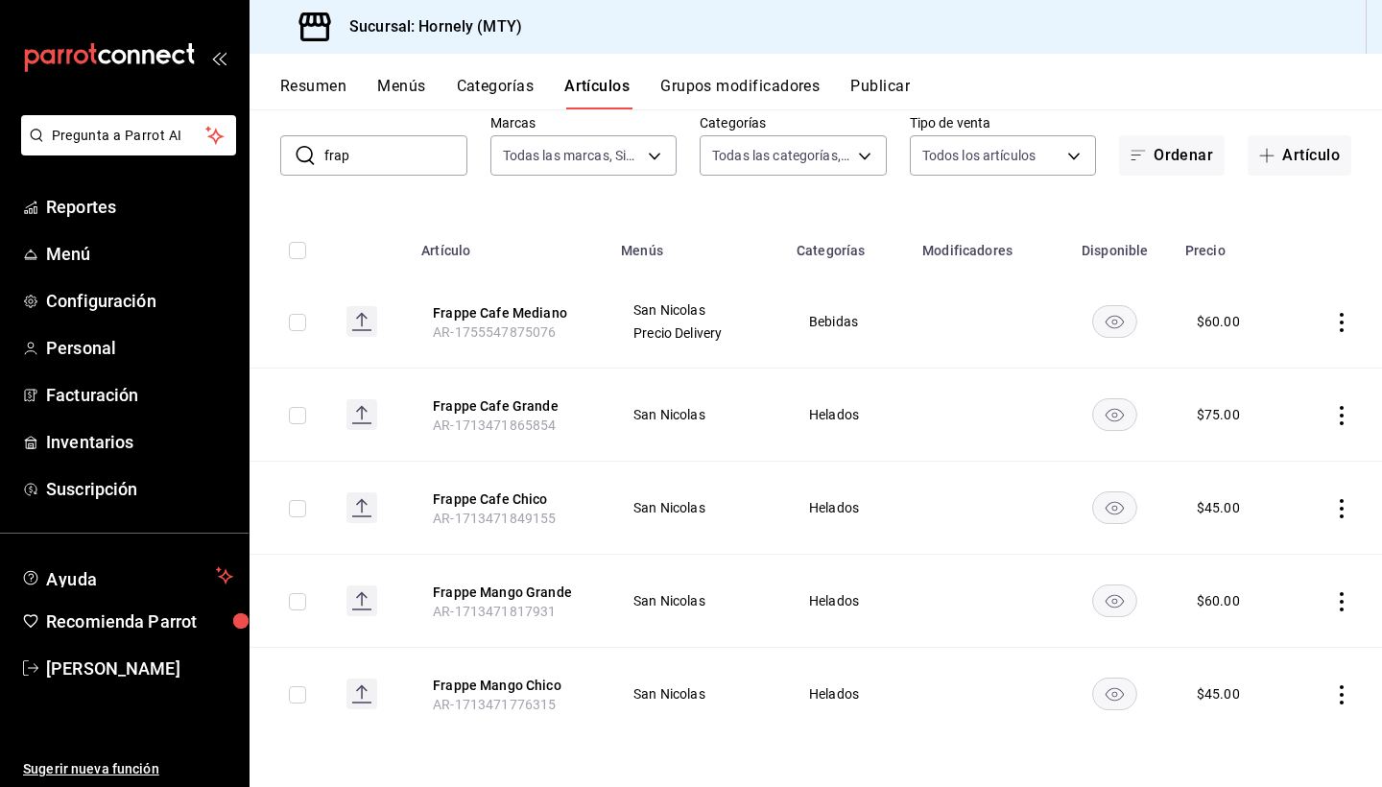
click at [1335, 309] on td at bounding box center [1335, 321] width 94 height 93
click at [1342, 319] on icon "actions" at bounding box center [1341, 322] width 19 height 19
click at [1296, 367] on span "Editar" at bounding box center [1284, 366] width 50 height 20
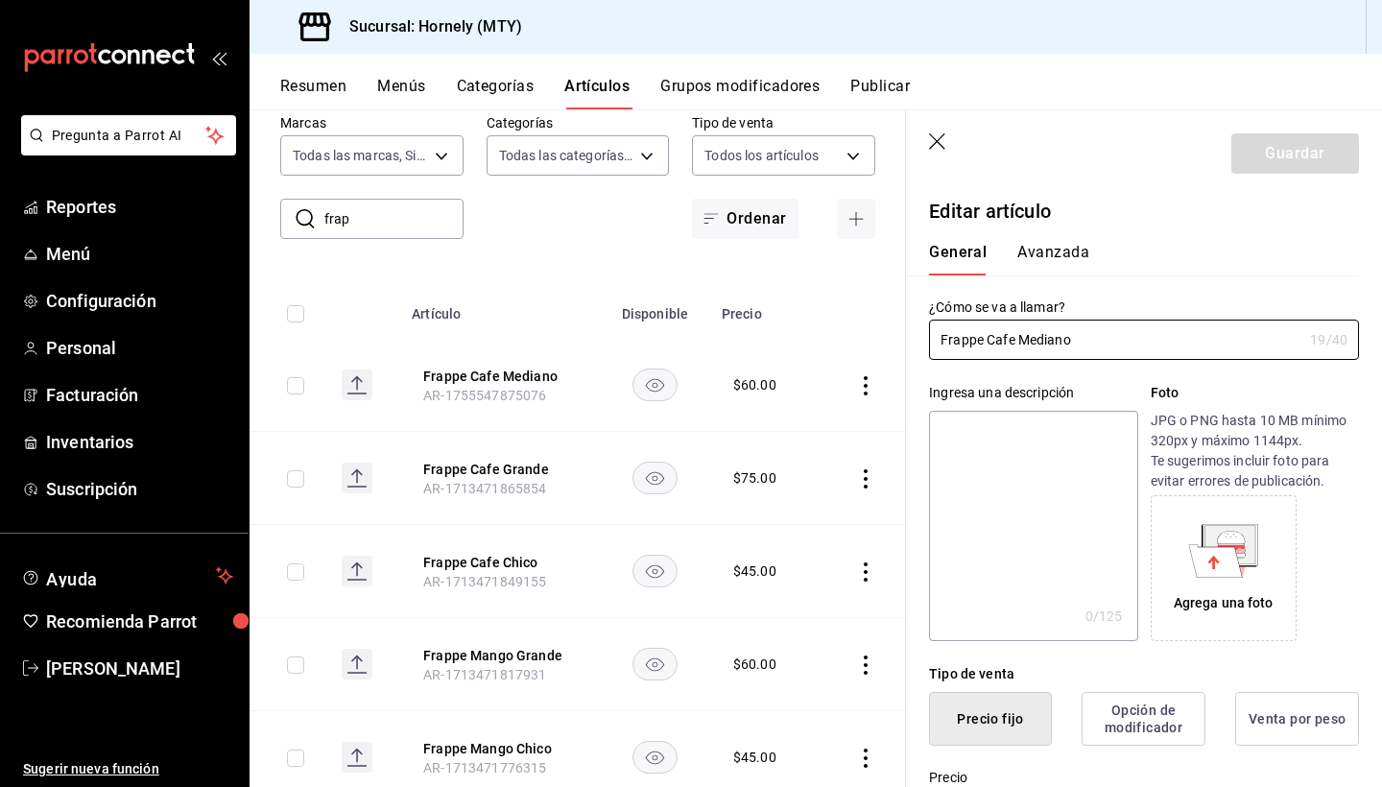
type input "$60.00"
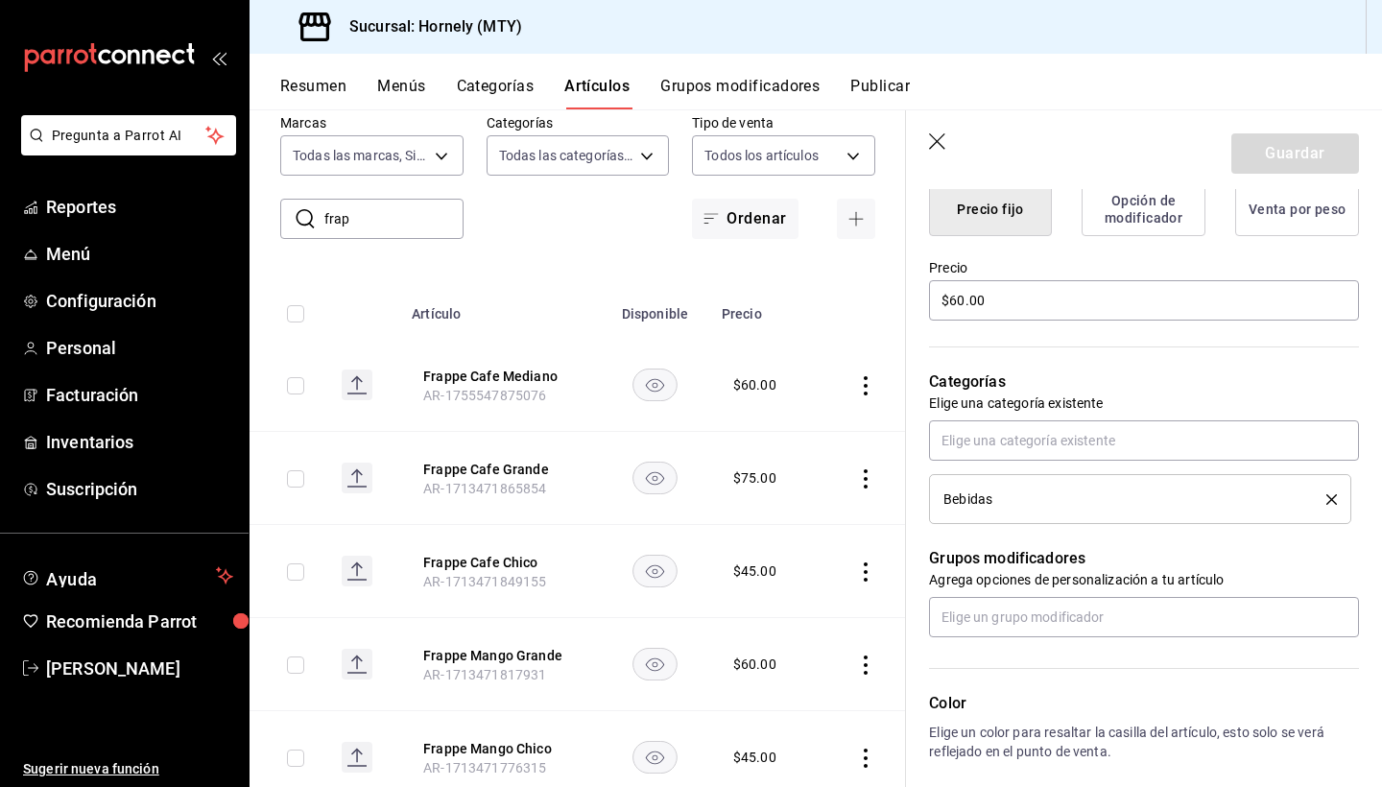
scroll to position [566, 0]
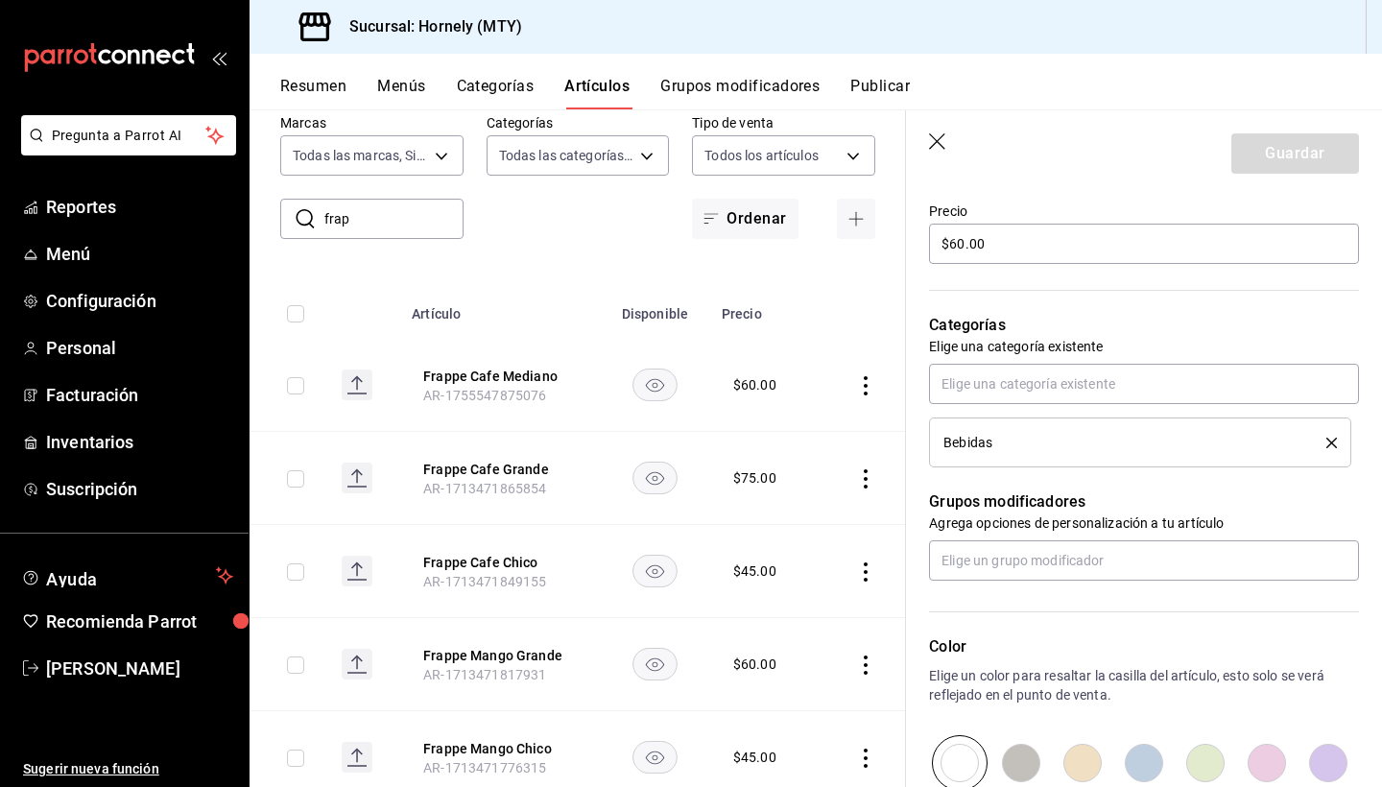
click at [1334, 444] on icon "delete" at bounding box center [1331, 443] width 11 height 11
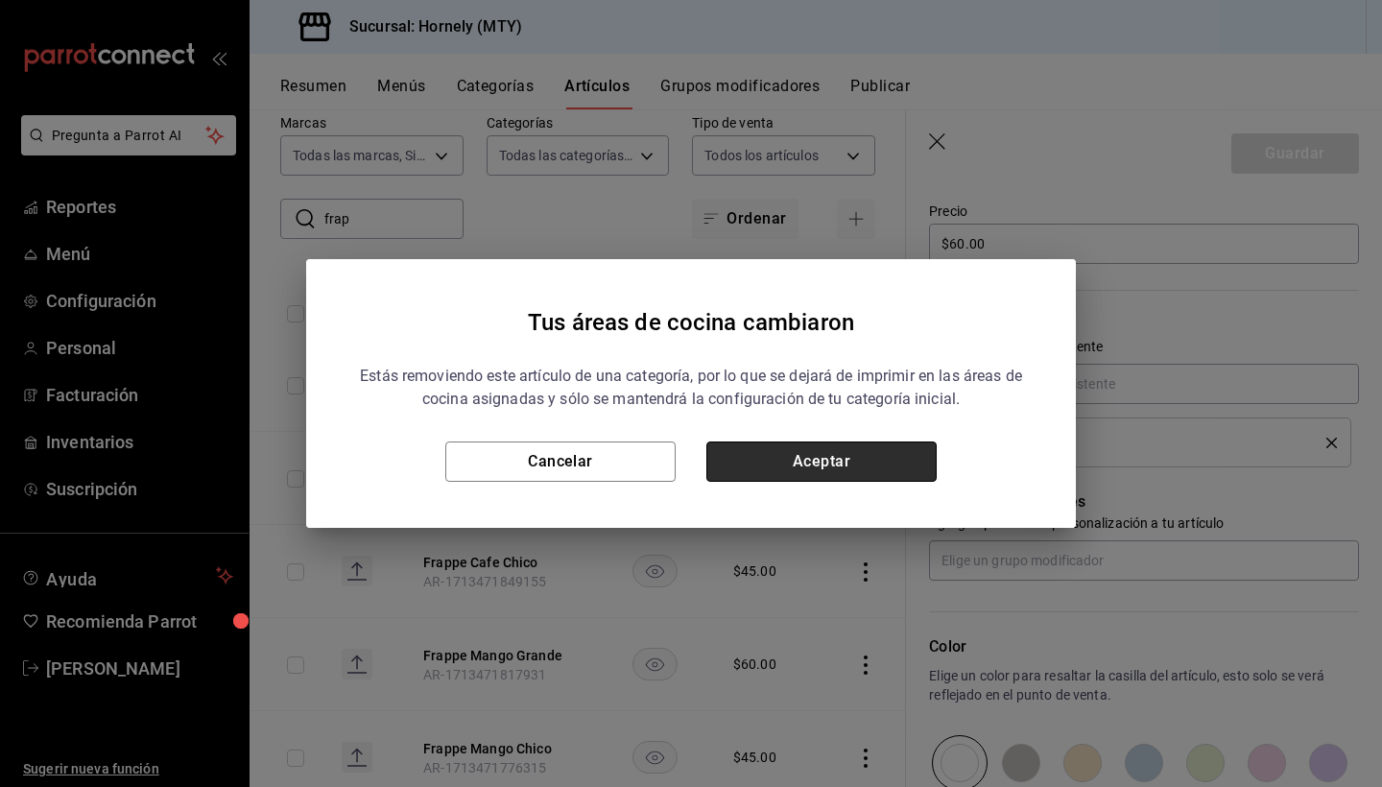
click at [888, 463] on button "Aceptar" at bounding box center [821, 461] width 230 height 40
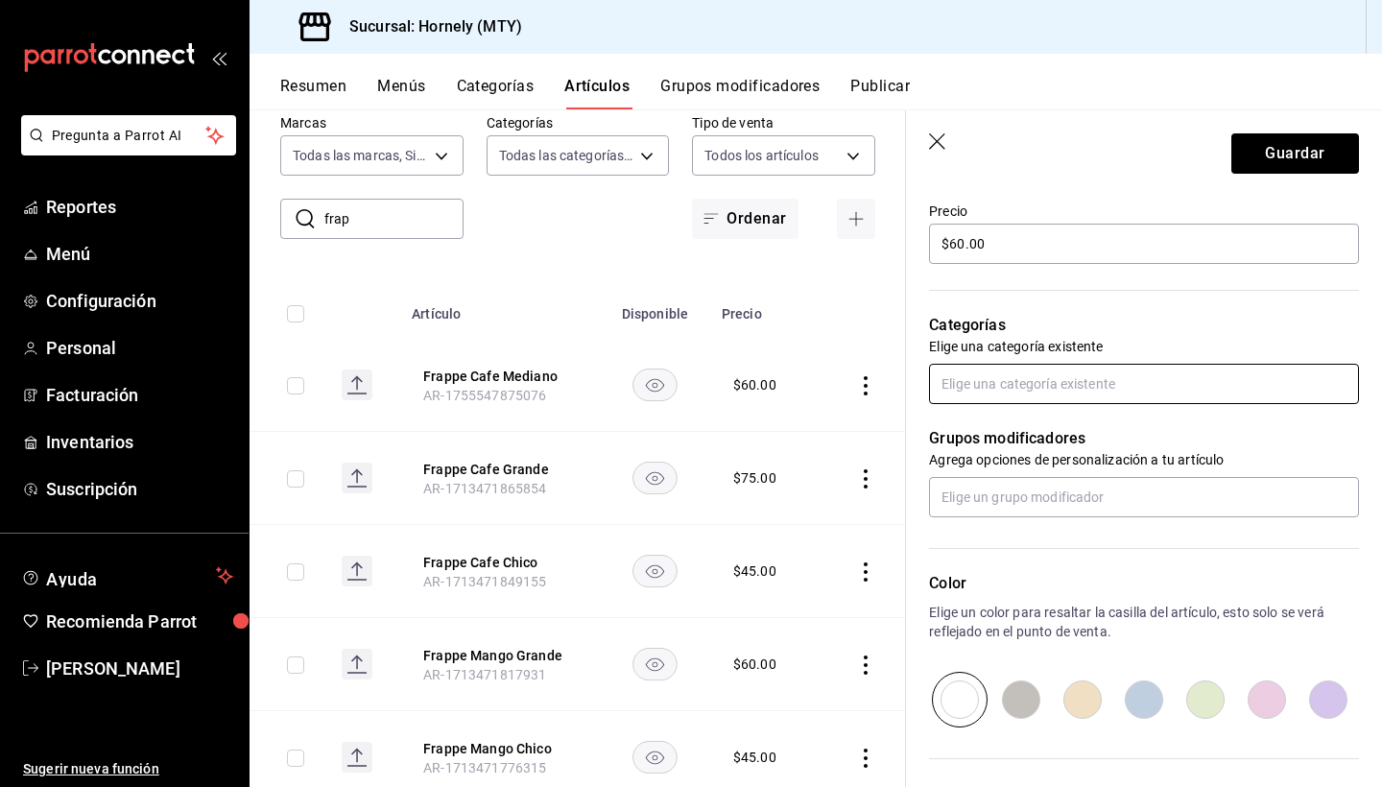
click at [1067, 384] on input "text" at bounding box center [1144, 384] width 430 height 40
type input "hela"
click at [1054, 413] on li "Helados" at bounding box center [1144, 428] width 430 height 32
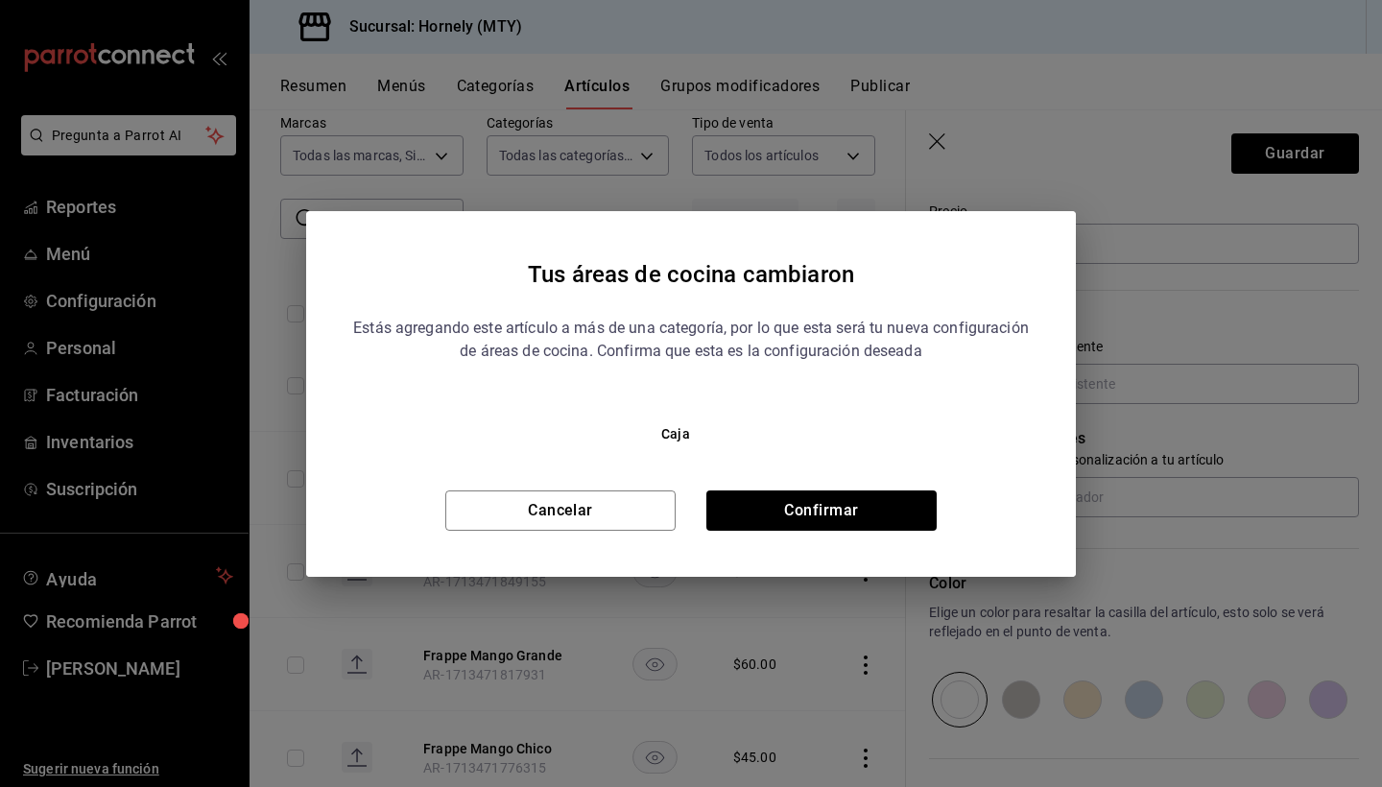
click at [859, 532] on div "Tus áreas de cocina cambiaron Estás agregando este artículo a más de una catego…" at bounding box center [691, 394] width 770 height 366
click at [888, 518] on button "Confirmar" at bounding box center [821, 510] width 230 height 40
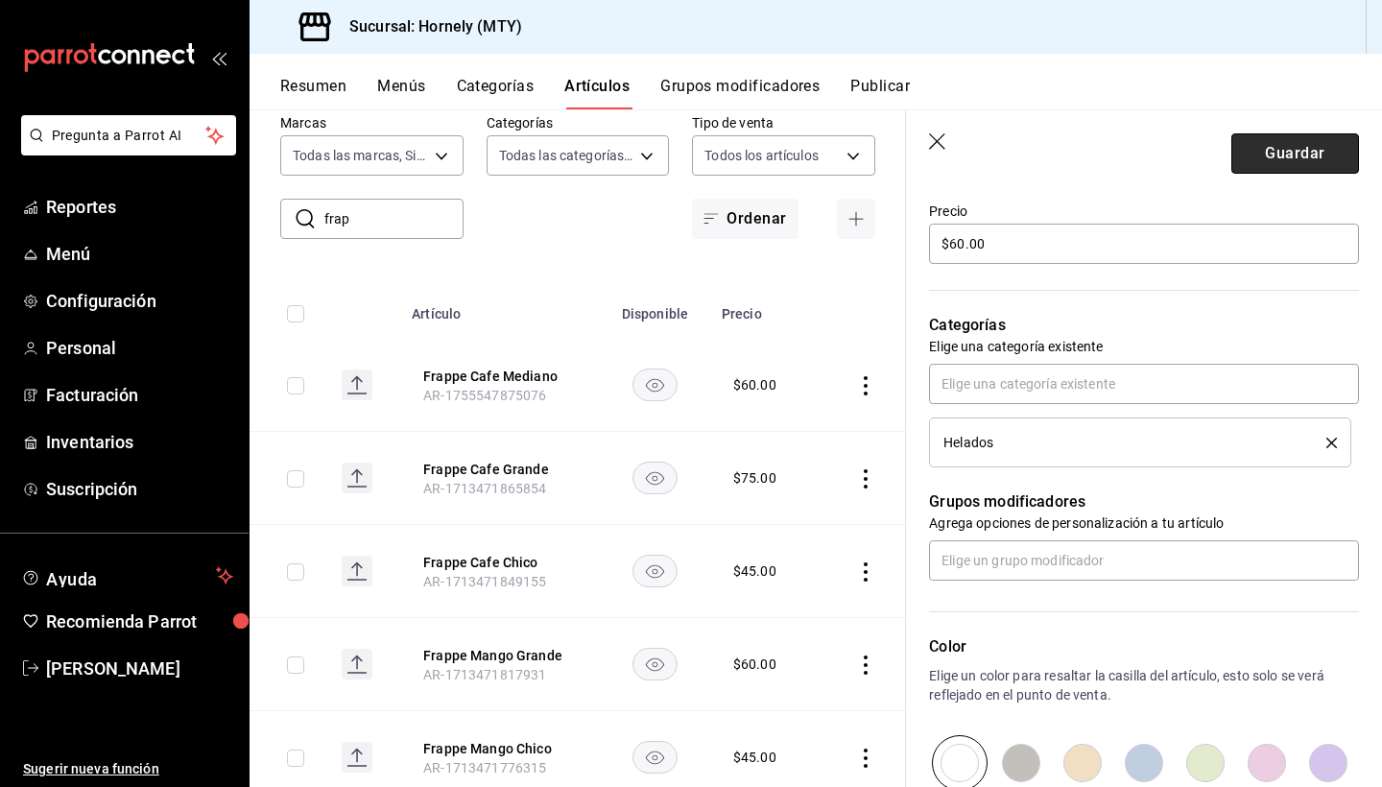
click at [1320, 152] on button "Guardar" at bounding box center [1295, 153] width 128 height 40
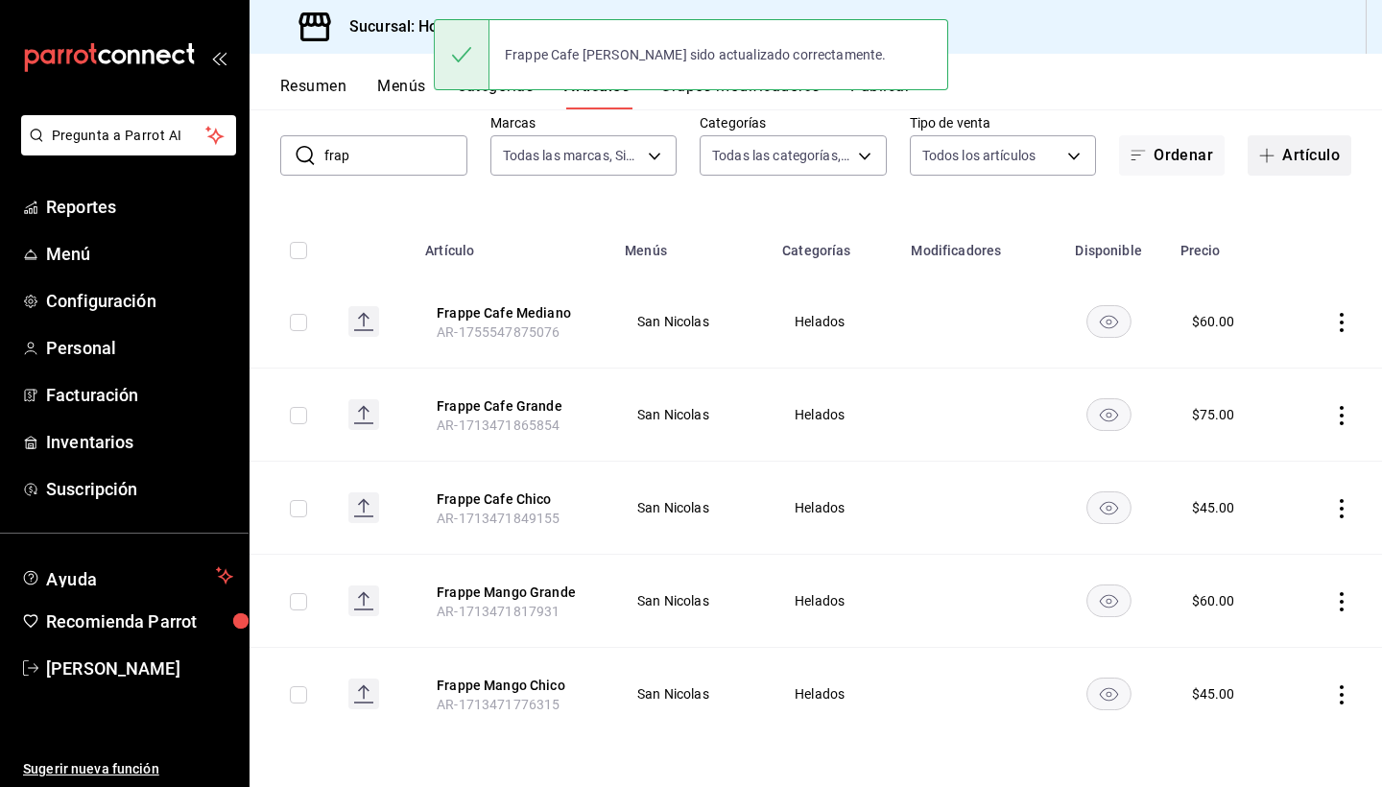
click at [1298, 149] on button "Artículo" at bounding box center [1299, 155] width 104 height 40
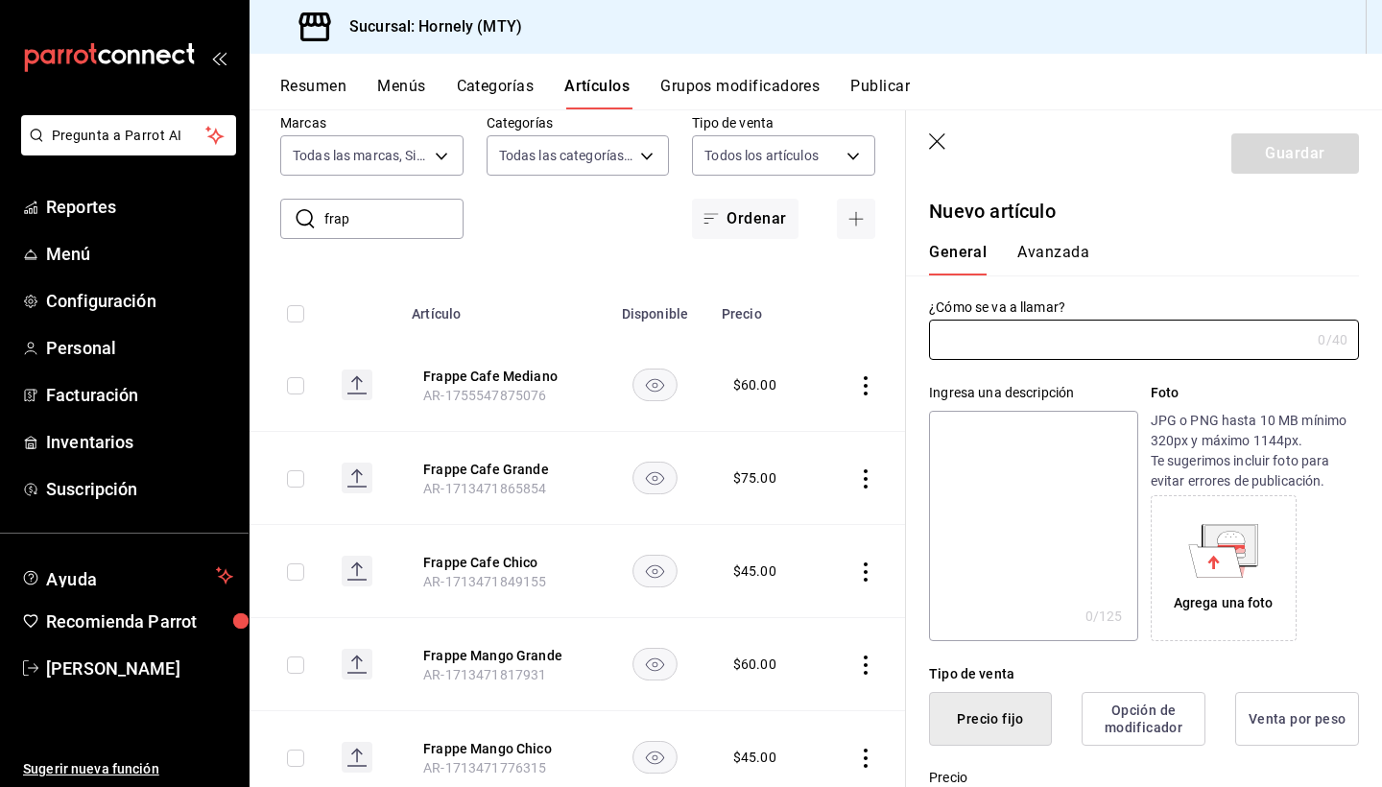
type input "AR-1755547989304"
type input "C"
type input "Frappe Mango Mediano"
click at [1042, 472] on textarea at bounding box center [1033, 526] width 208 height 230
type textarea "F"
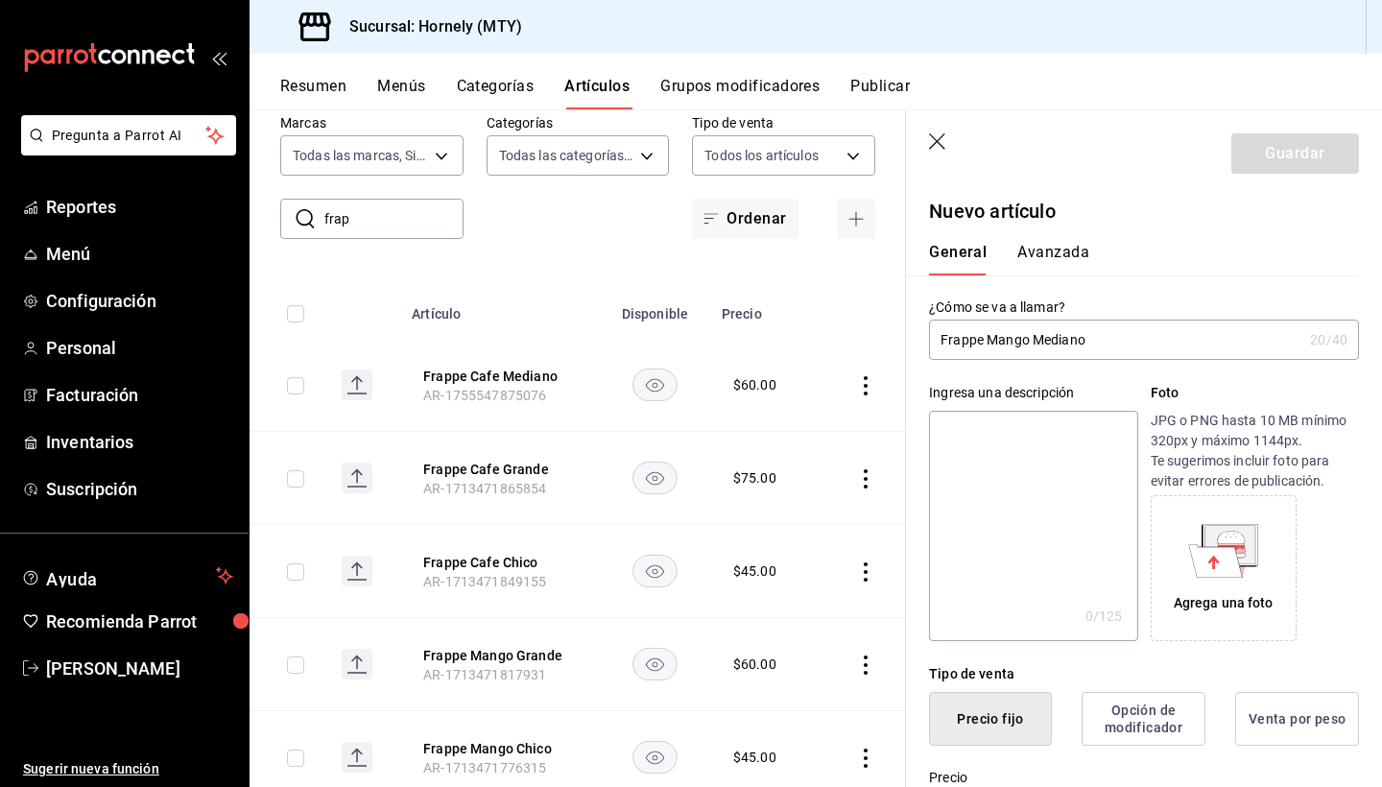
type textarea "x"
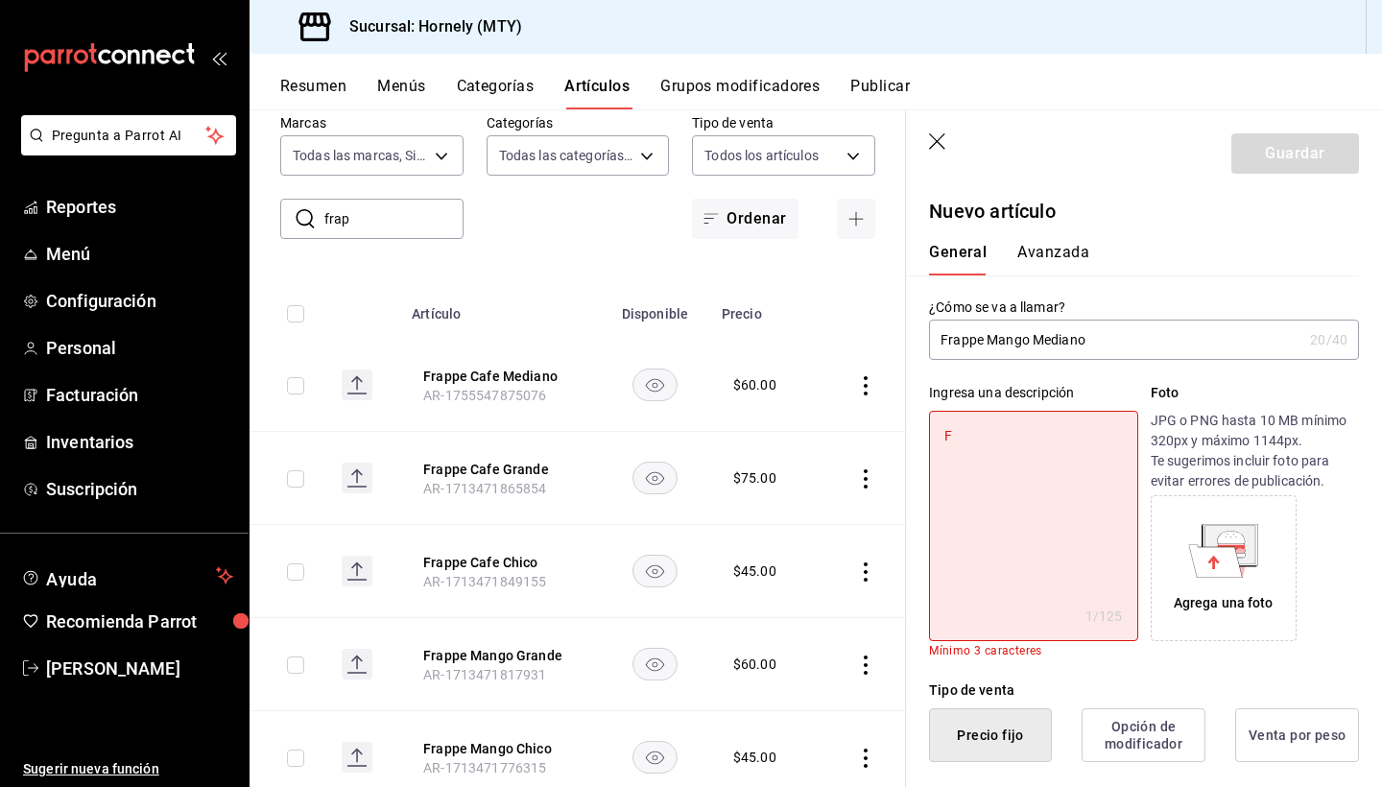
type textarea "Fr"
type textarea "x"
type textarea "Fra"
type textarea "x"
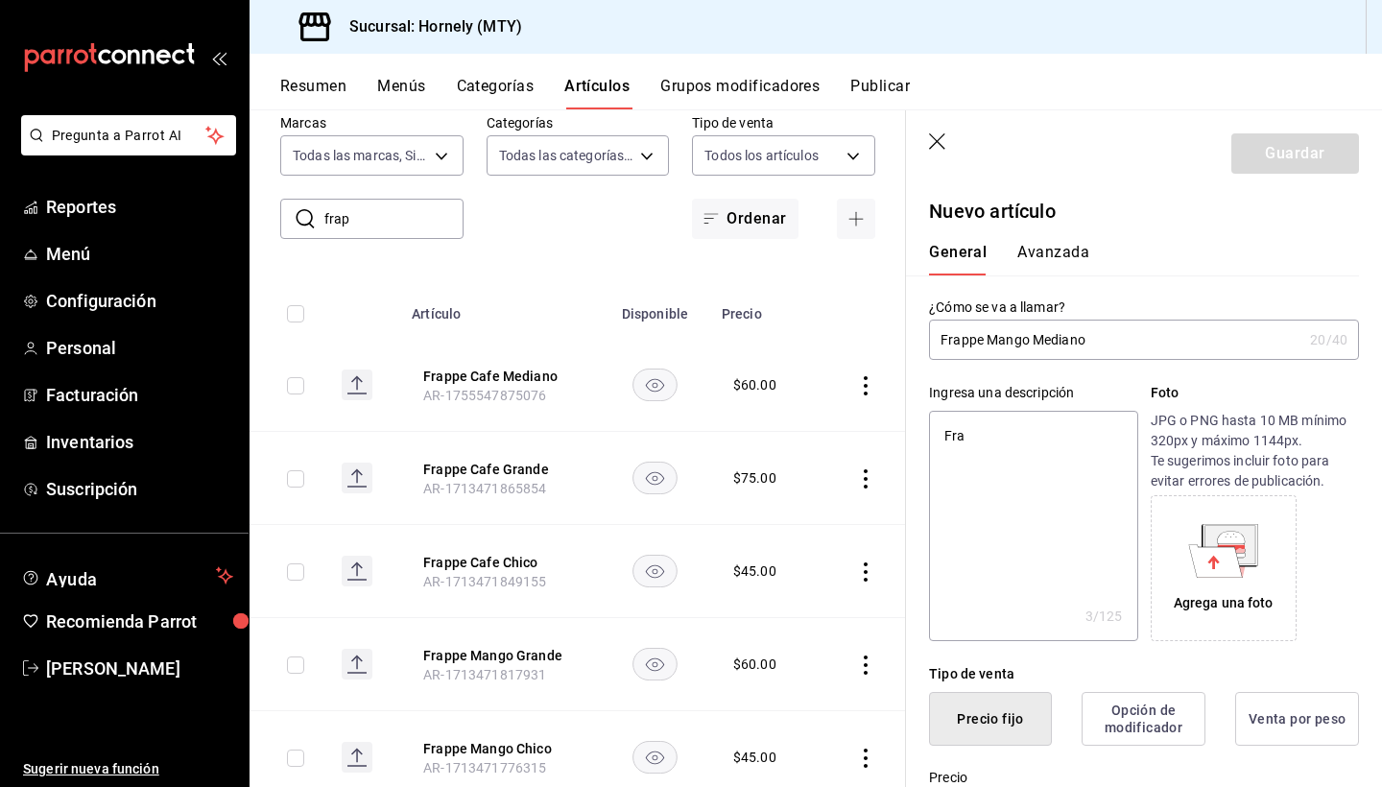
type textarea "Frap"
type textarea "x"
type textarea "Frapp"
type textarea "x"
type textarea "Frappe"
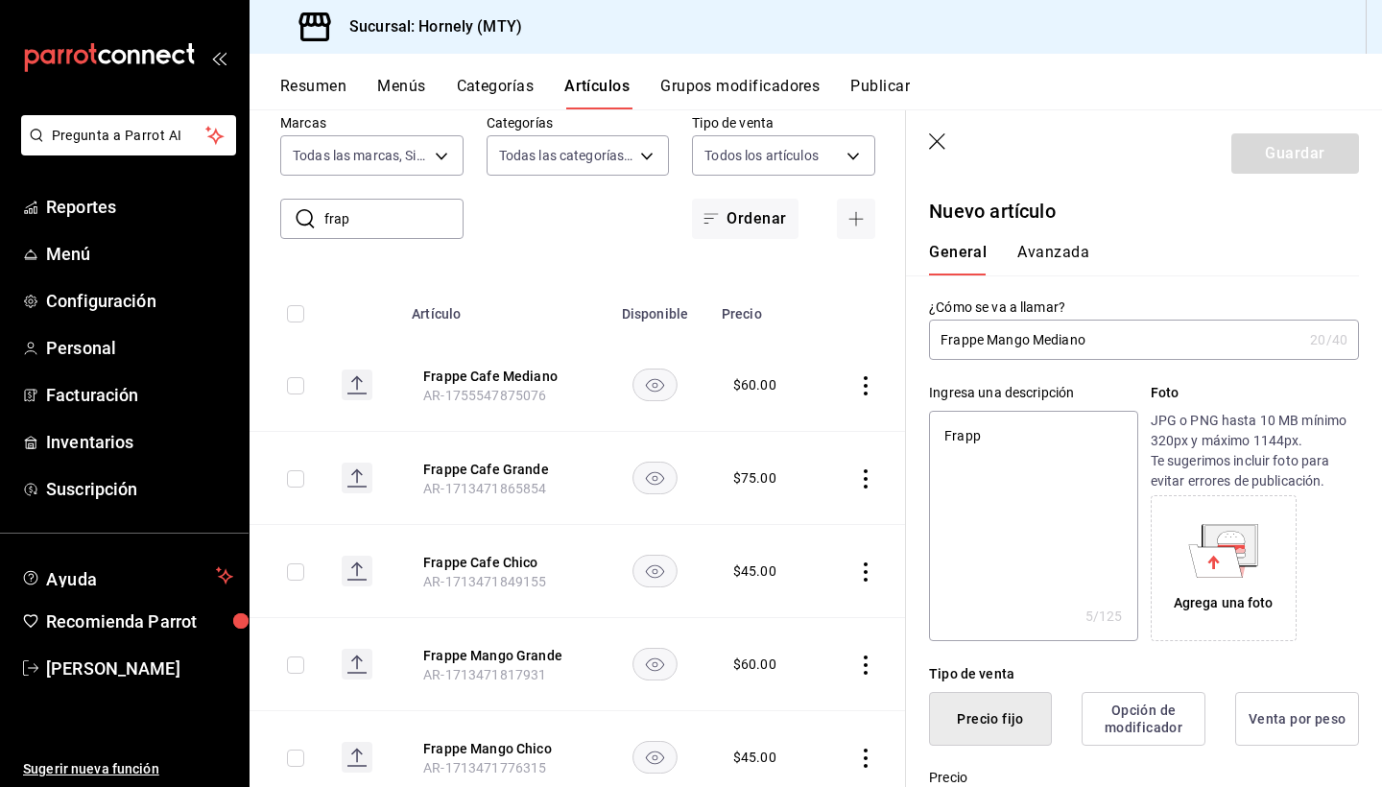
type textarea "x"
type textarea "Frappe"
type textarea "x"
type textarea "Frappe d"
type textarea "x"
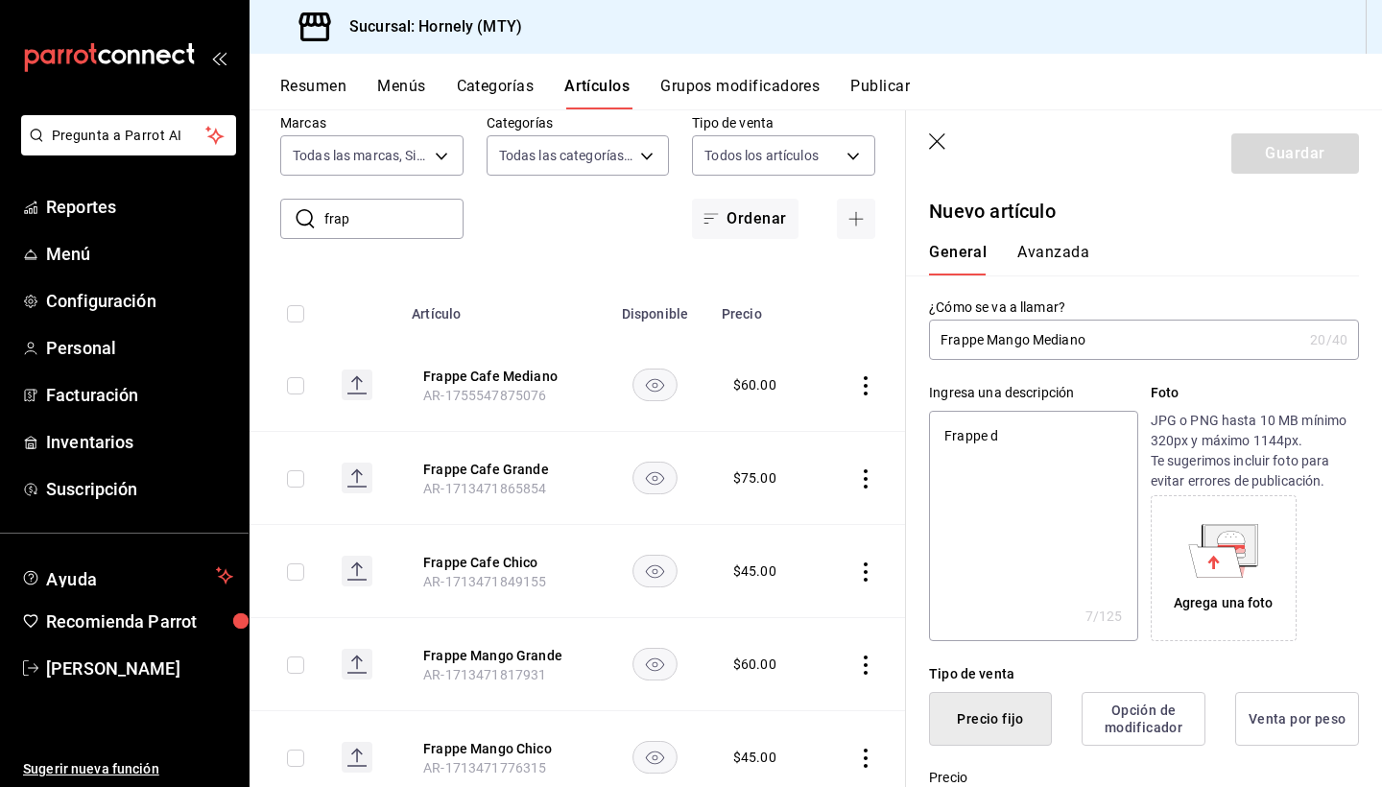
type textarea "Frappe de"
type textarea "x"
type textarea "Frappe de"
type textarea "x"
type textarea "Frappe de m"
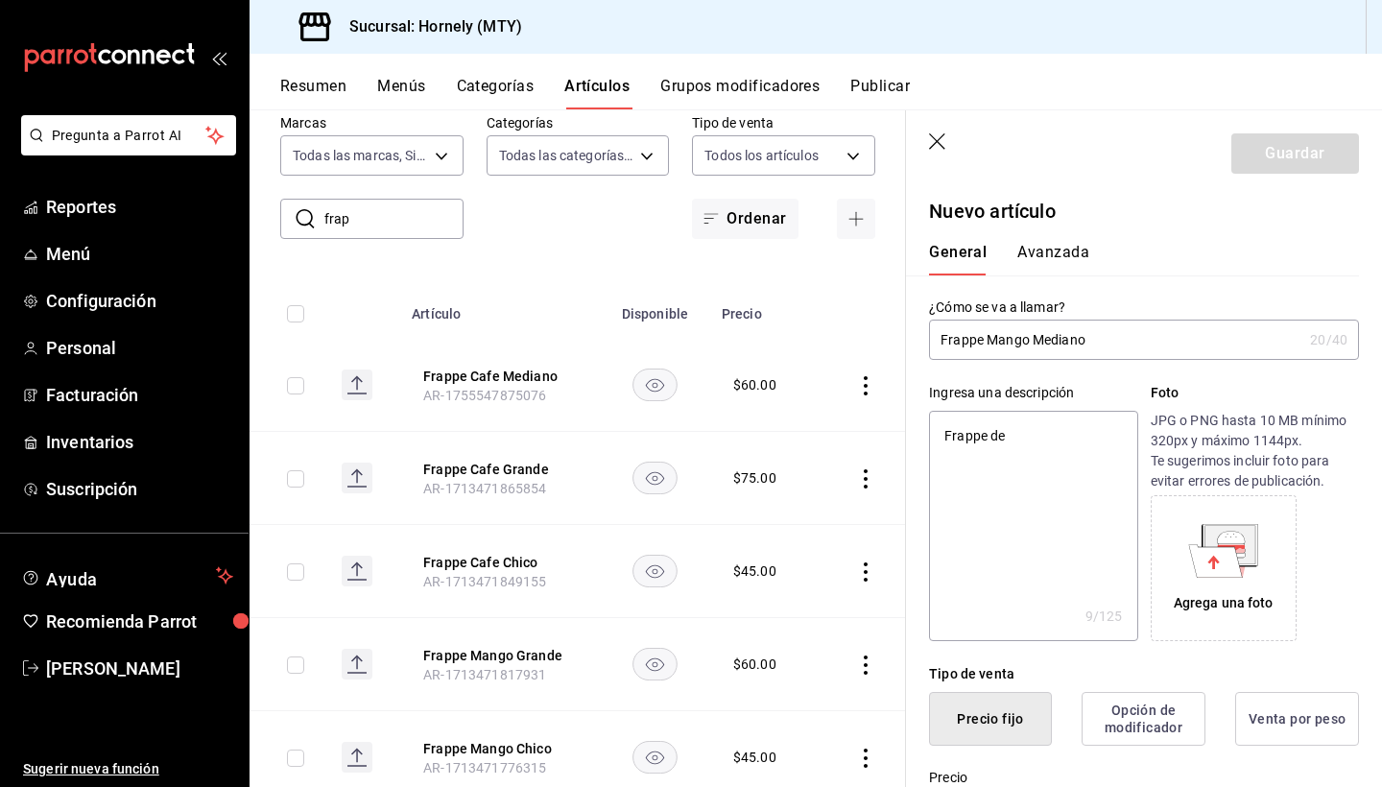
type textarea "x"
type textarea "Frappe de ma"
type textarea "x"
type textarea "Frappe de m"
type textarea "x"
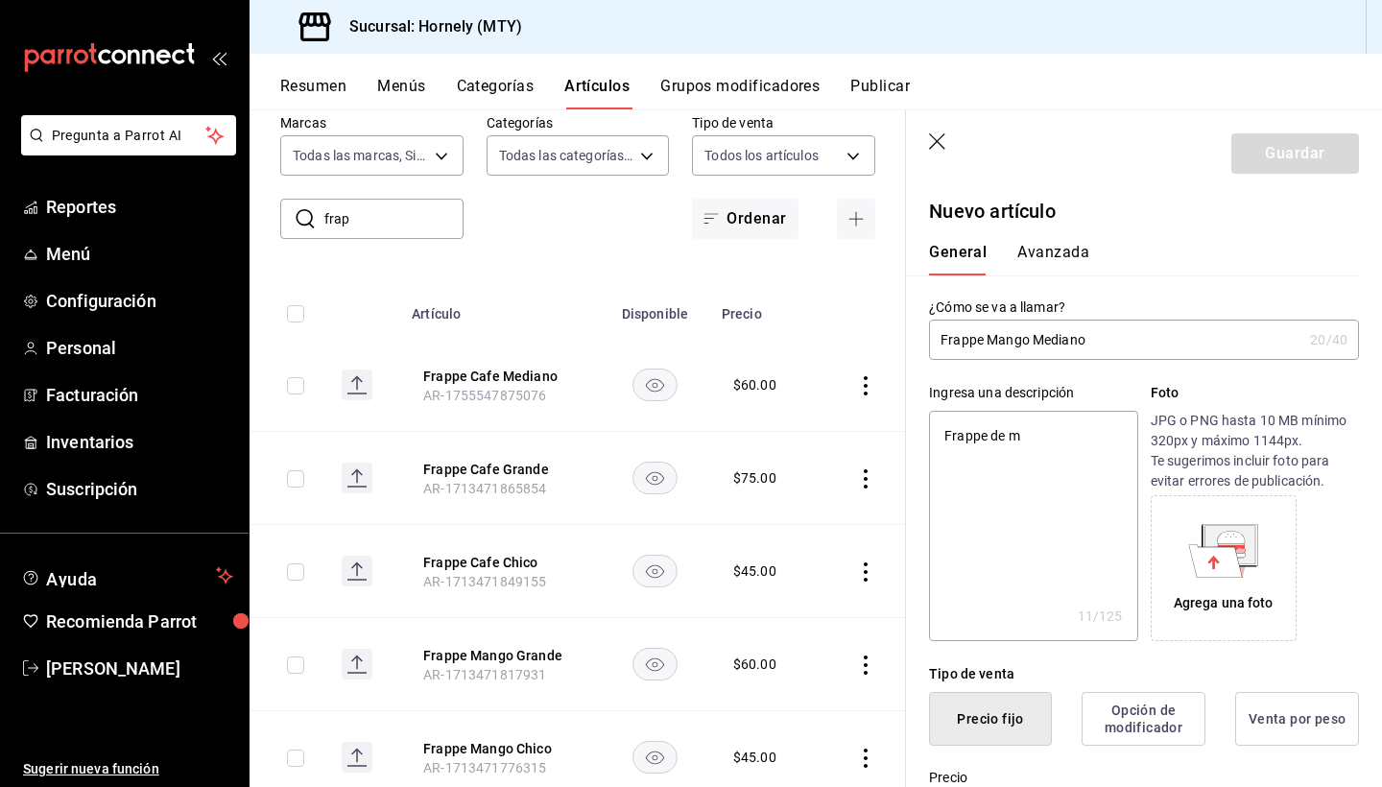
type textarea "Frappe de"
type textarea "x"
type textarea "Frappe de M"
type textarea "x"
type textarea "Frappe de Ma"
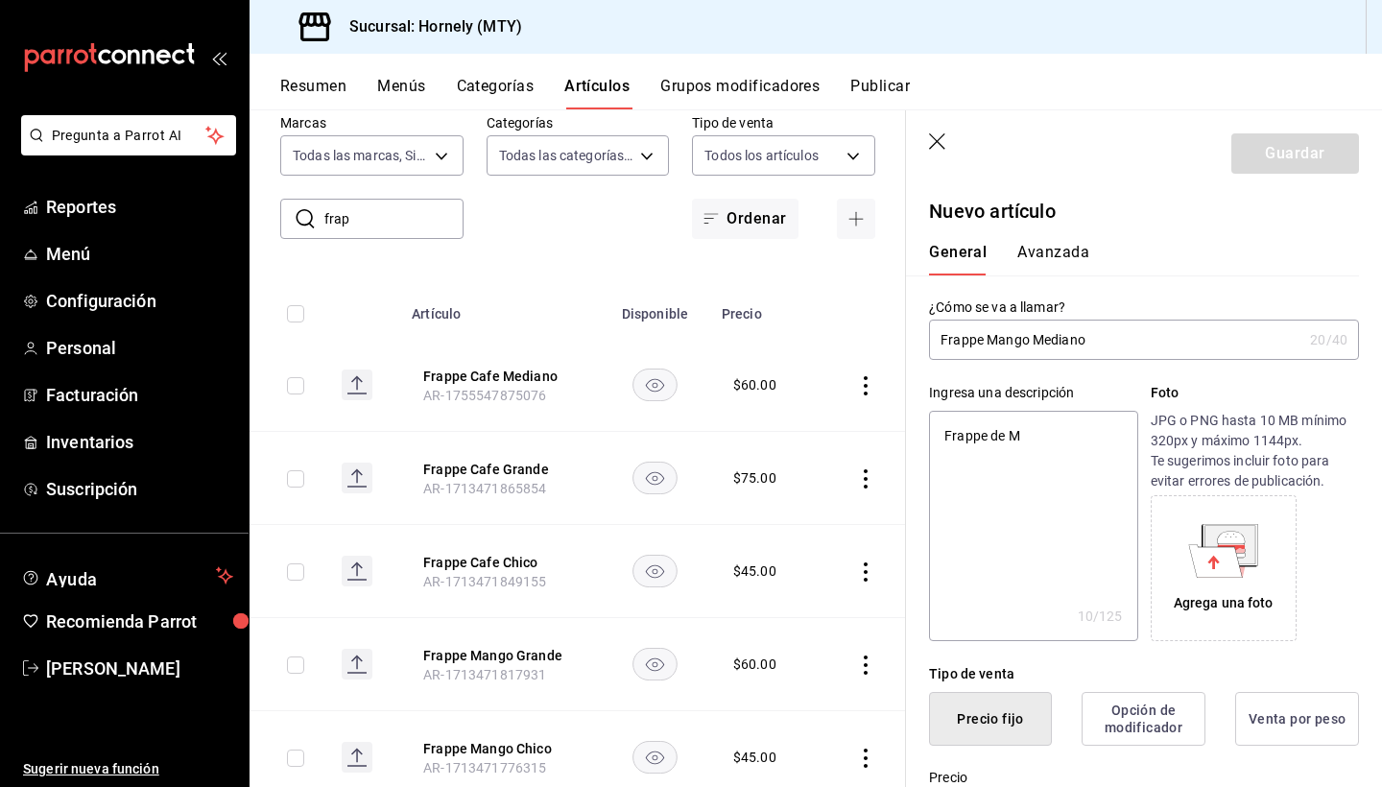
type textarea "x"
type textarea "Frappe de Man"
type textarea "x"
type textarea "Frappe [PERSON_NAME]"
type textarea "x"
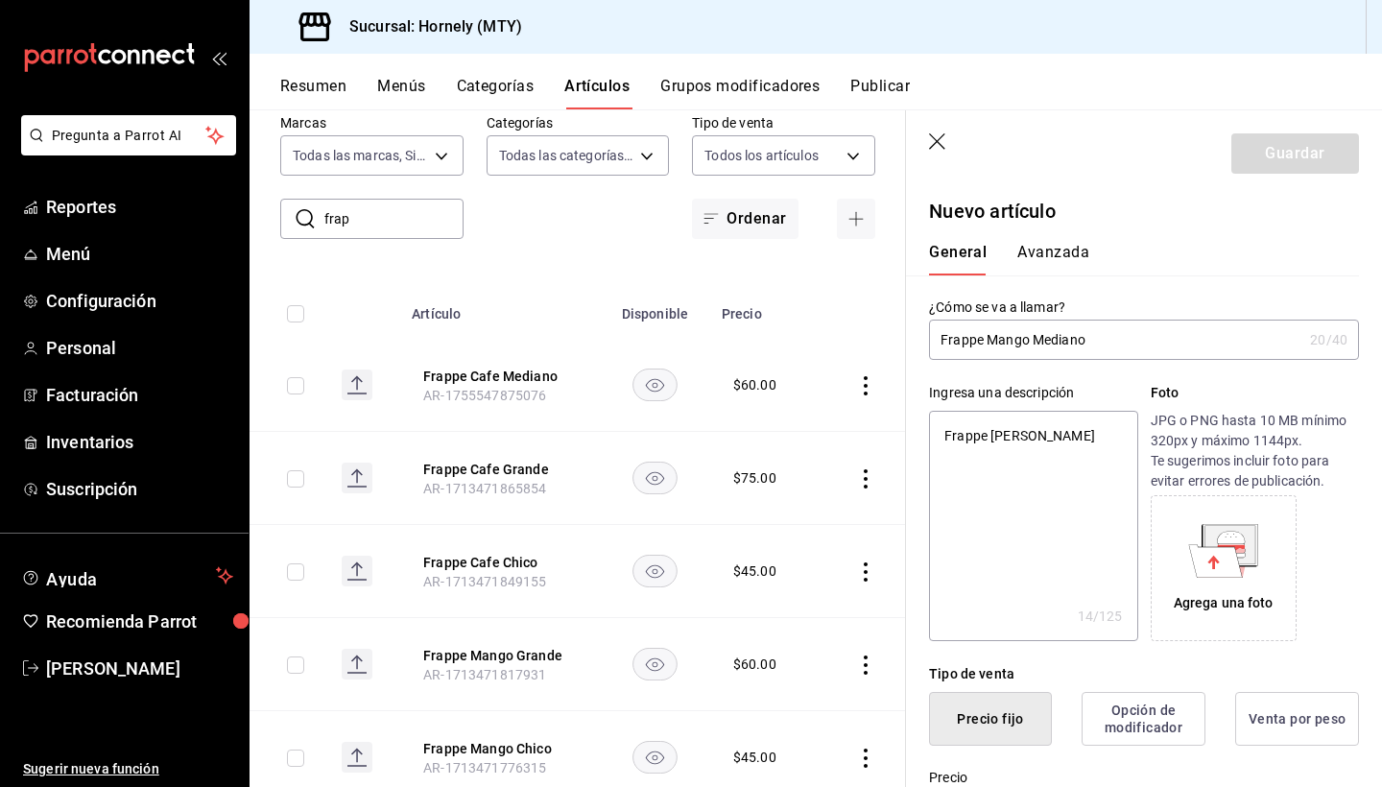
type textarea "Frappe de Mango"
type textarea "x"
type textarea "Frappe de Mango"
type textarea "x"
type textarea "Frappe de Mango m"
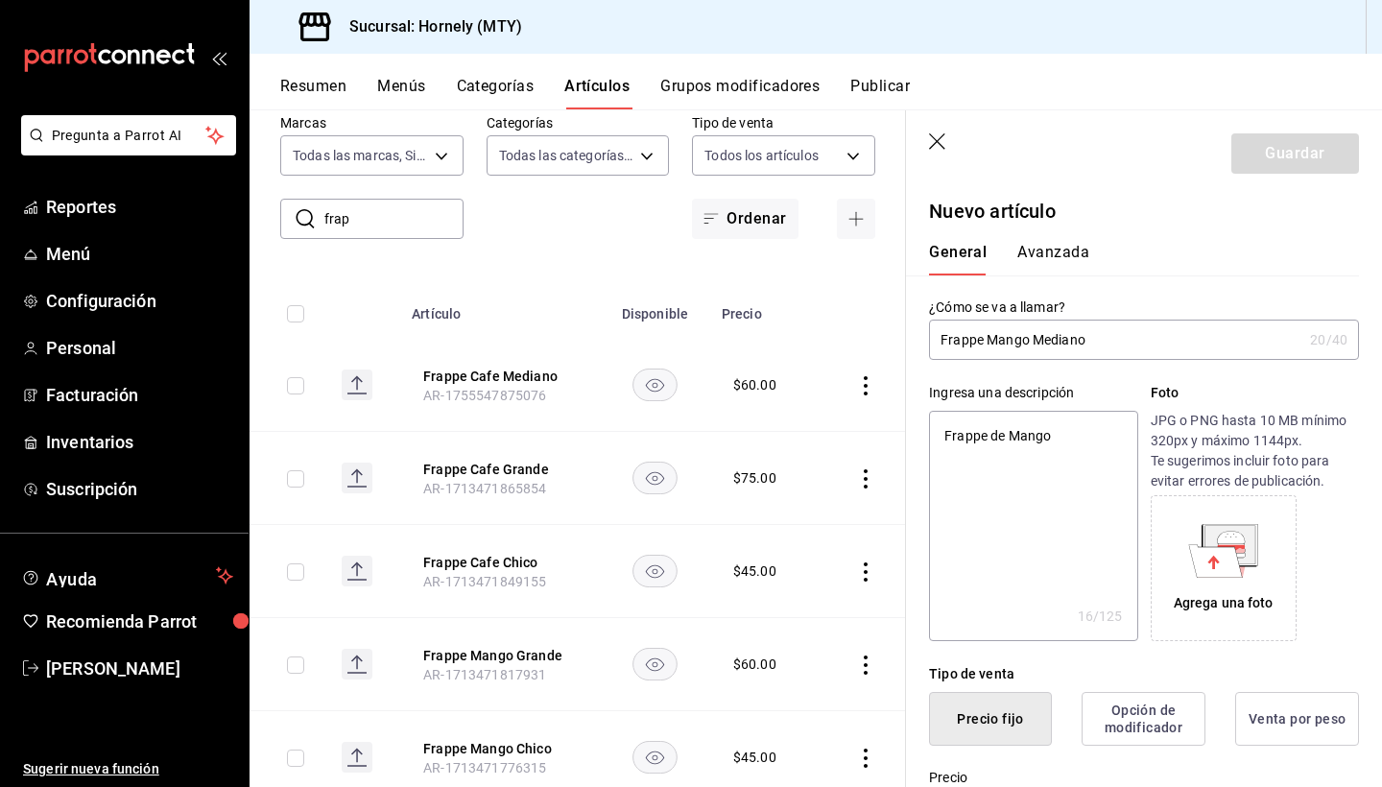
type textarea "x"
type textarea "Frappe de Mango me"
type textarea "x"
type textarea "Frappe de Mango med"
type textarea "x"
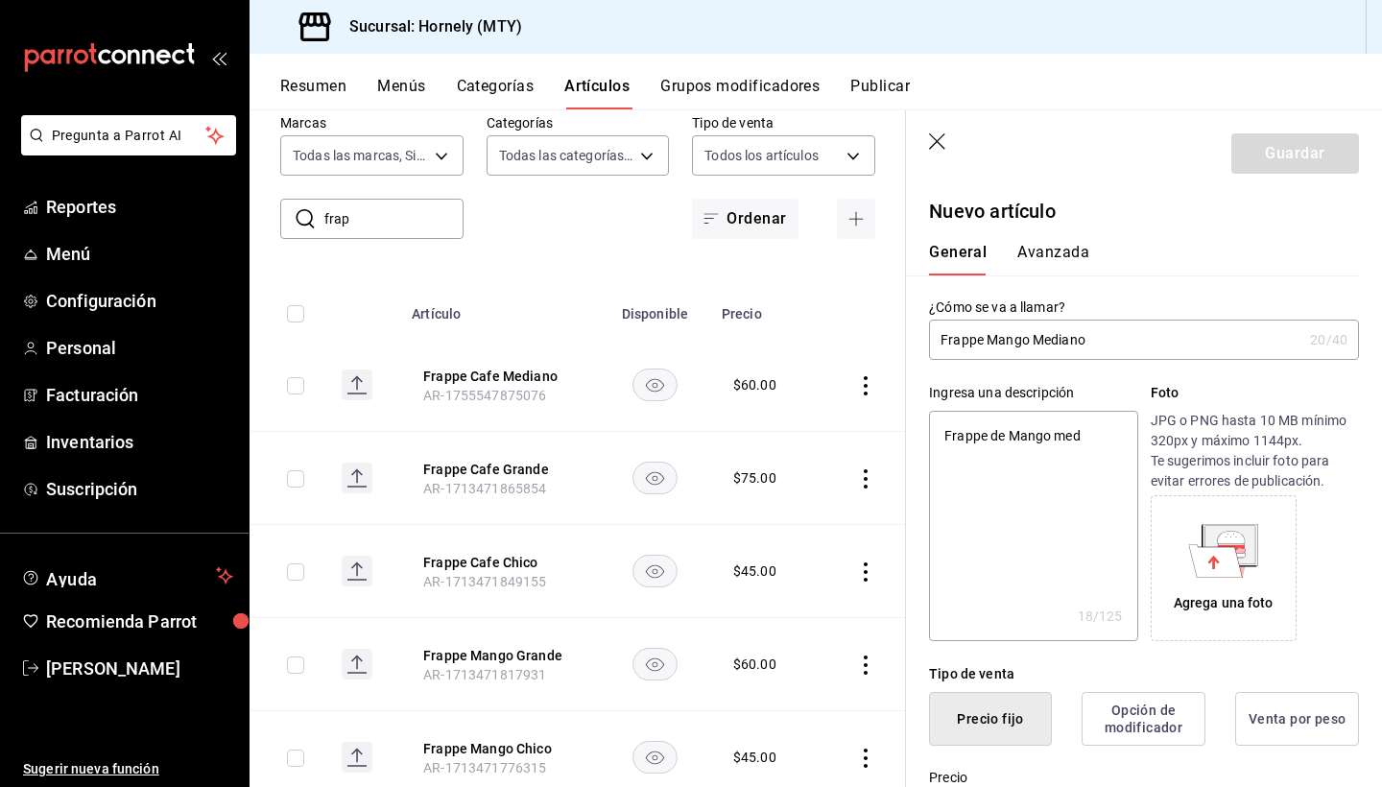
type textarea "Frappe de Mango medi"
type textarea "x"
type textarea "Frappe de Mango media"
type textarea "x"
type textarea "Frappe de Mango median"
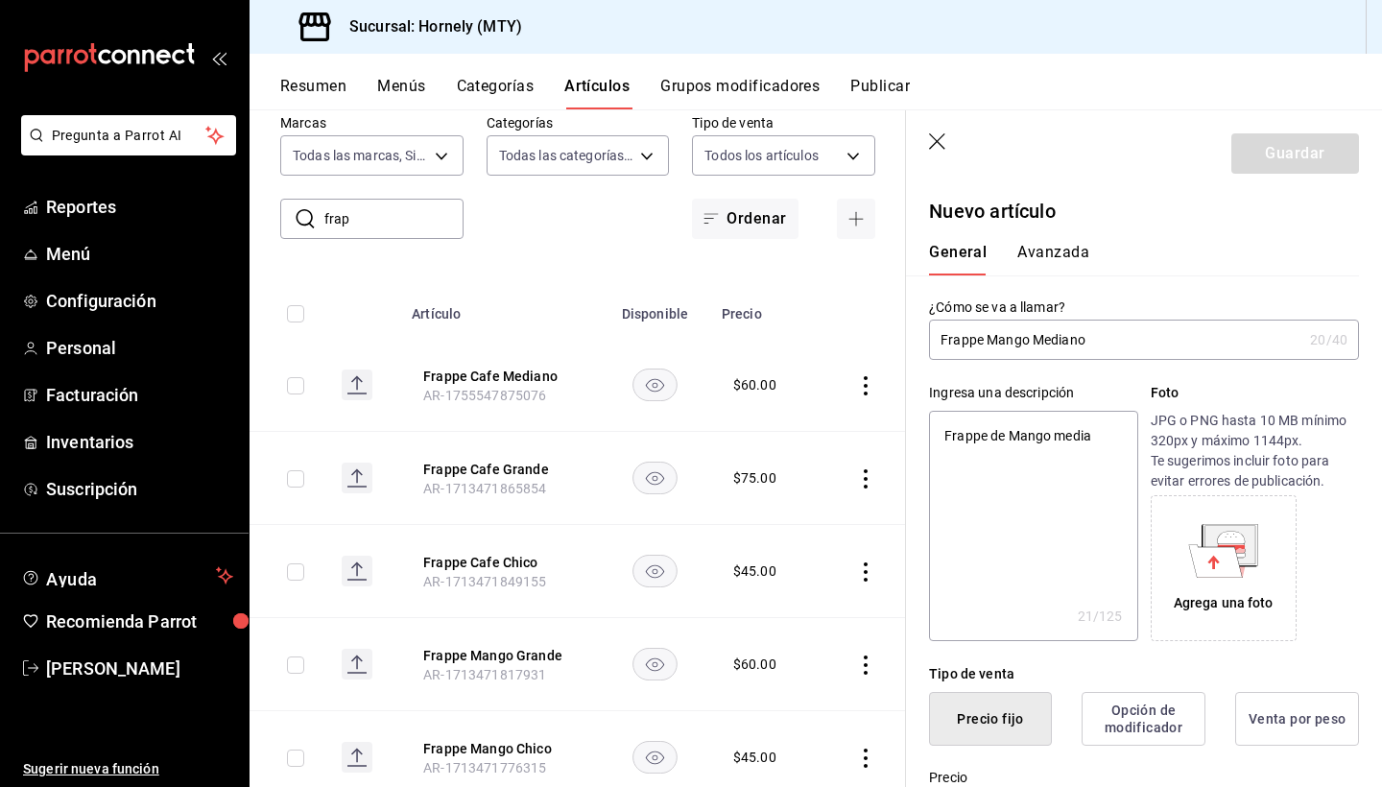
type textarea "x"
type textarea "Frappe de Mango mediano"
type textarea "x"
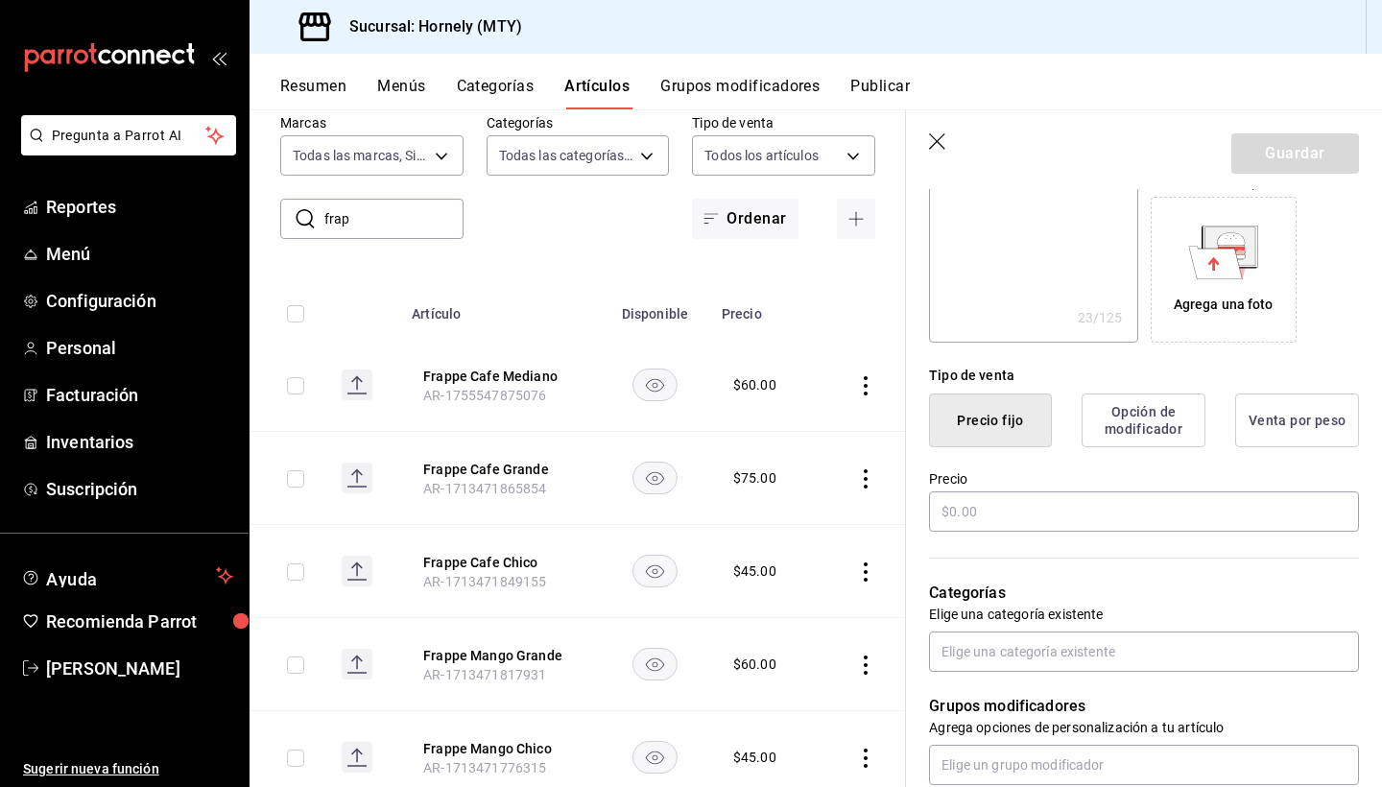
scroll to position [384, 0]
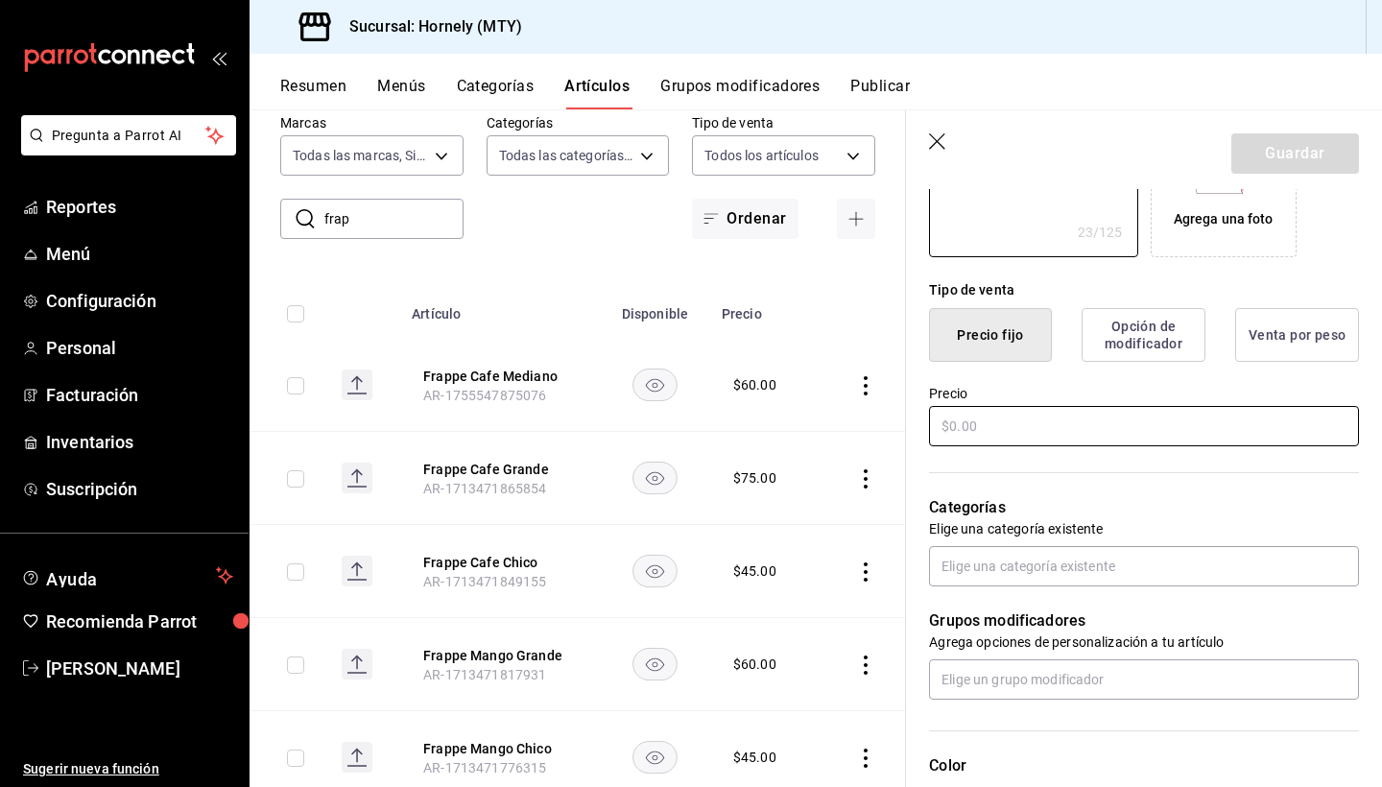
type textarea "Frappe de Mango mediano"
click at [1029, 432] on input "text" at bounding box center [1144, 426] width 430 height 40
type textarea "x"
type input "$6.00"
type textarea "x"
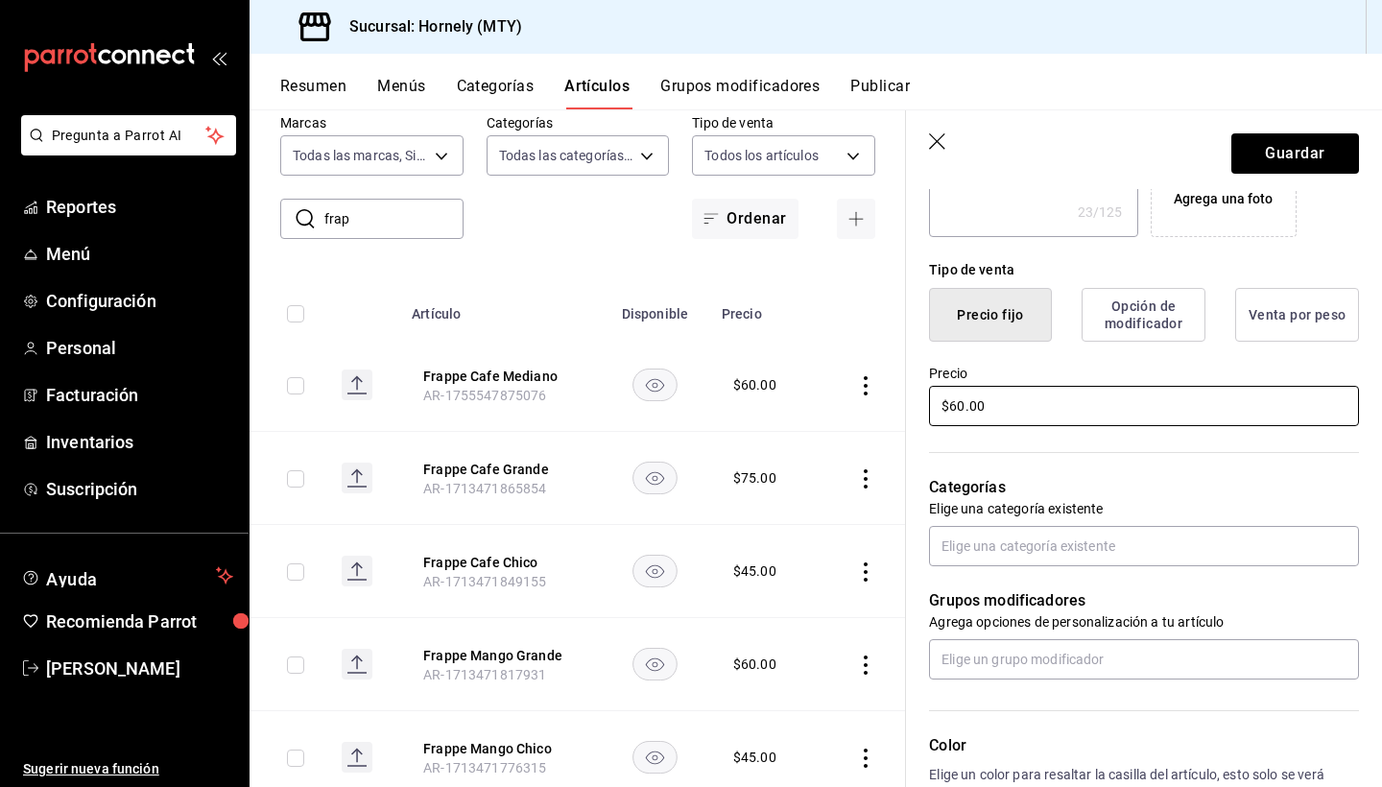
scroll to position [414, 0]
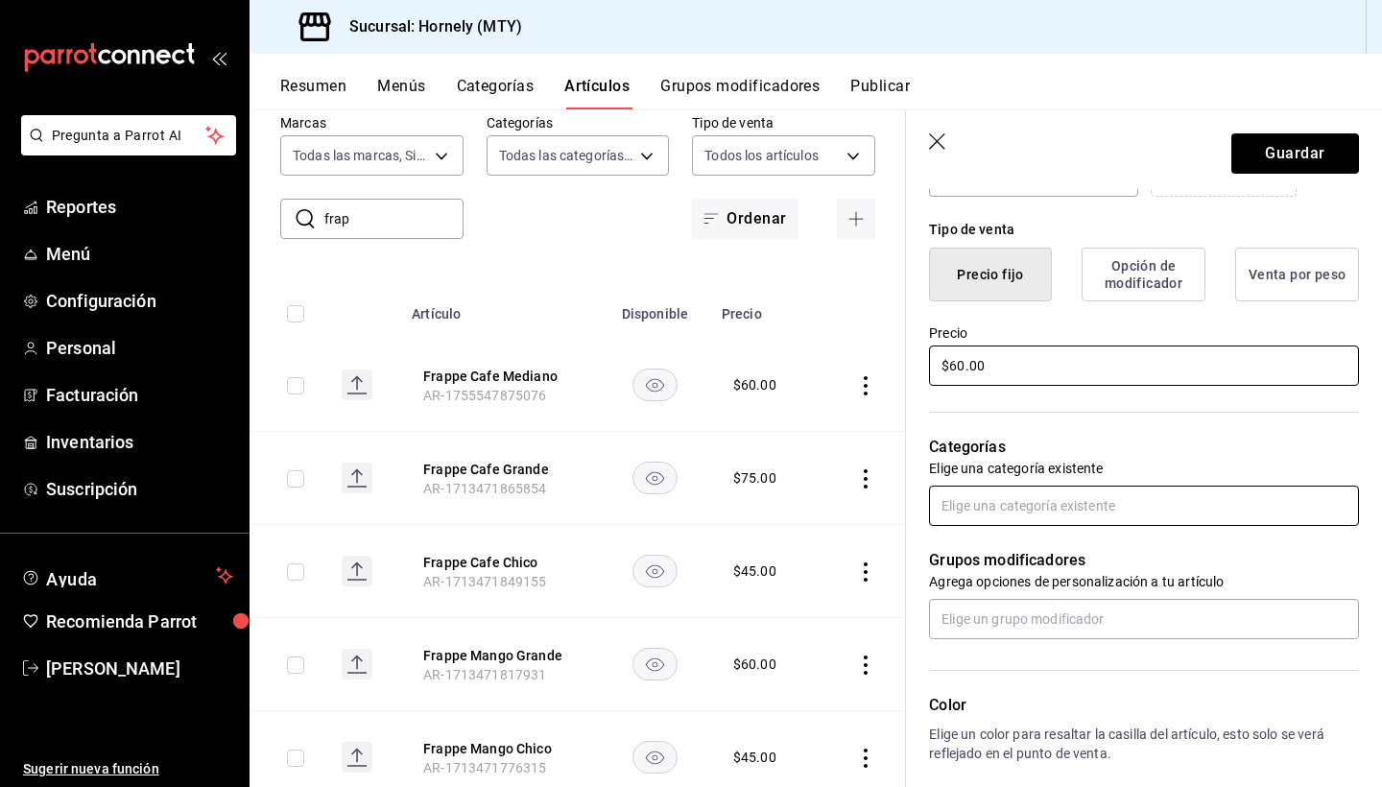
type input "$60.00"
click at [1028, 495] on input "text" at bounding box center [1144, 508] width 430 height 40
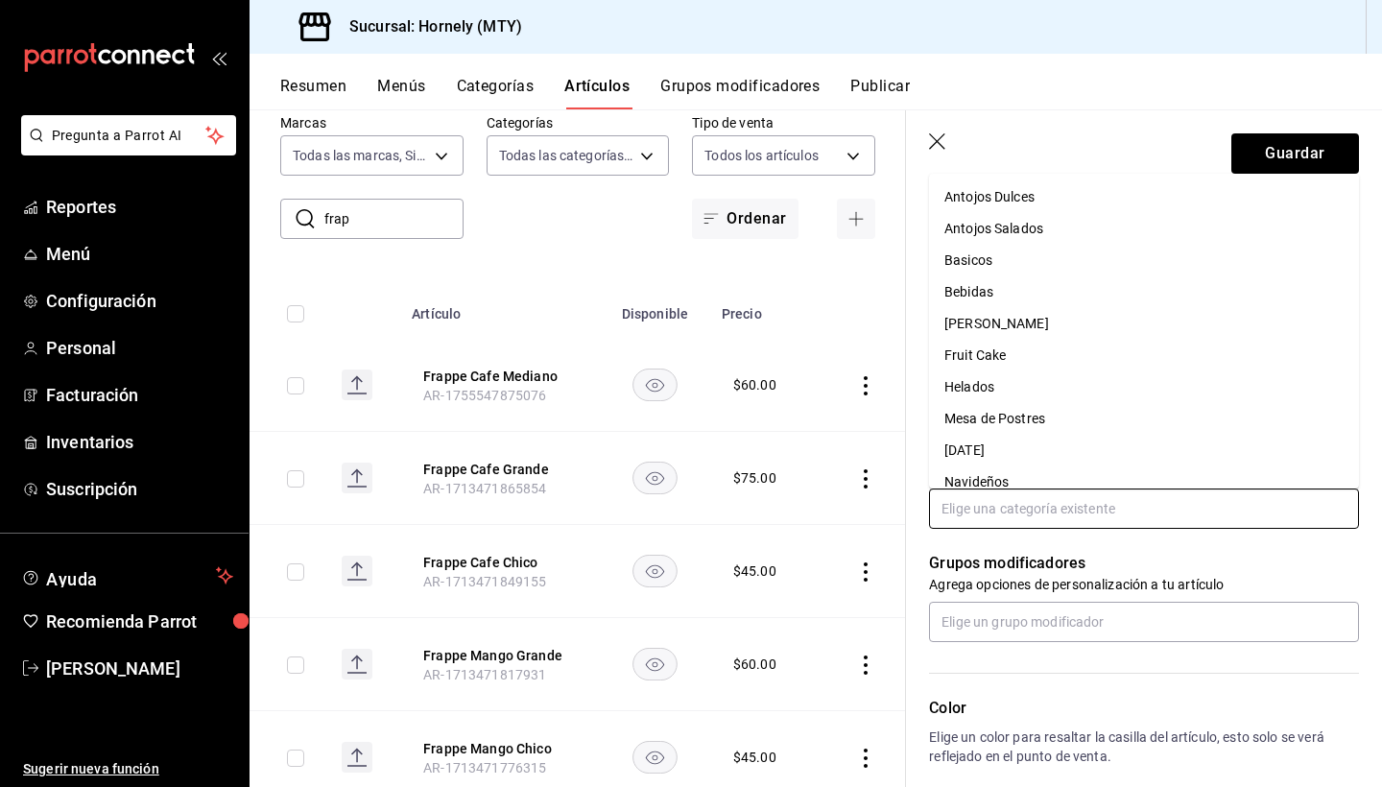
type input "j"
type input "he"
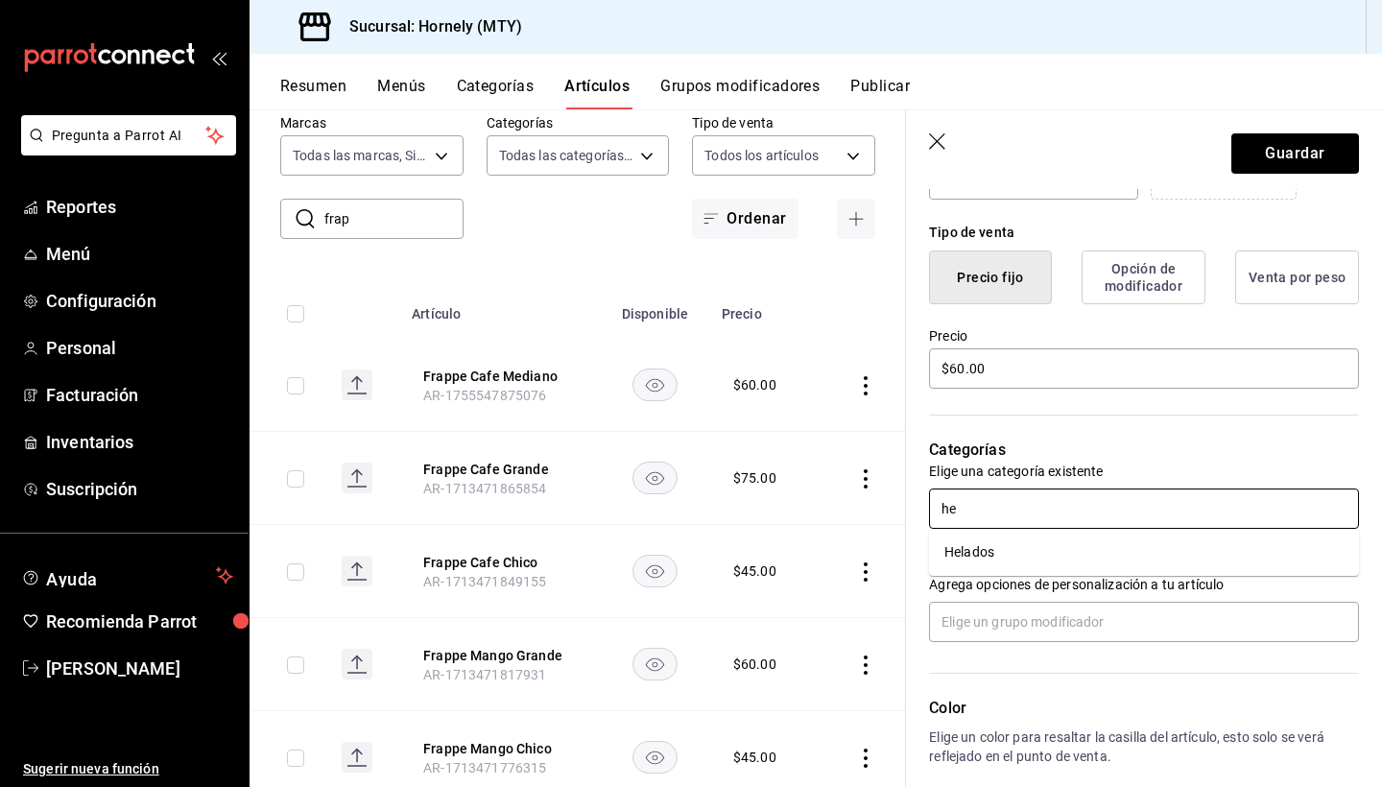
click at [984, 545] on li "Helados" at bounding box center [1144, 552] width 430 height 32
type textarea "x"
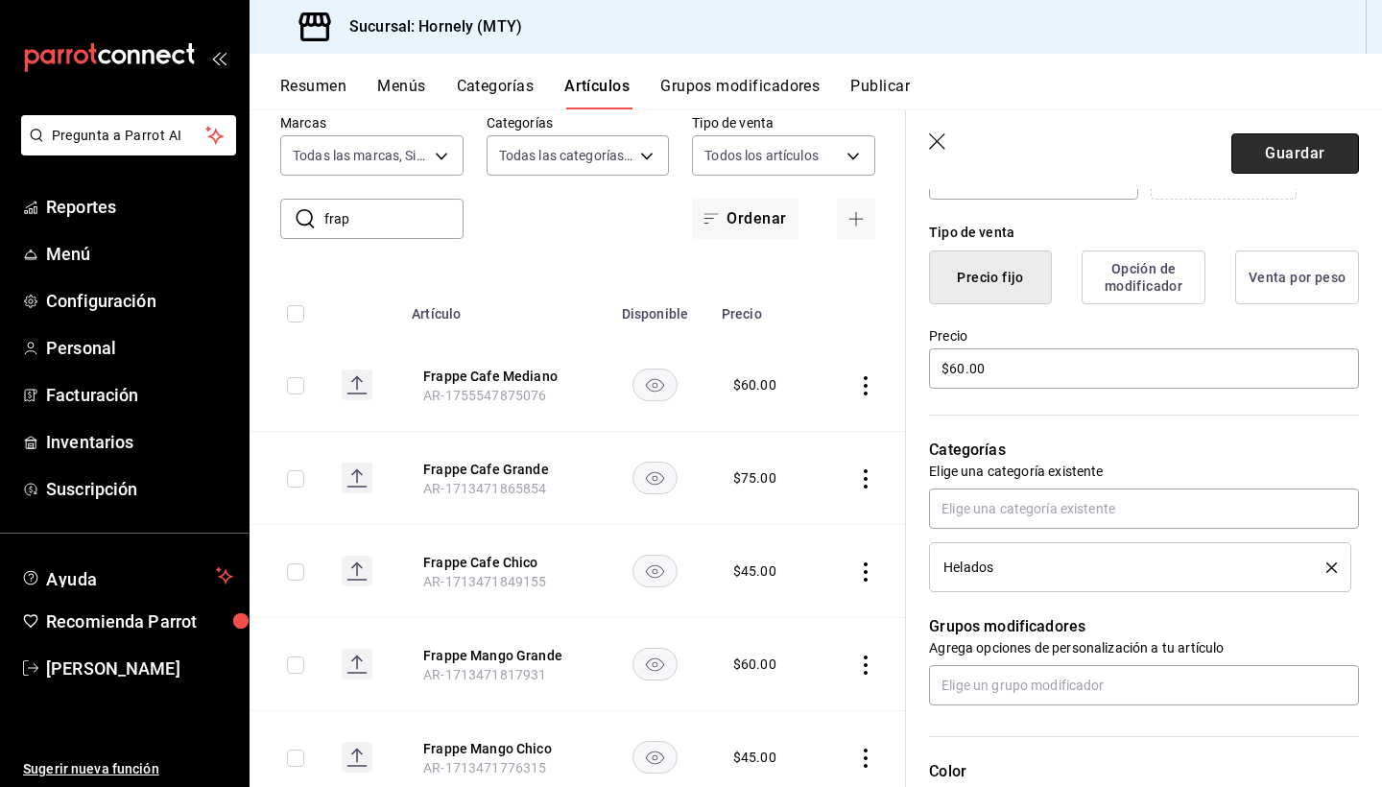
click at [1271, 166] on button "Guardar" at bounding box center [1295, 153] width 128 height 40
type textarea "x"
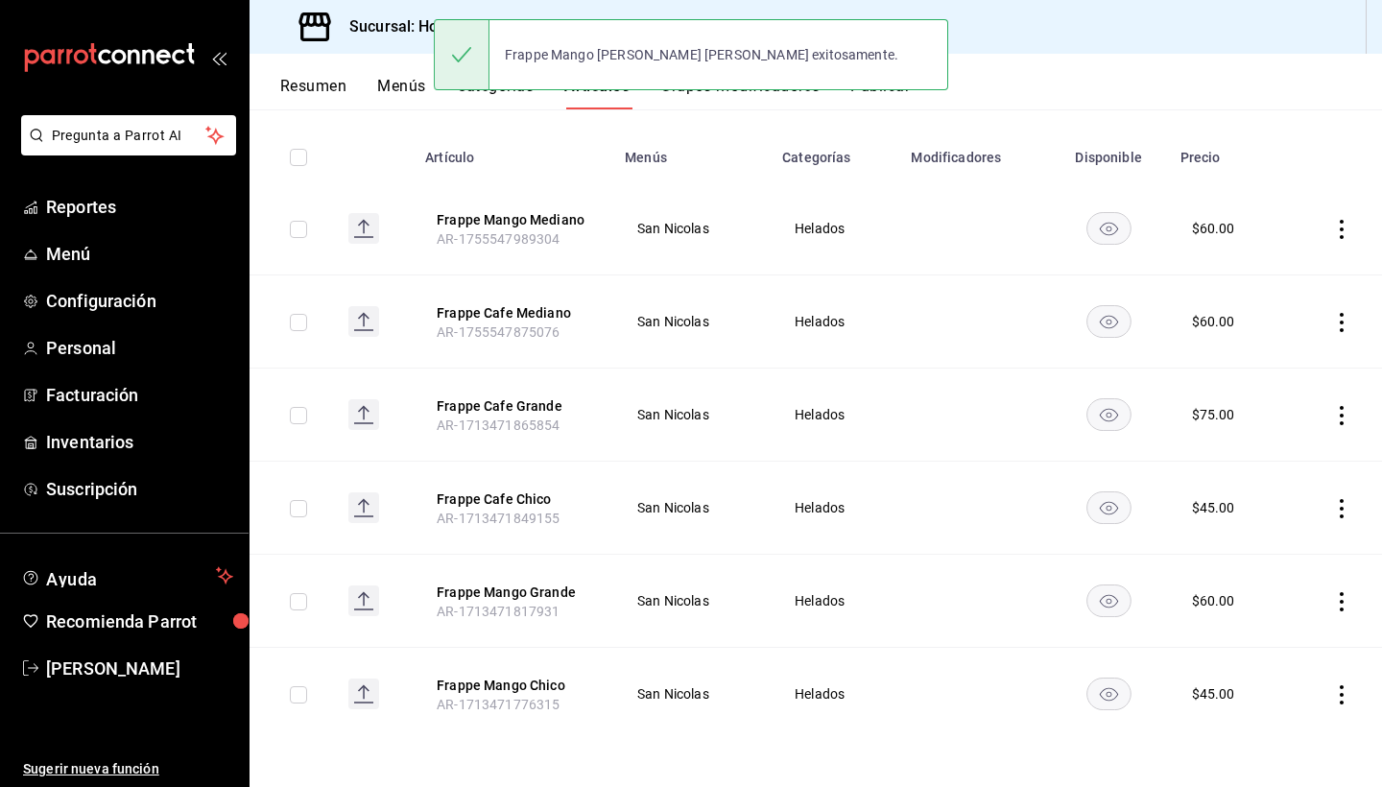
scroll to position [199, 0]
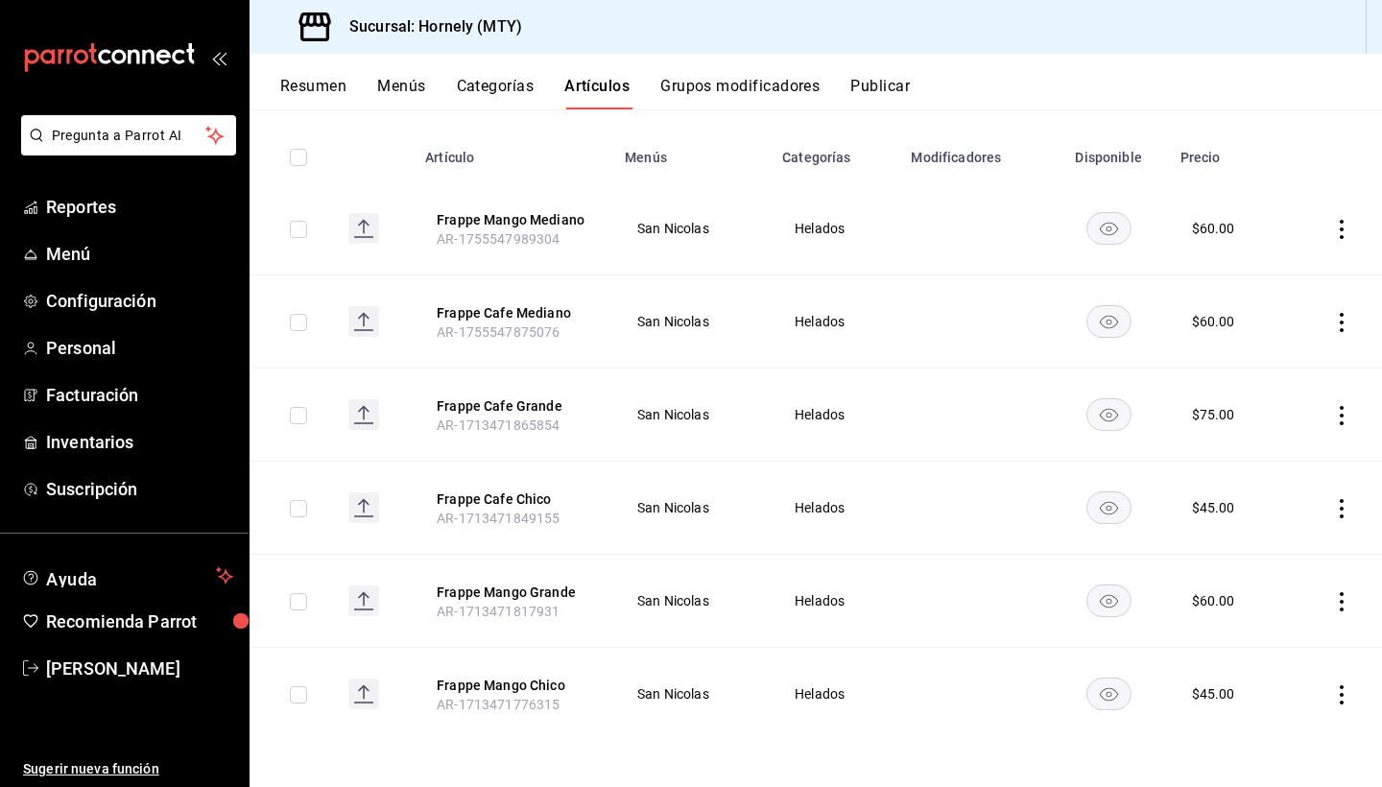
click at [1341, 592] on icon "actions" at bounding box center [1341, 601] width 19 height 19
click at [1310, 641] on li "Editar" at bounding box center [1266, 645] width 115 height 39
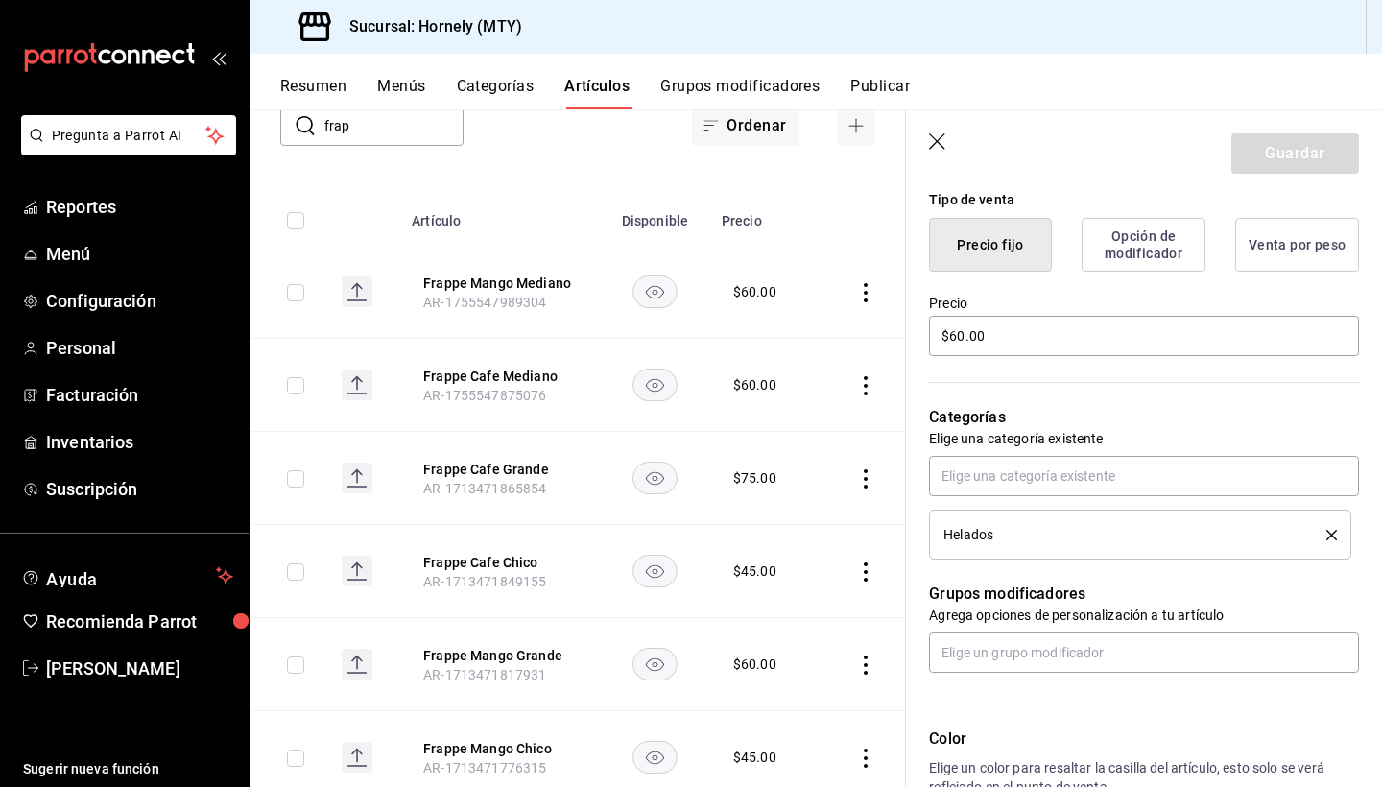
scroll to position [472, 0]
click at [965, 335] on input "$60.00" at bounding box center [1144, 338] width 430 height 40
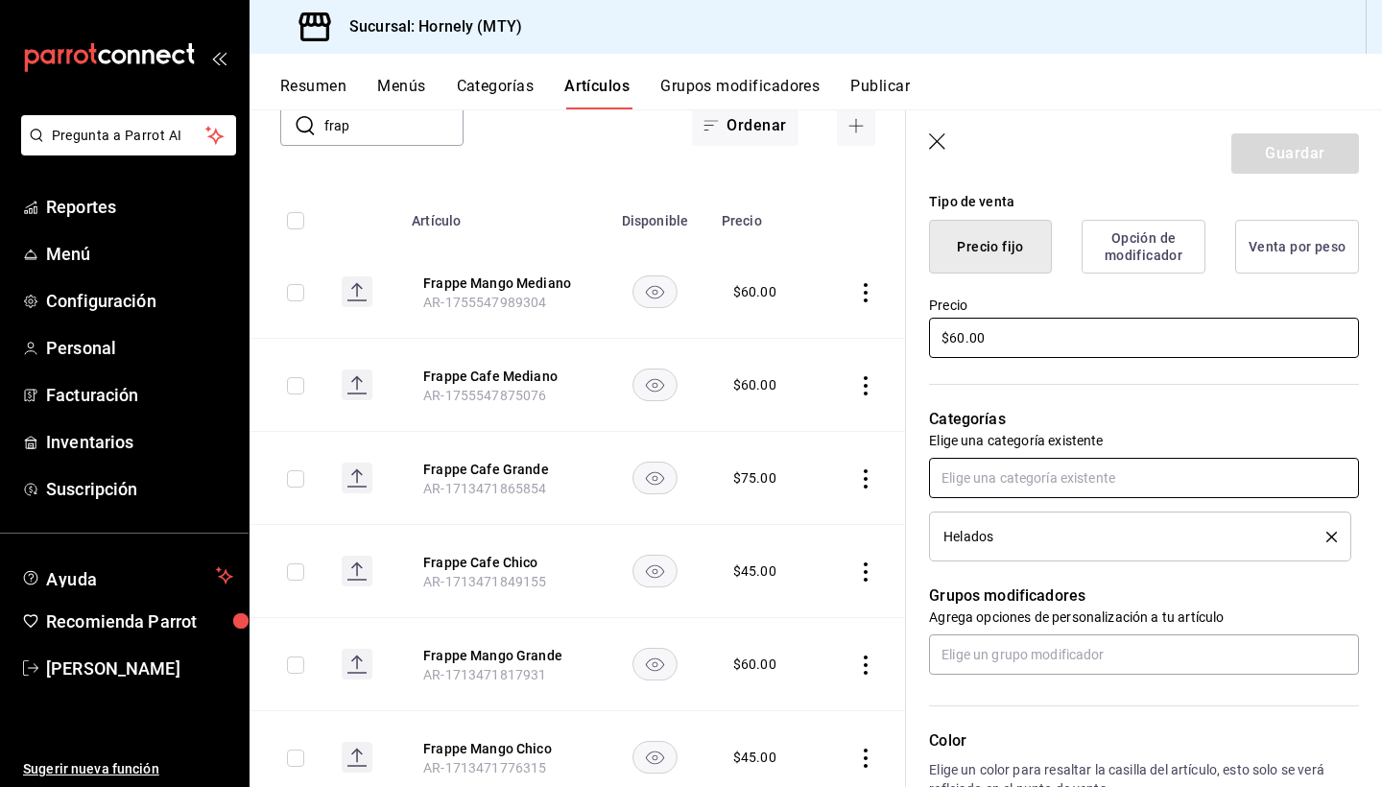
type input "$6.00"
type input "$75.00"
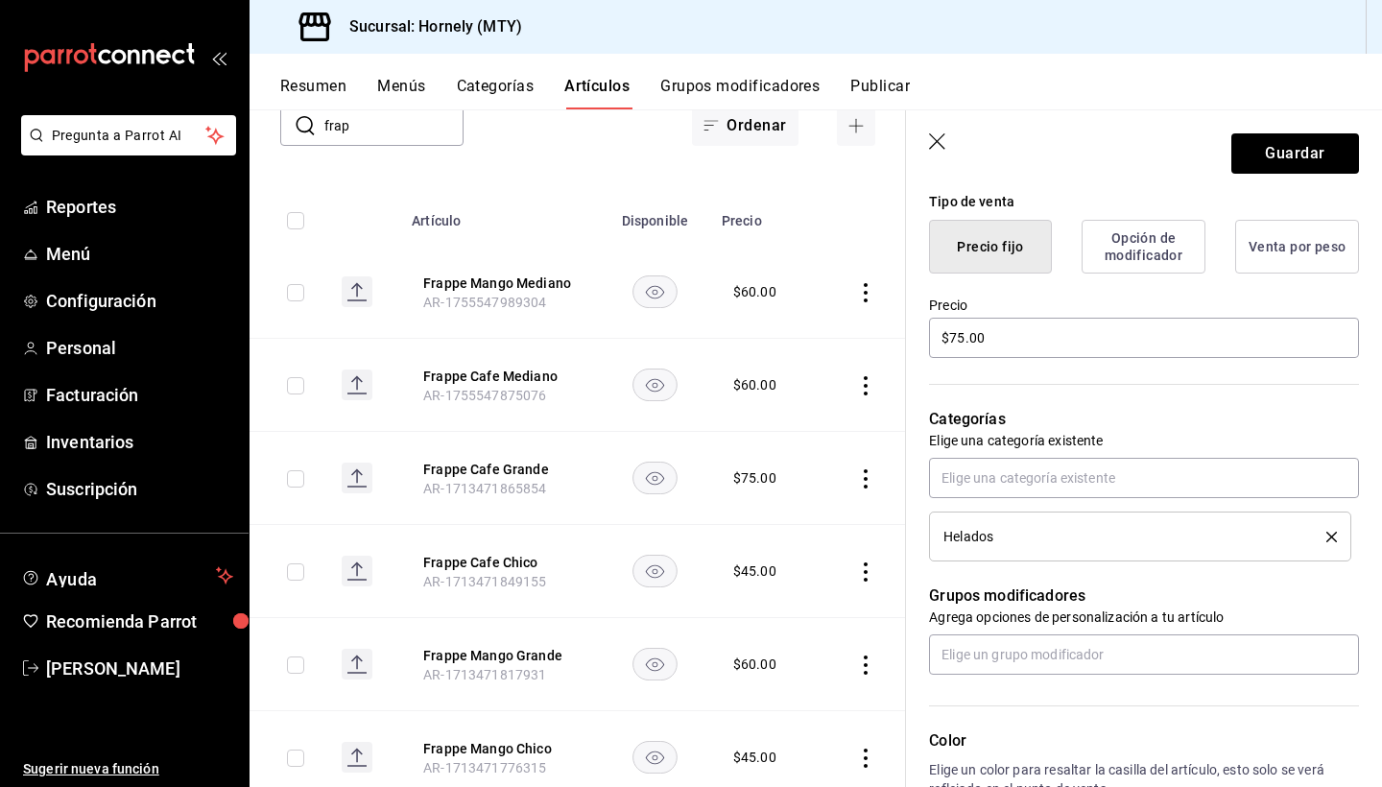
click at [1297, 130] on header "Guardar" at bounding box center [1144, 149] width 476 height 79
click at [1297, 148] on button "Guardar" at bounding box center [1295, 153] width 128 height 40
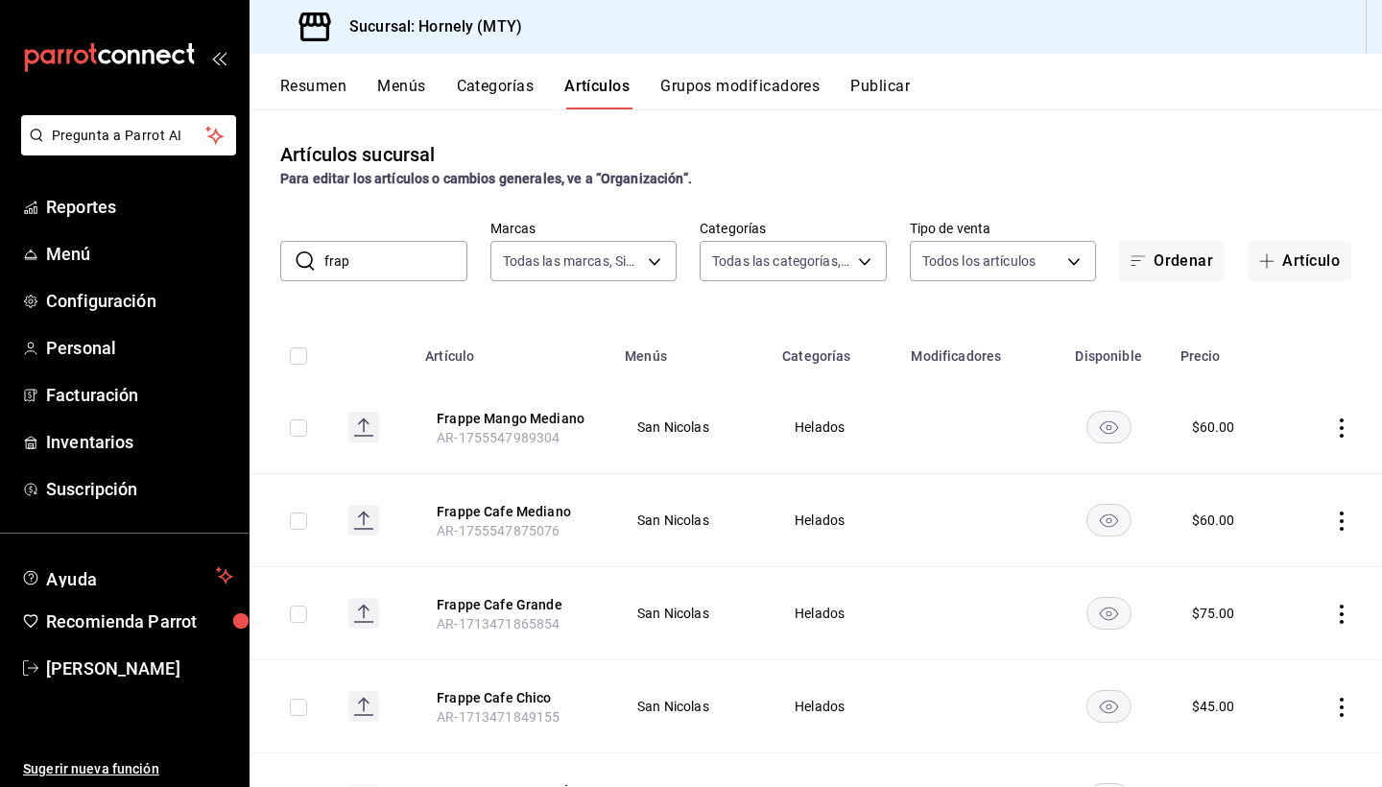
click at [877, 76] on div "Resumen Menús Categorías Artículos Grupos modificadores Publicar" at bounding box center [815, 82] width 1132 height 56
click at [879, 84] on button "Publicar" at bounding box center [879, 93] width 59 height 33
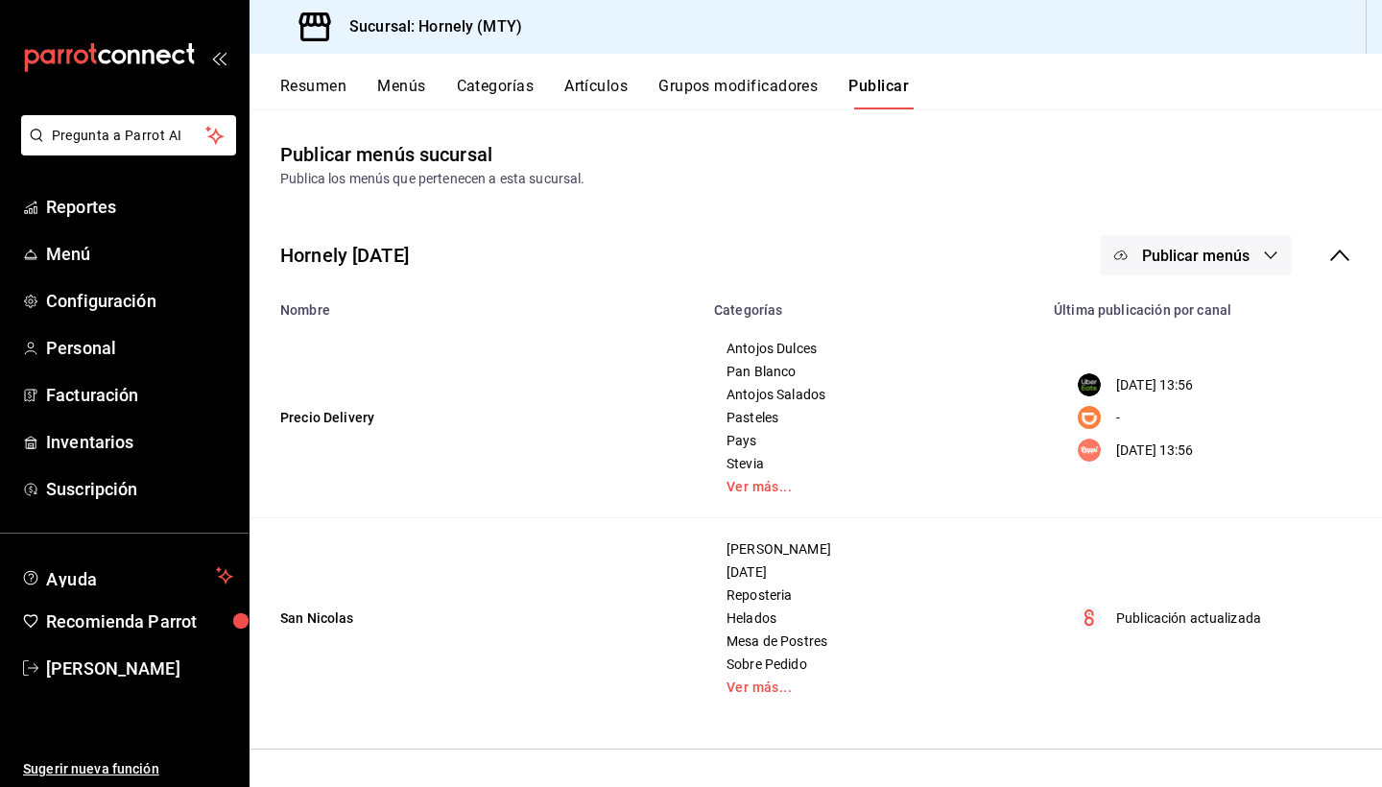
click at [580, 101] on button "Artículos" at bounding box center [595, 93] width 63 height 33
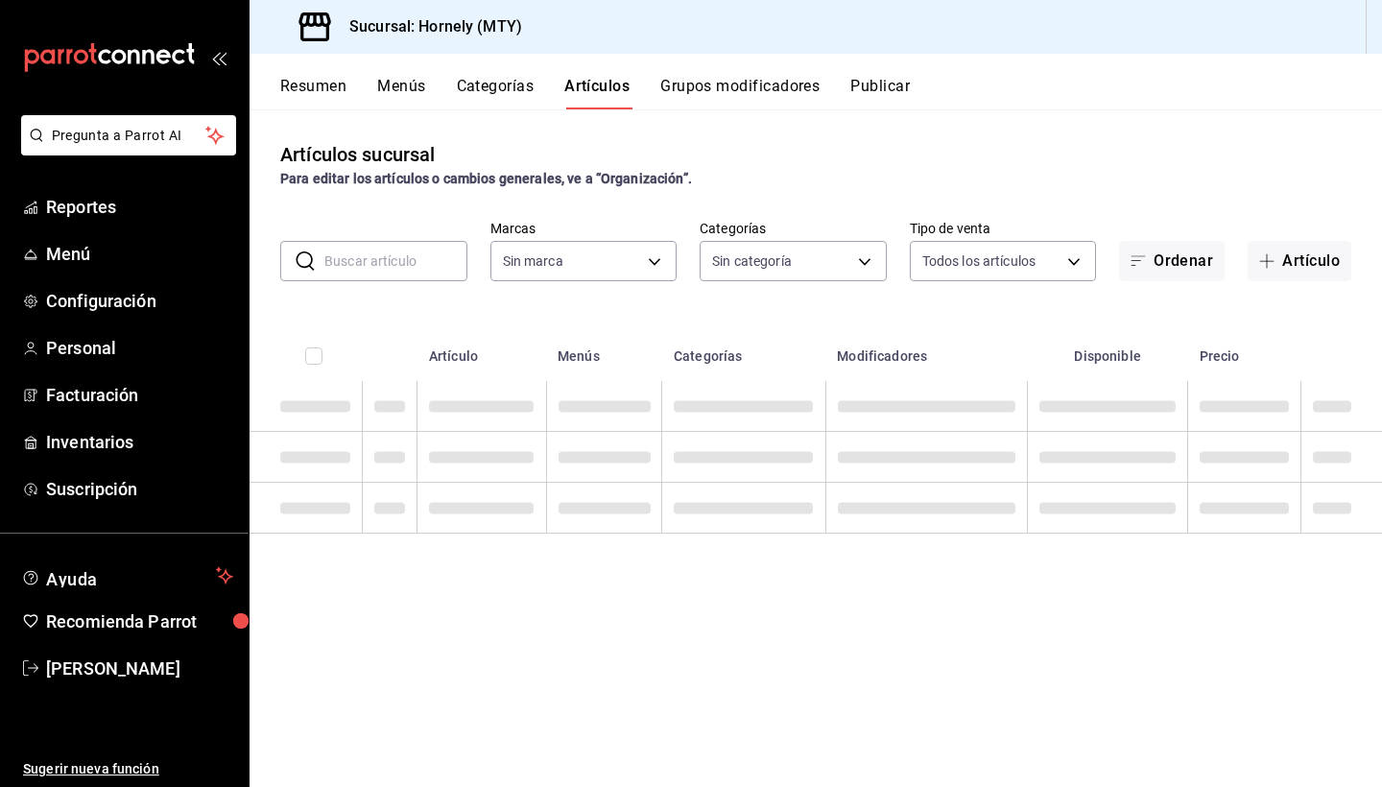
click at [596, 78] on button "Artículos" at bounding box center [596, 93] width 65 height 33
type input "f940d65f-f315-40ad-96cd-36aca2dc56c6"
type input "46905878-440e-4c5f-8a3a-fd71bb82160d,0fe66449-3f97-4436-9a36-daf85159eddd,a5f6b…"
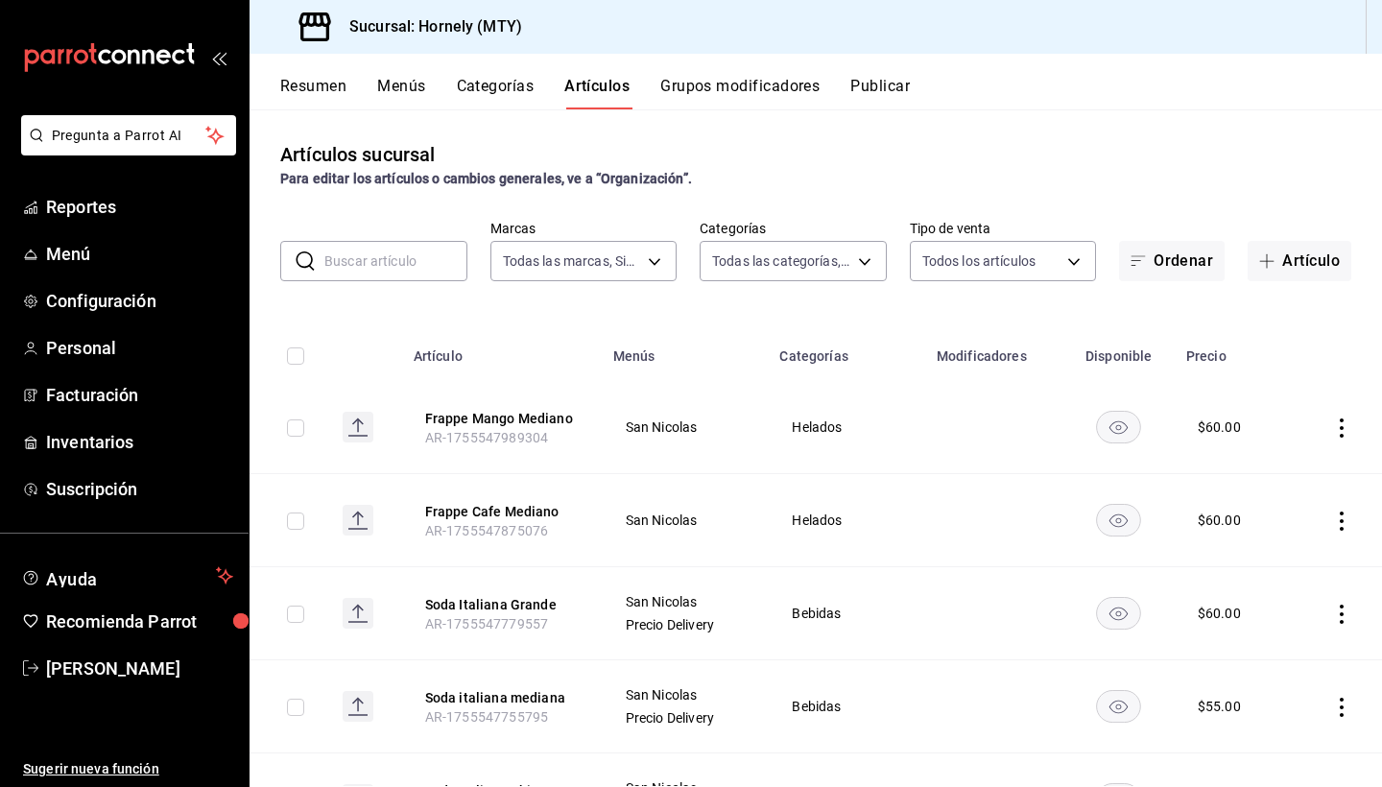
click at [352, 257] on input "text" at bounding box center [395, 261] width 143 height 38
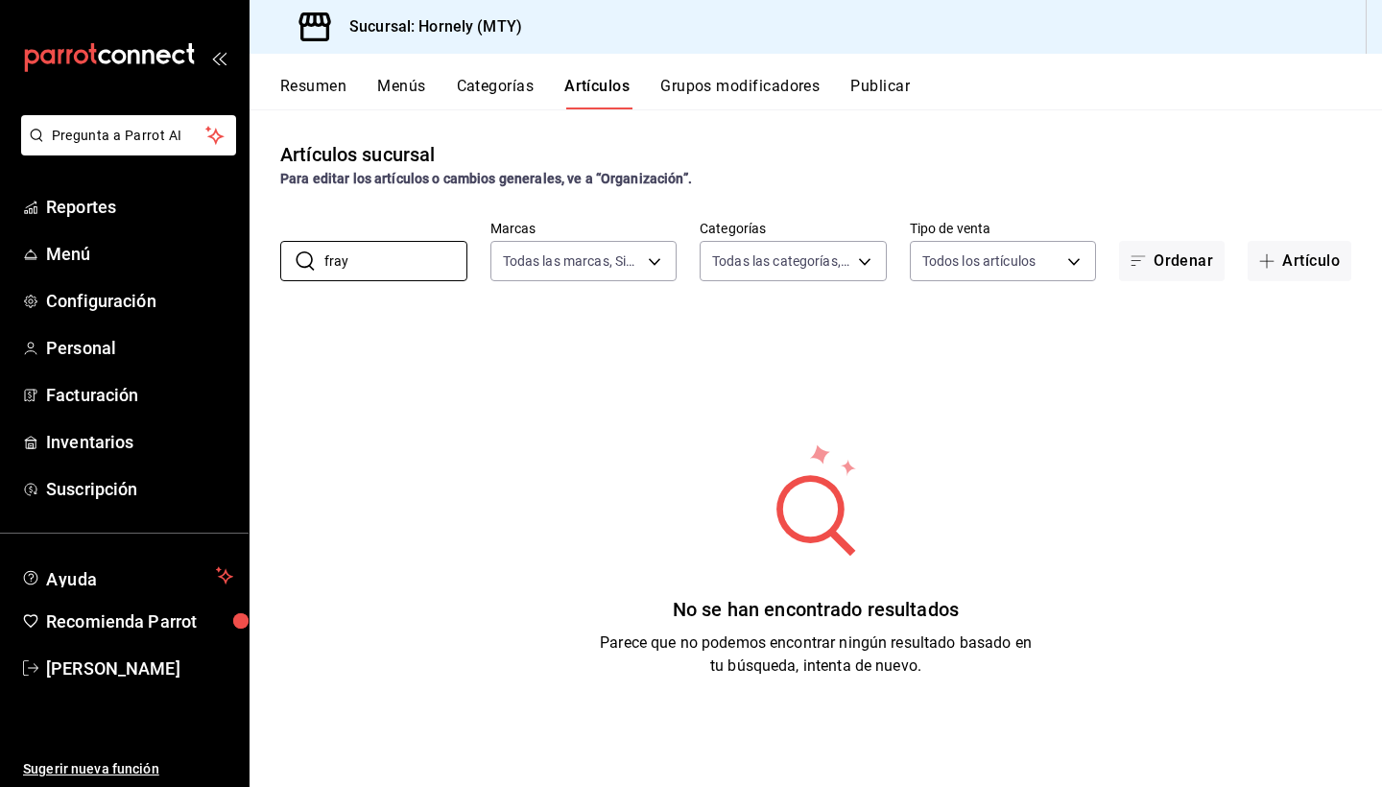
scroll to position [1, 0]
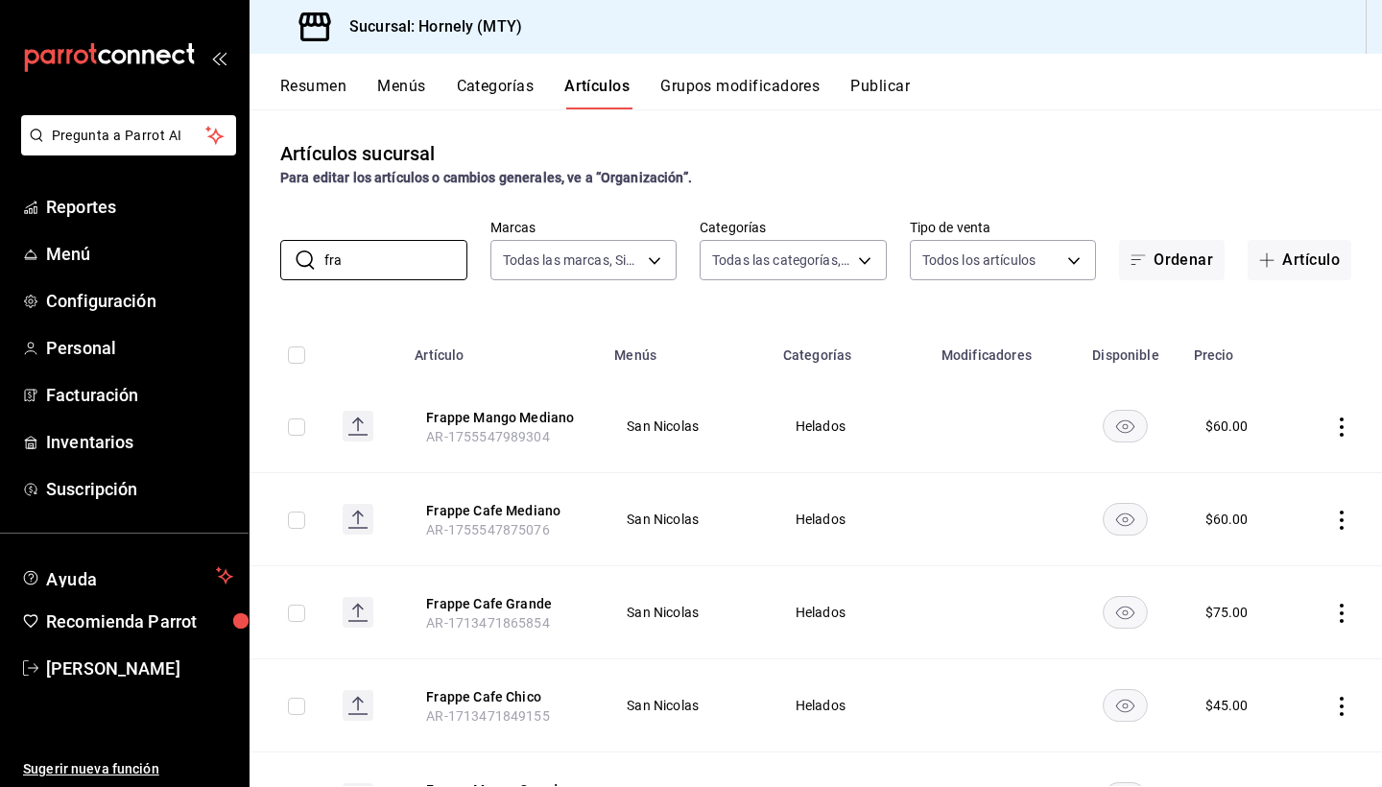
type input "frap"
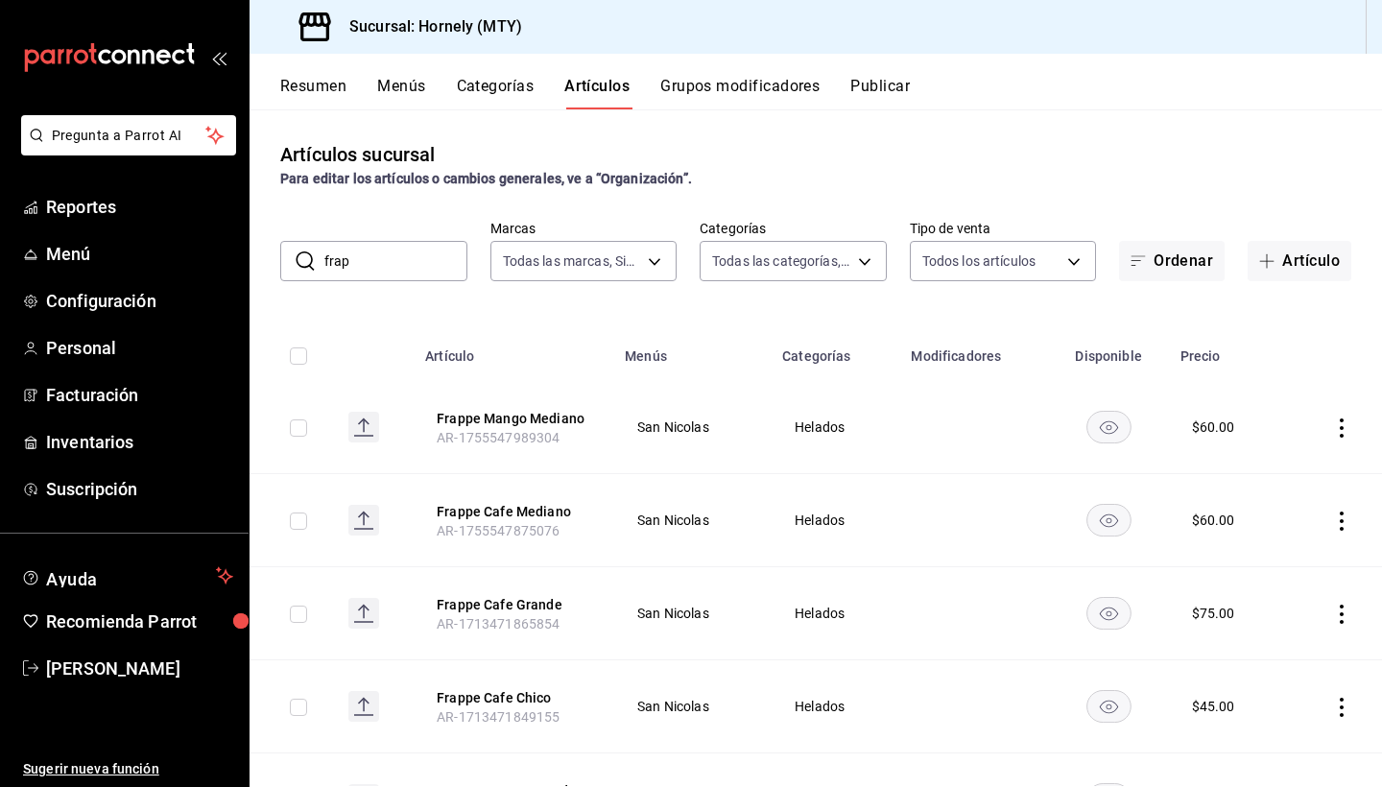
scroll to position [0, 0]
click at [378, 275] on input "frap" at bounding box center [395, 261] width 143 height 38
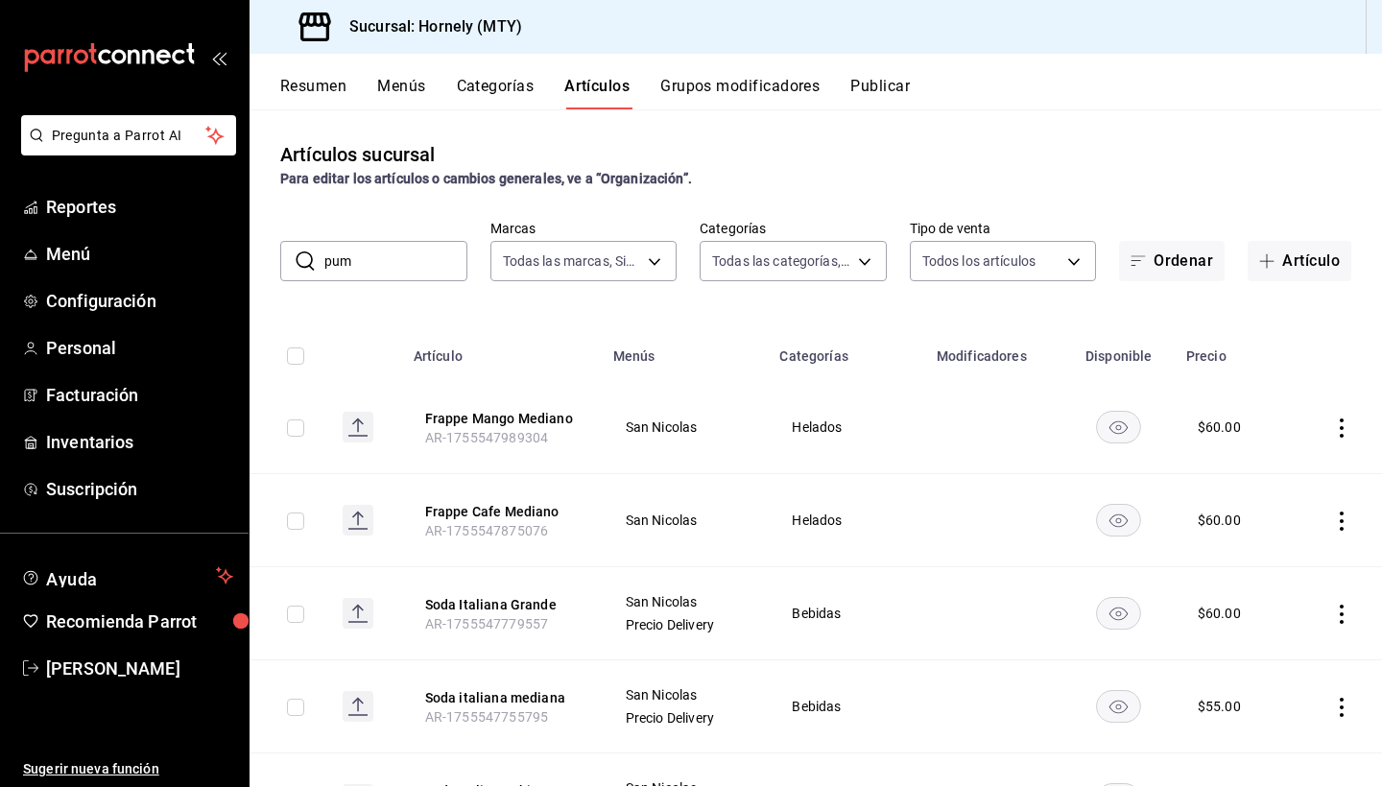
type input "pump"
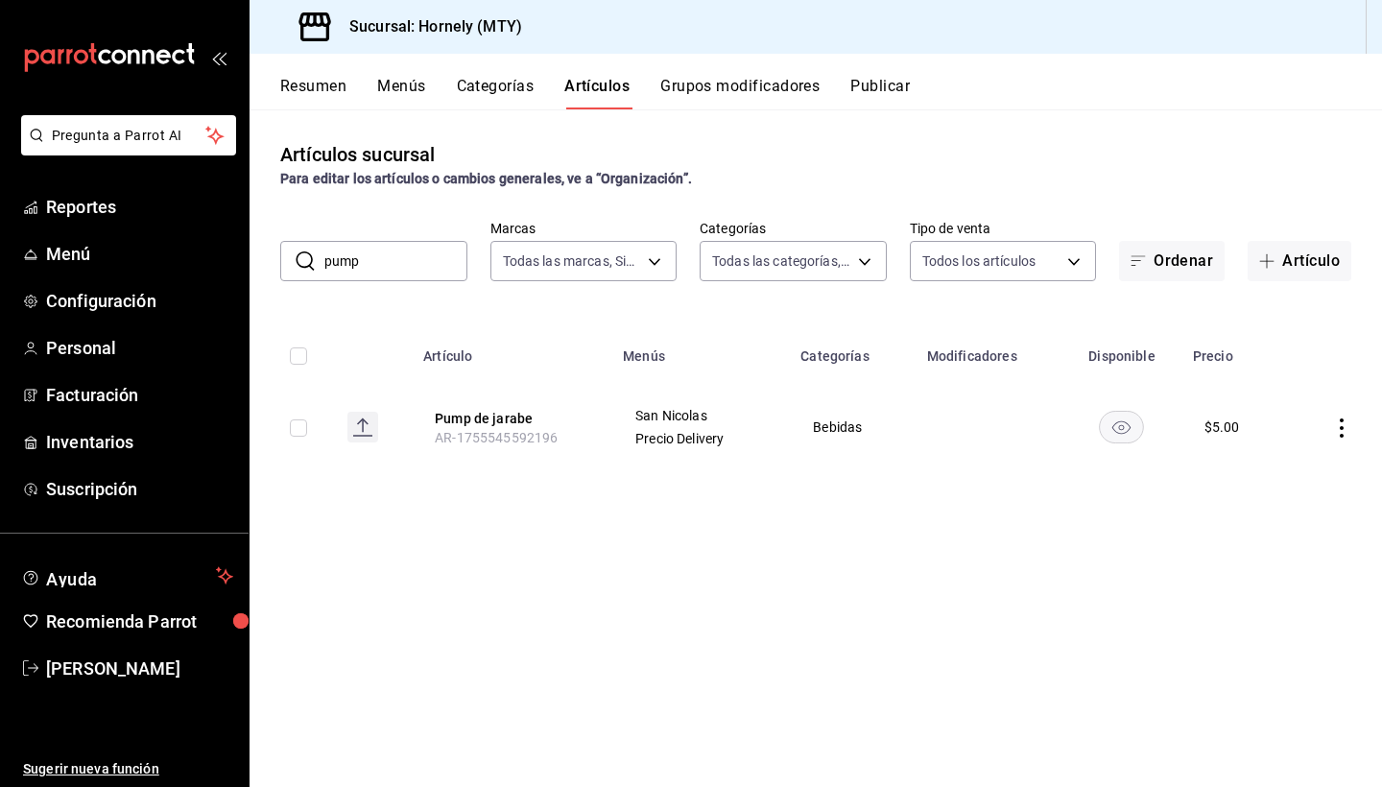
click at [414, 266] on input "pump" at bounding box center [395, 261] width 143 height 38
